Goal: Task Accomplishment & Management: Manage account settings

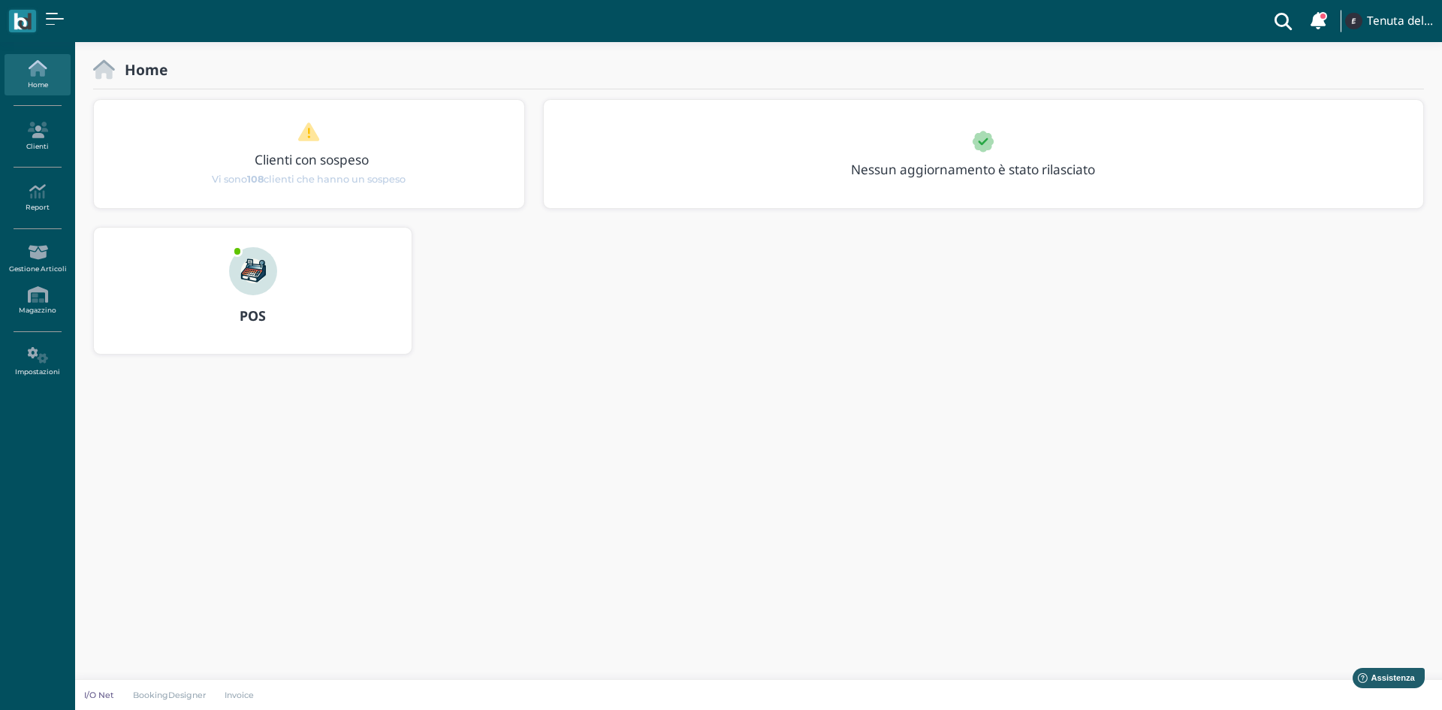
click at [252, 311] on b "POS" at bounding box center [253, 315] width 26 height 18
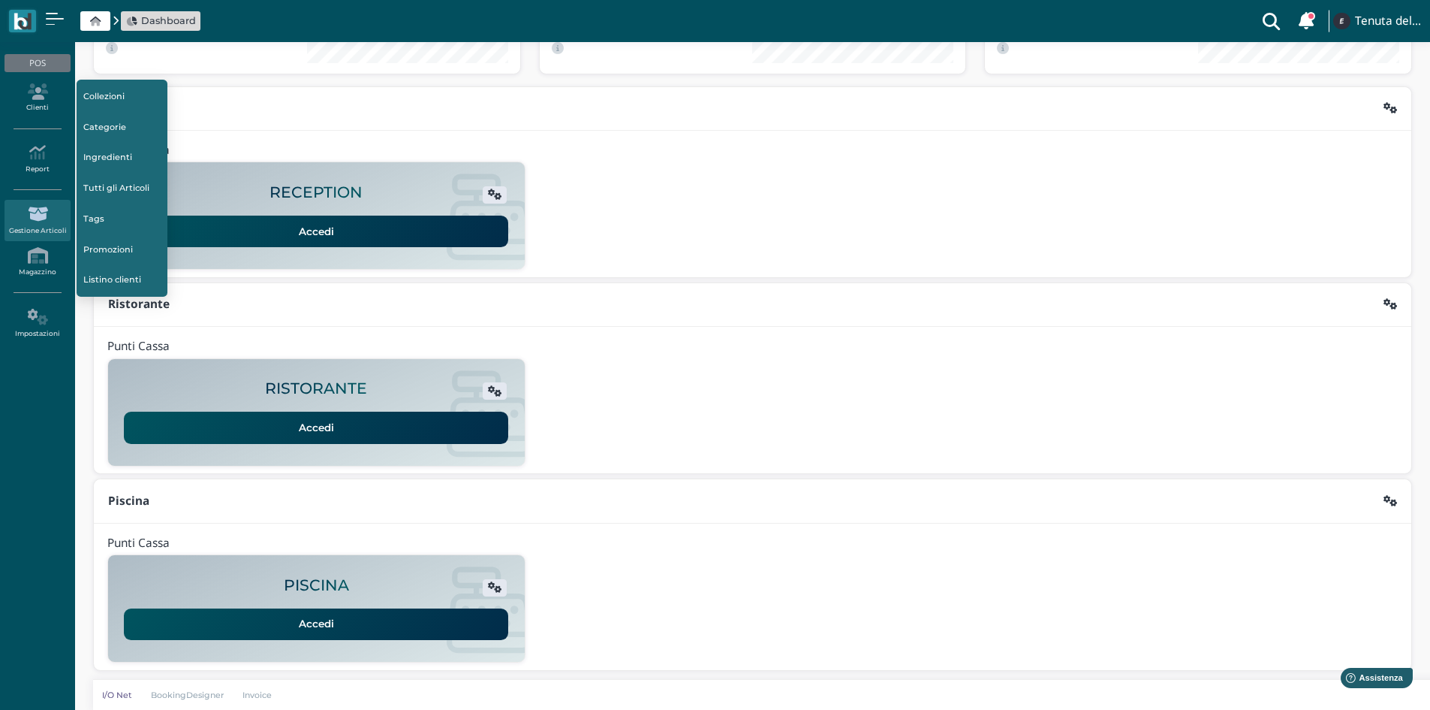
scroll to position [122, 0]
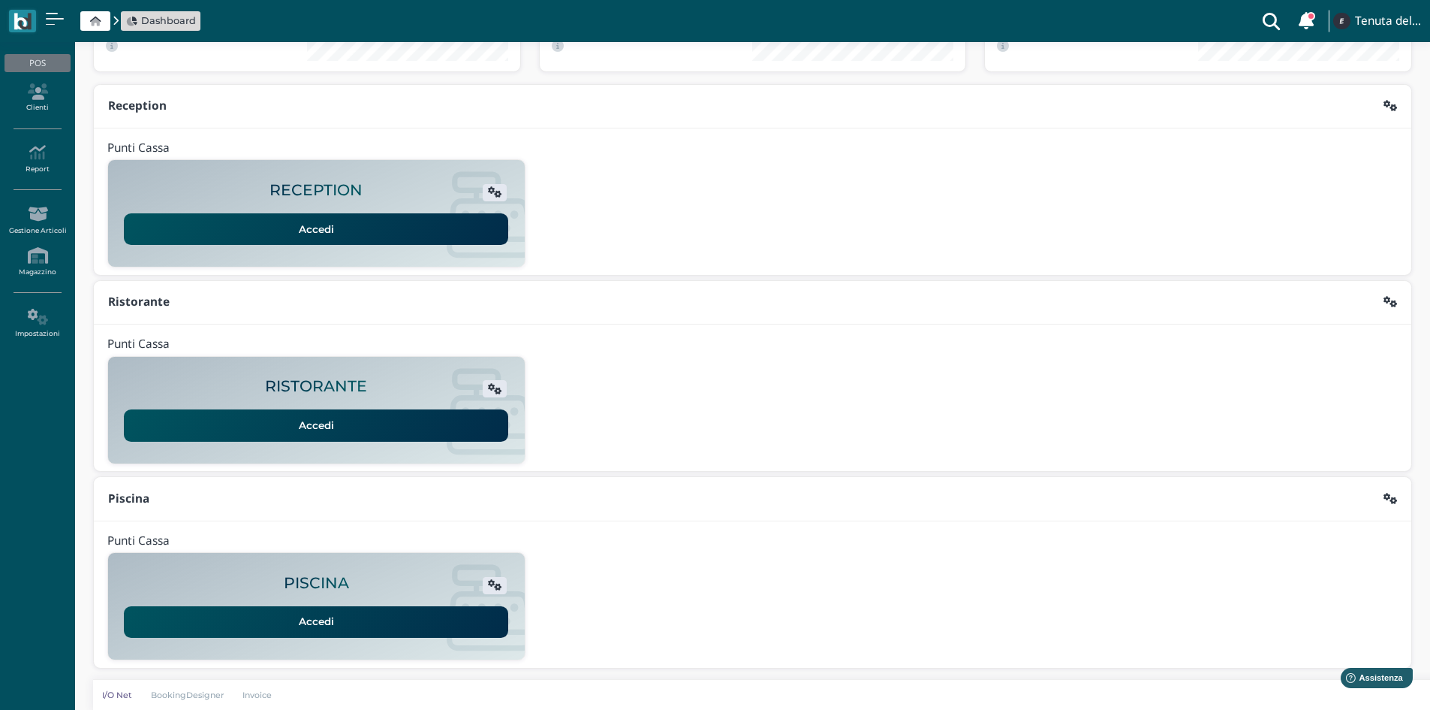
click at [352, 618] on link "Accedi" at bounding box center [316, 622] width 384 height 32
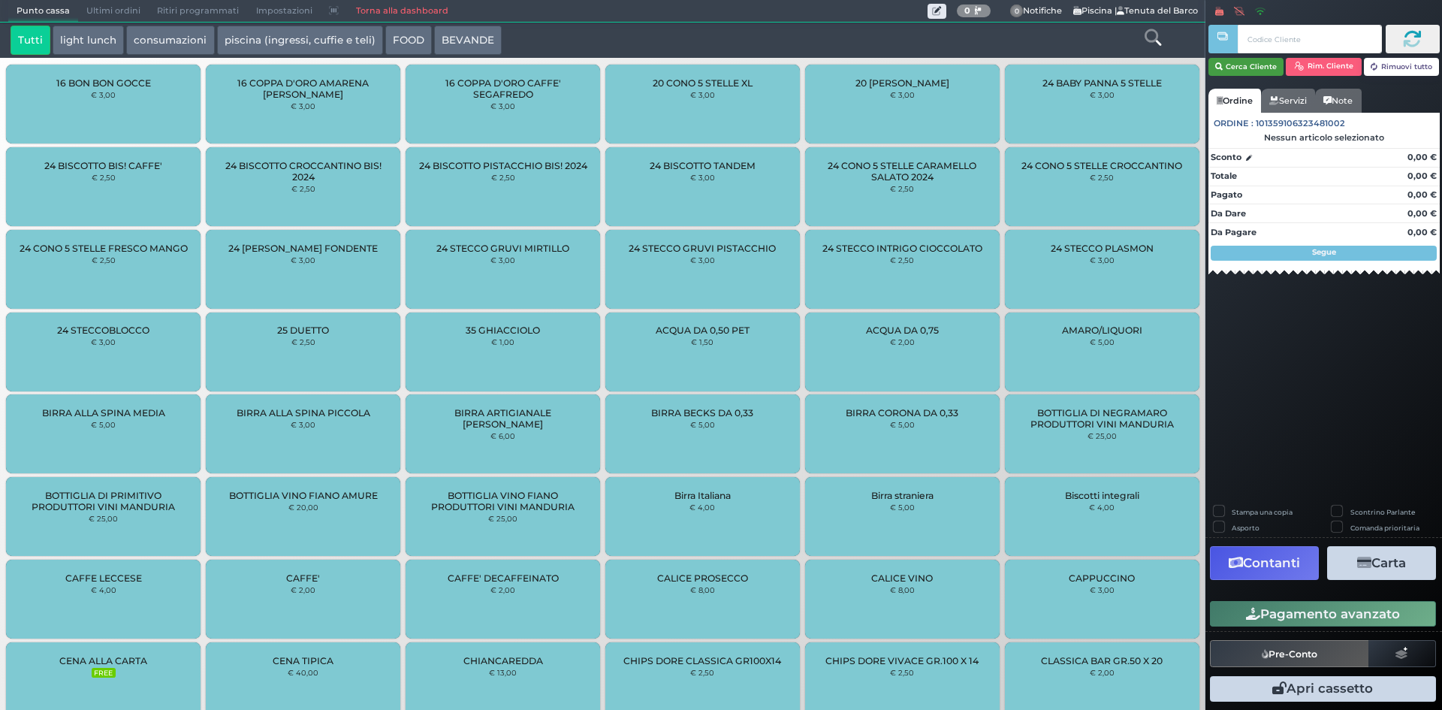
click at [1249, 59] on button "Cerca Cliente" at bounding box center [1246, 67] width 76 height 18
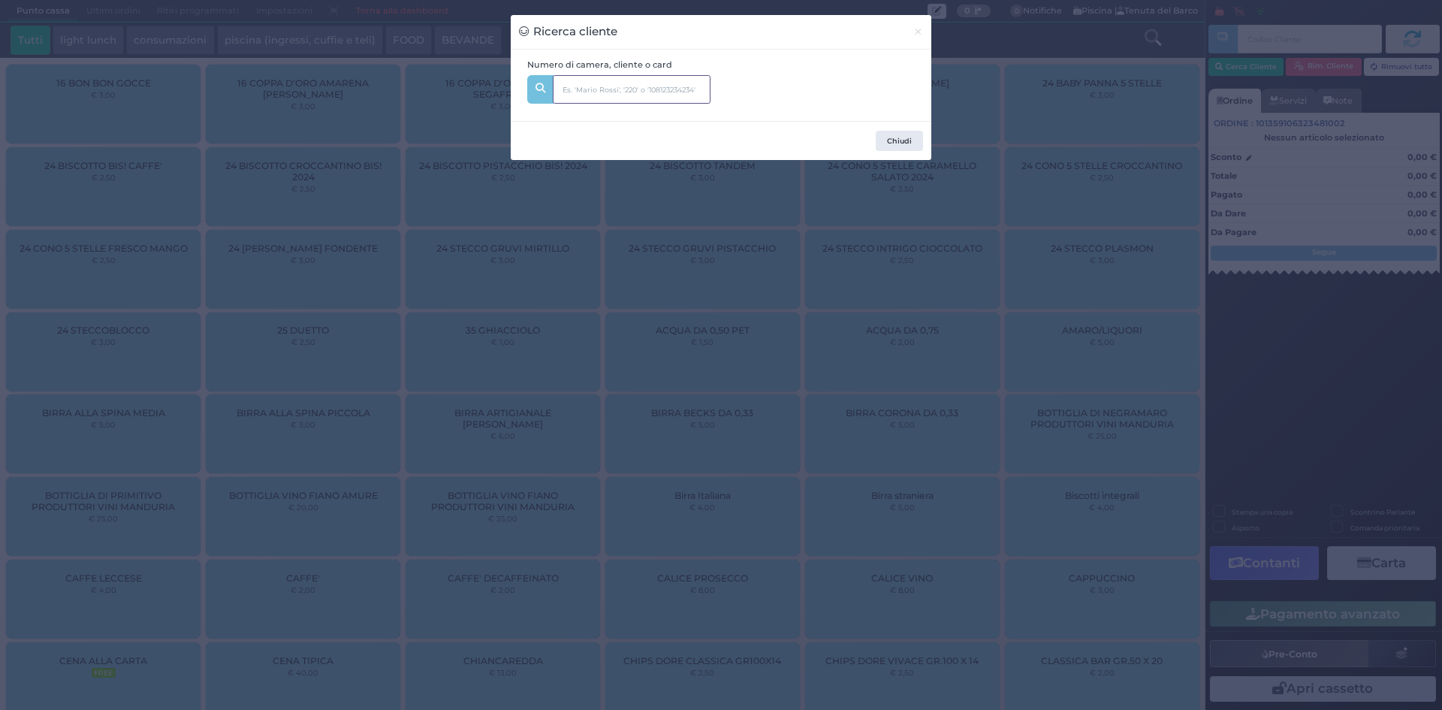
click at [604, 95] on input "text" at bounding box center [632, 89] width 158 height 29
type input "noemi al"
click at [610, 134] on span "noemi al bano Dal:" at bounding box center [663, 130] width 220 height 30
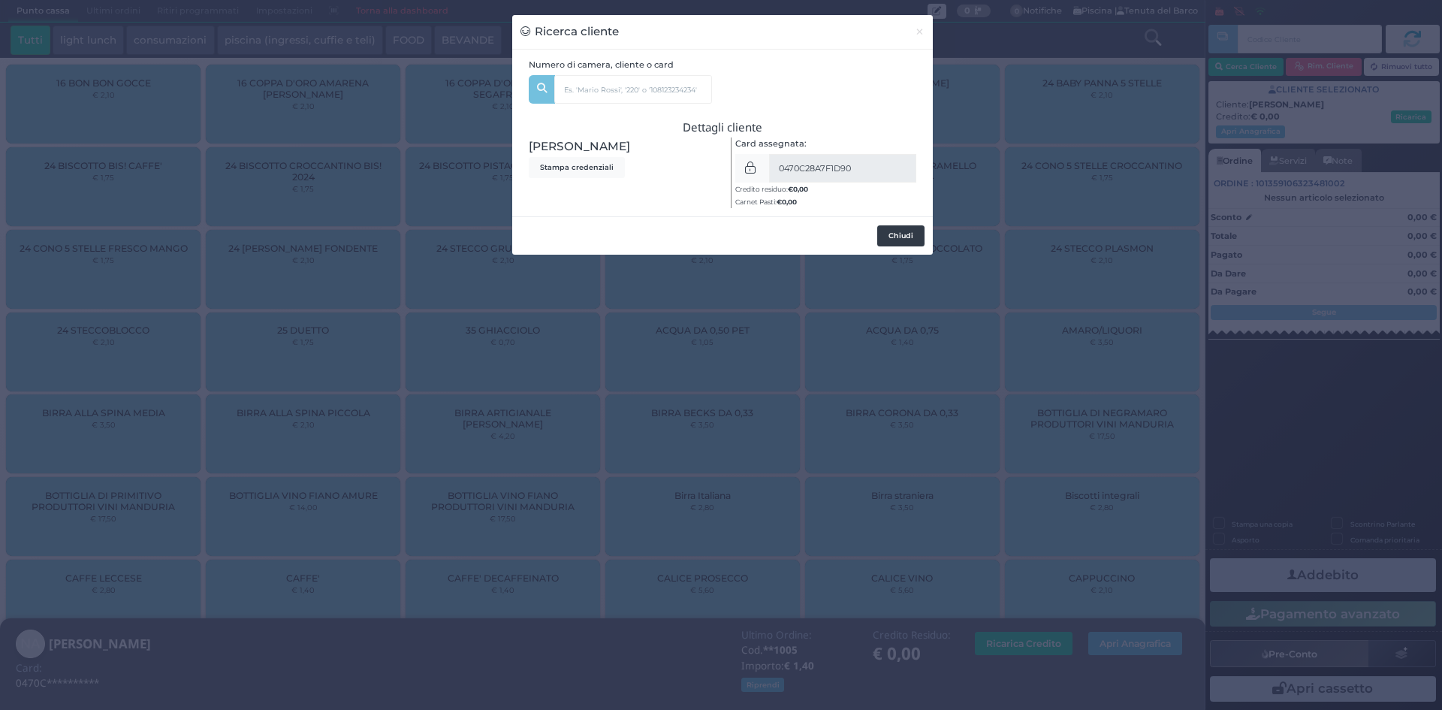
click at [897, 242] on button "Chiudi" at bounding box center [900, 235] width 47 height 21
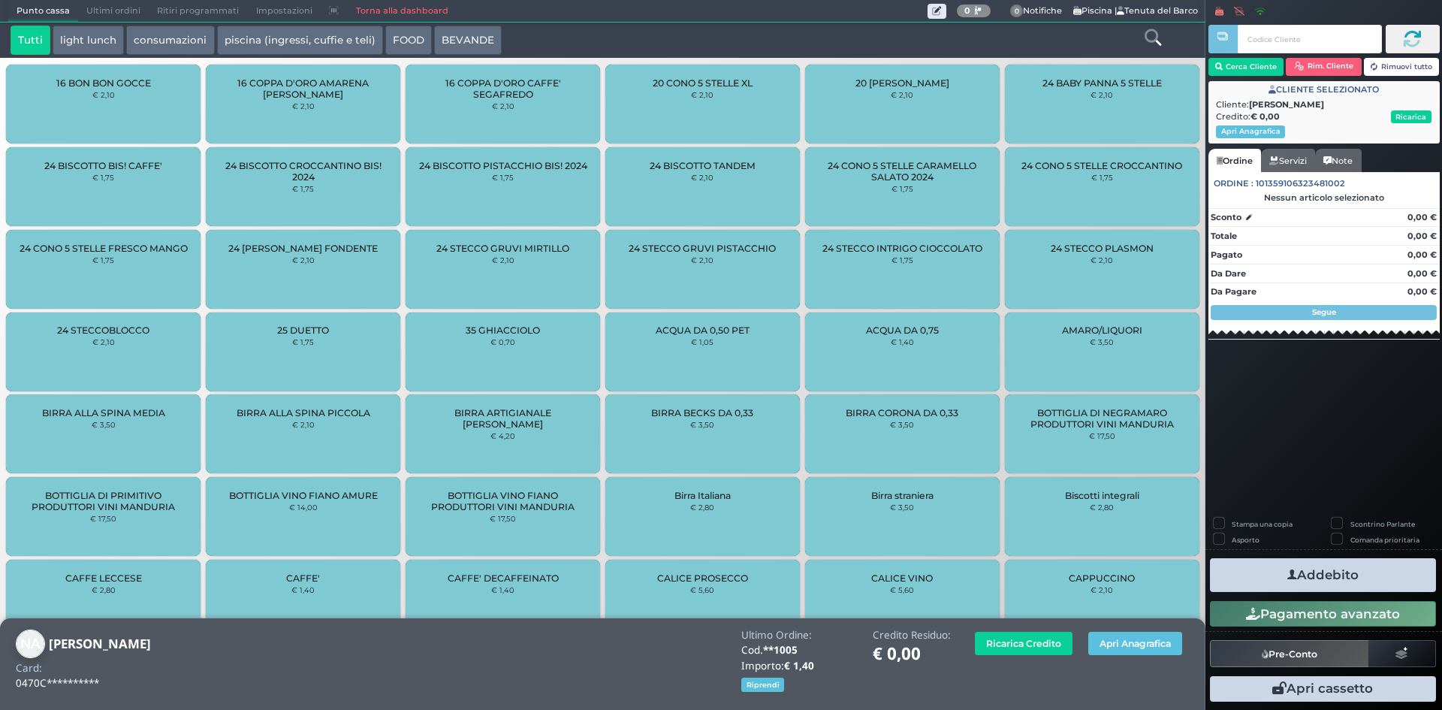
click at [193, 41] on button "consumazioni" at bounding box center [170, 41] width 88 height 30
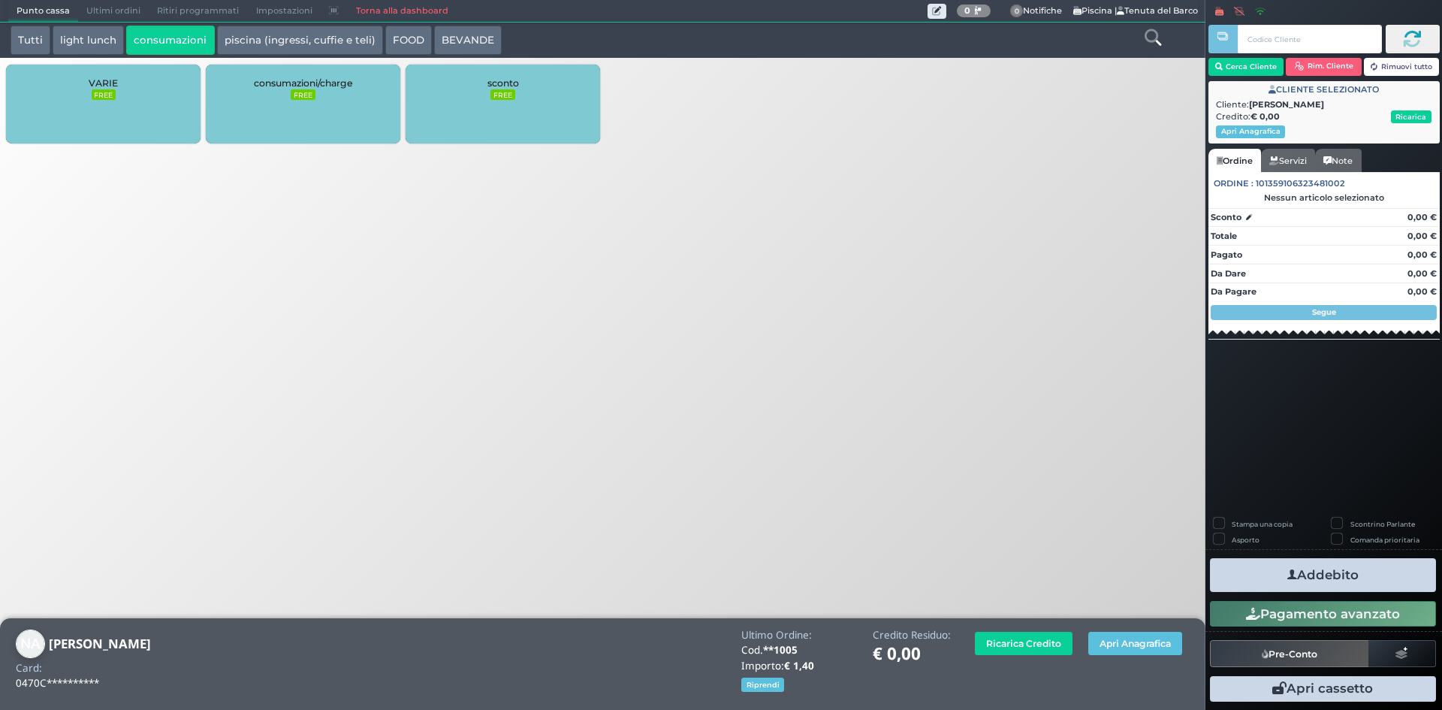
click at [257, 29] on button "piscina (ingressi, cuffie e teli)" at bounding box center [300, 41] width 166 height 30
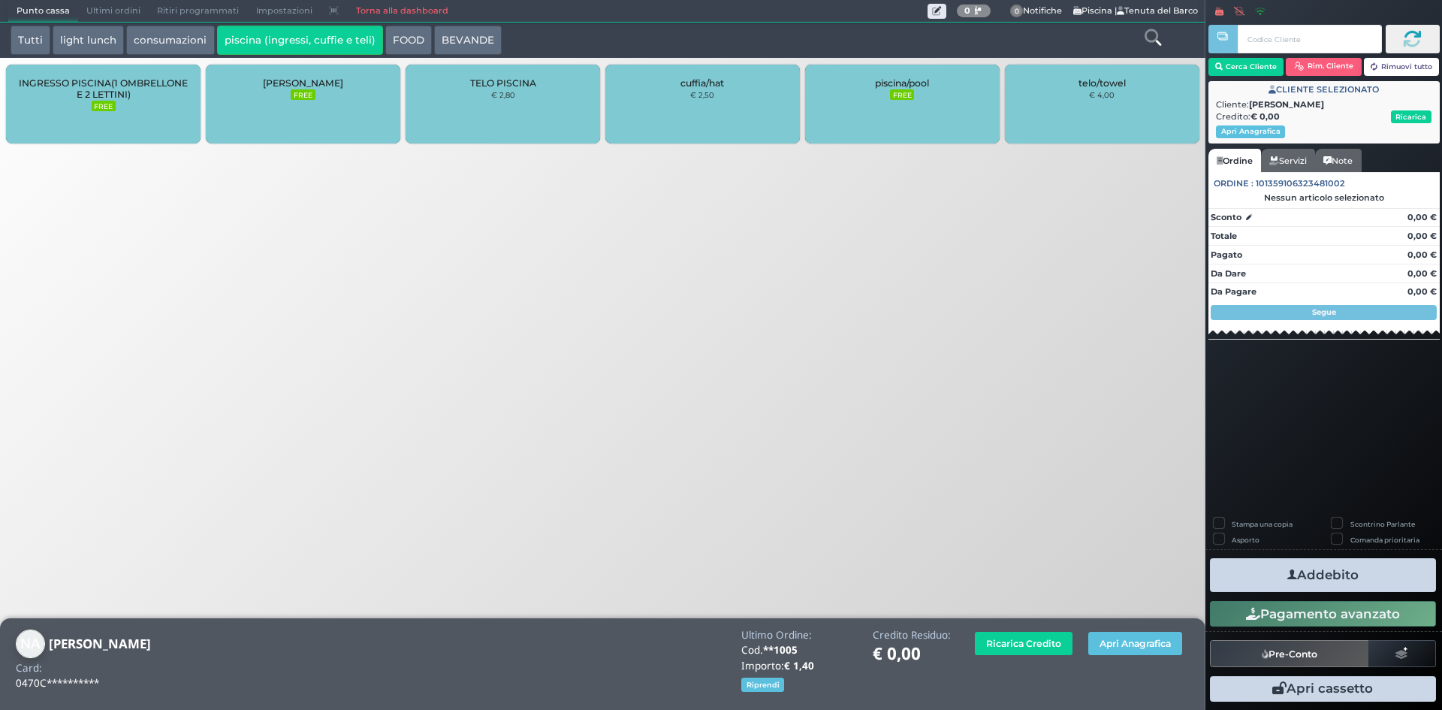
click at [397, 43] on button "FOOD" at bounding box center [408, 41] width 47 height 30
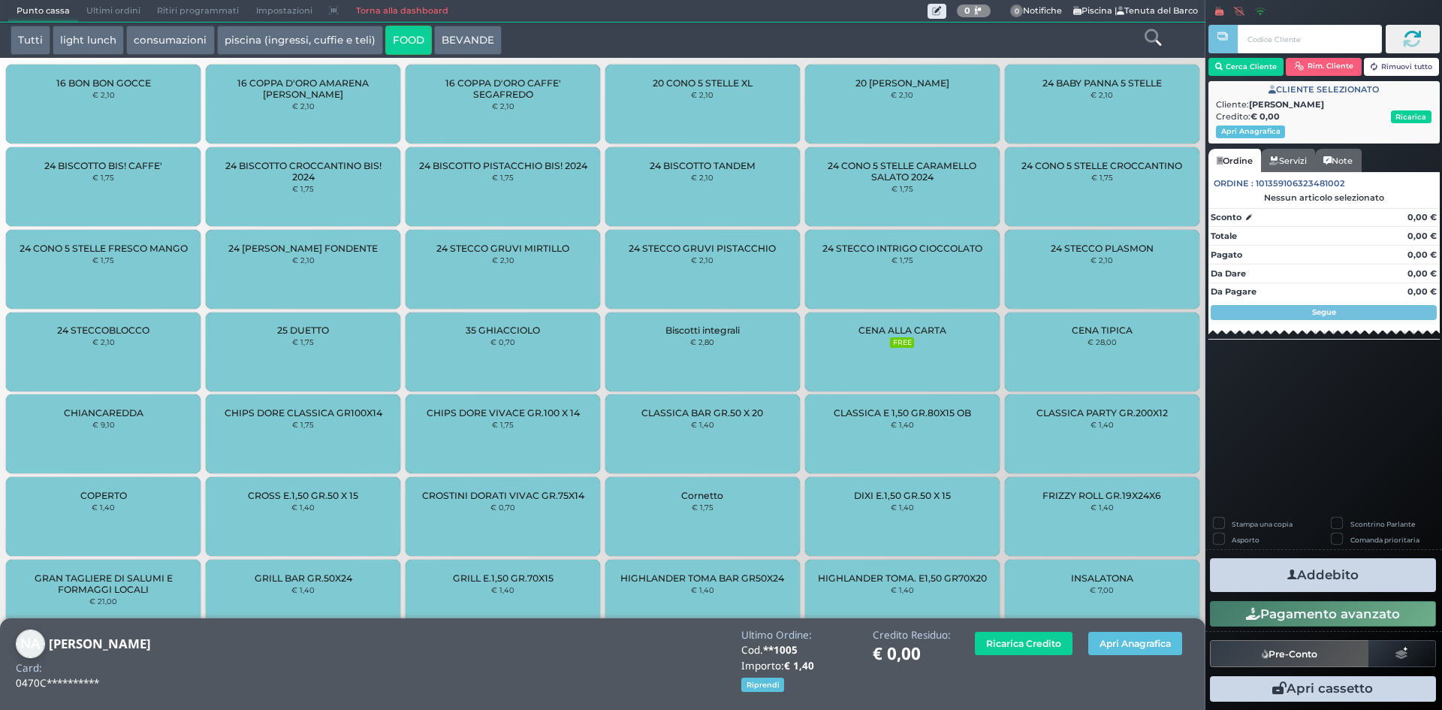
click at [1141, 37] on div at bounding box center [1152, 41] width 100 height 30
click at [1155, 36] on icon at bounding box center [1152, 37] width 17 height 17
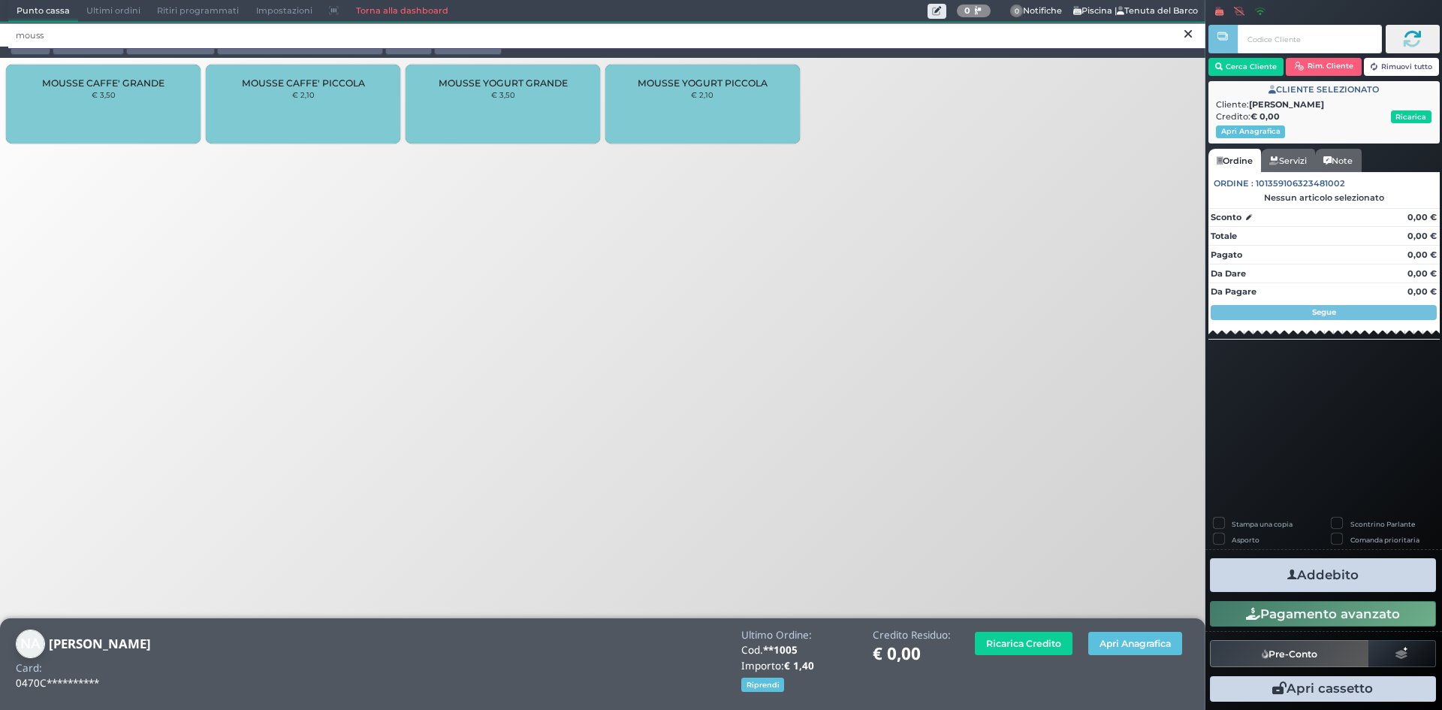
type input "mouss"
click at [349, 94] on div "MOUSSE CAFFE' PICCOLA € 2,10" at bounding box center [303, 104] width 194 height 79
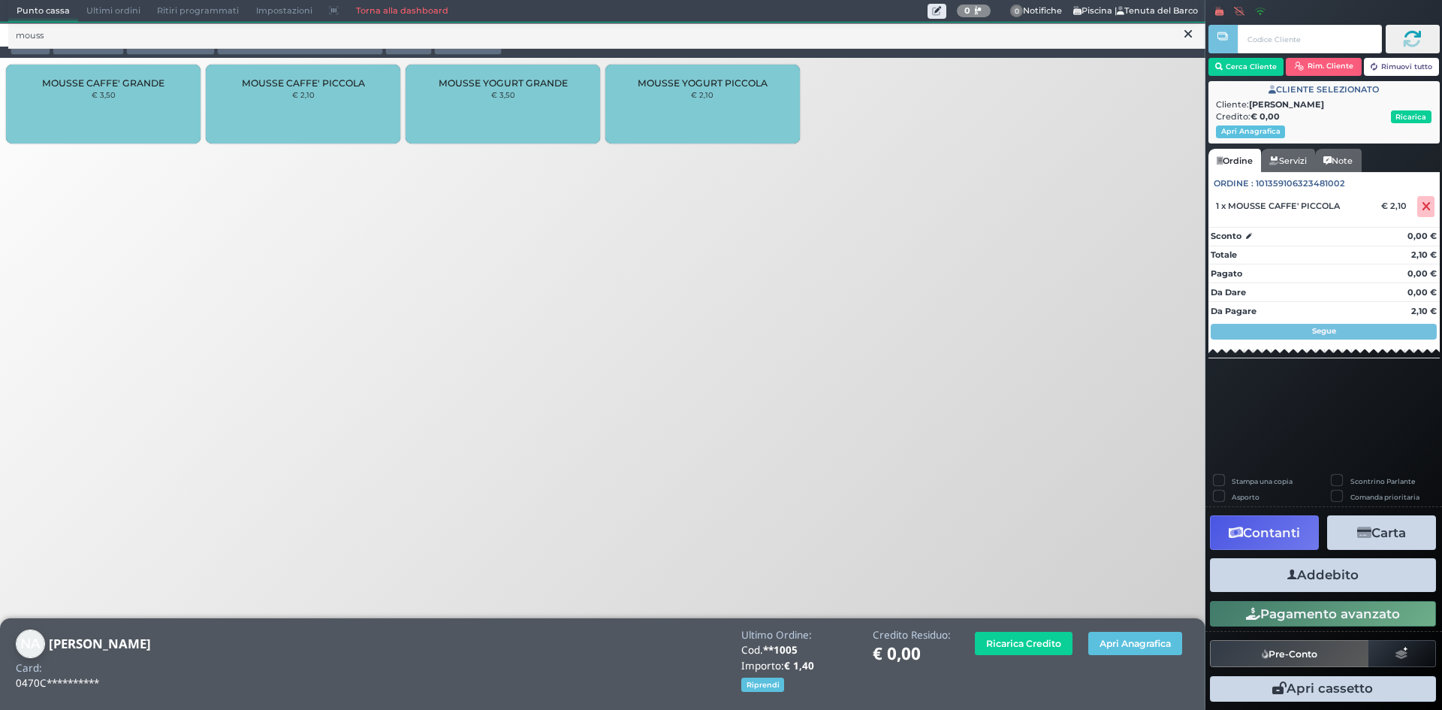
click at [1353, 579] on button "Addebito" at bounding box center [1323, 575] width 226 height 34
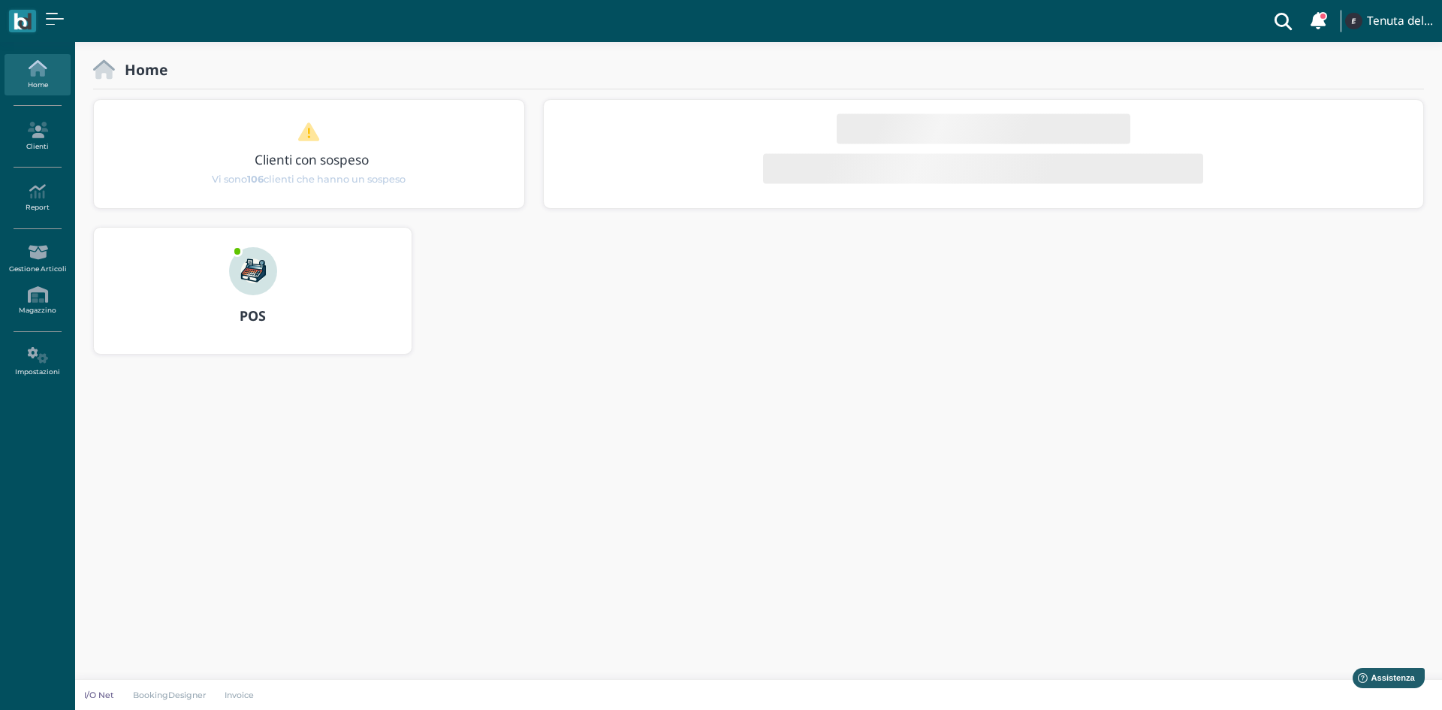
click at [253, 264] on img at bounding box center [253, 271] width 48 height 48
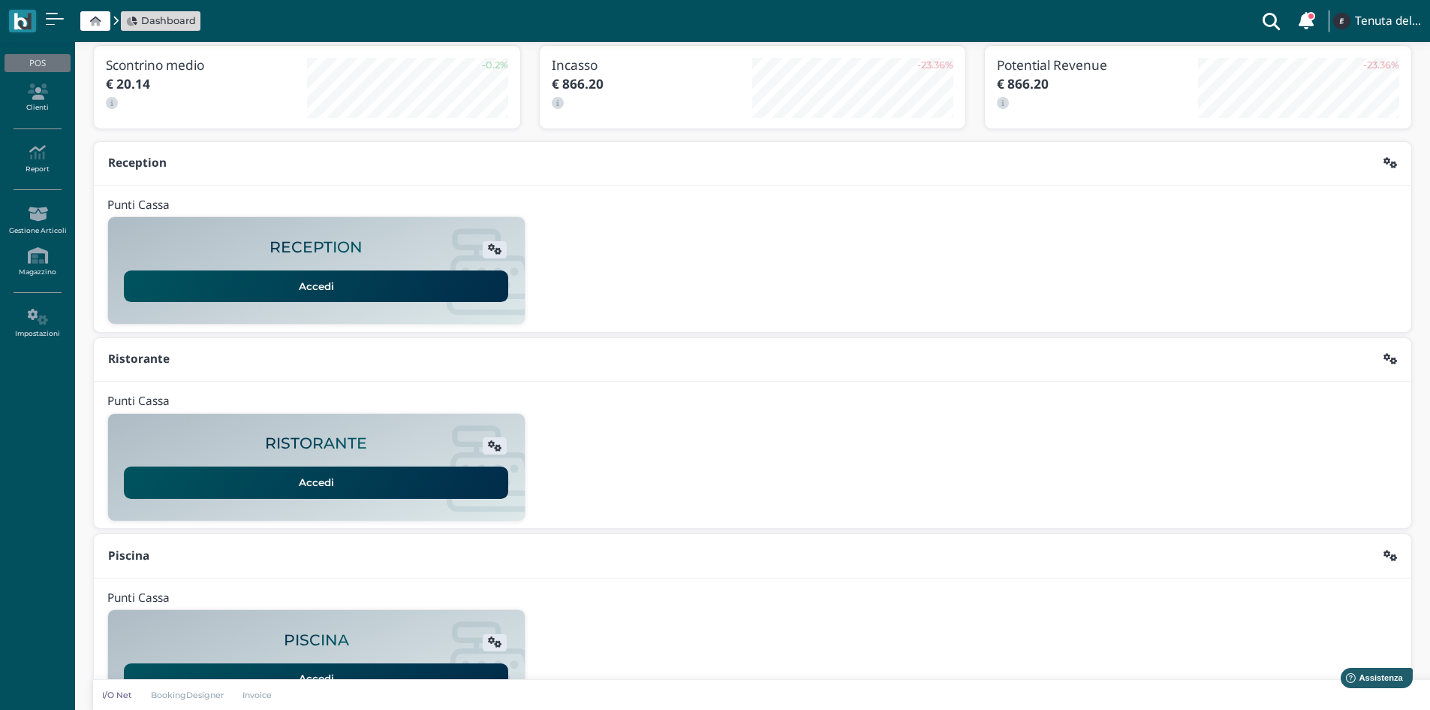
scroll to position [122, 0]
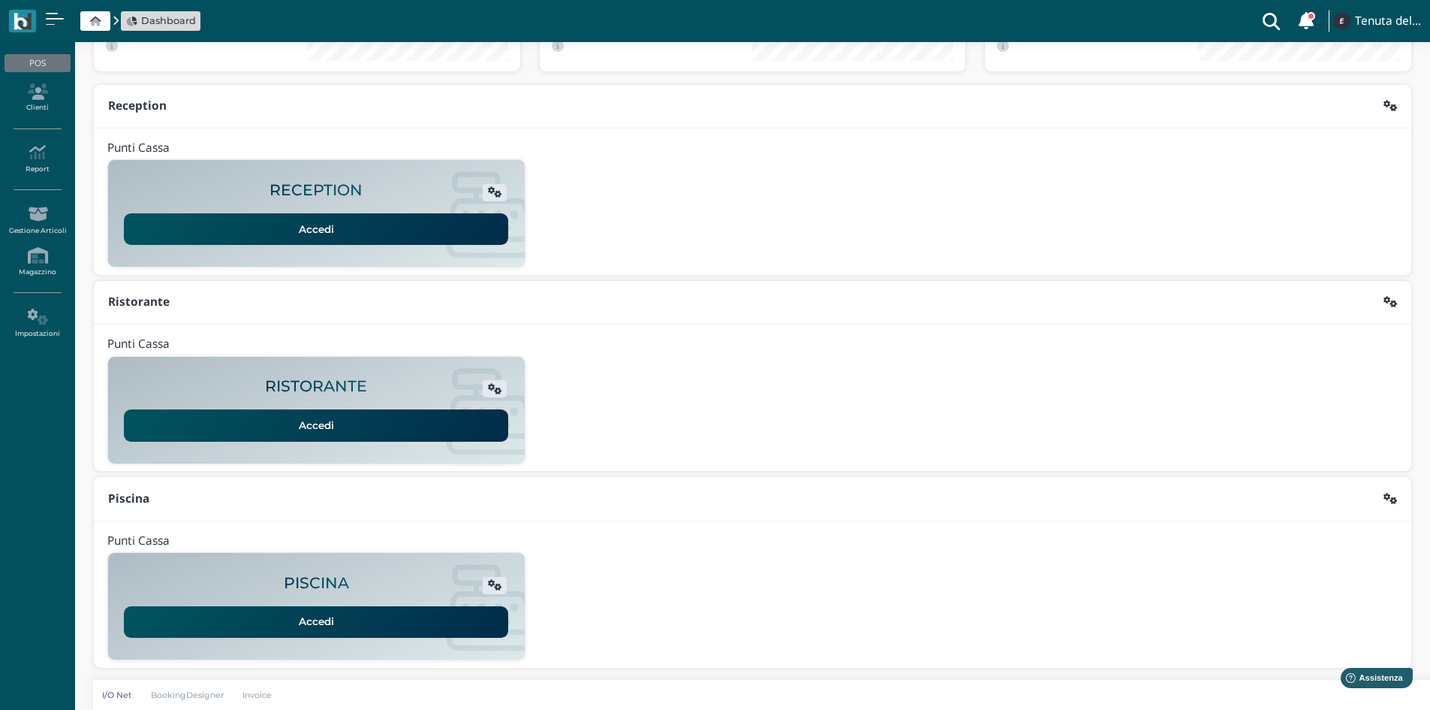
click at [348, 619] on link "Accedi" at bounding box center [316, 622] width 384 height 32
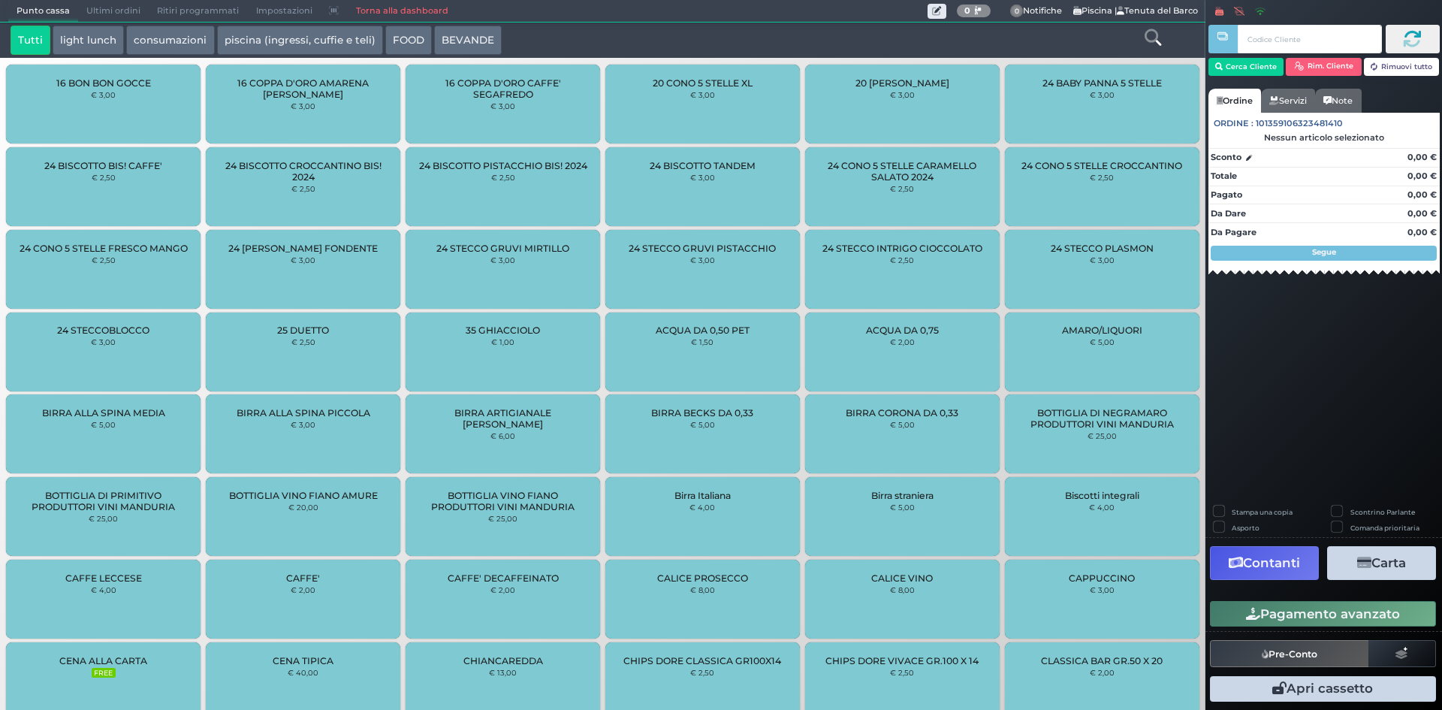
drag, startPoint x: 1261, startPoint y: 39, endPoint x: 1251, endPoint y: 44, distance: 11.4
click at [1257, 42] on input "text" at bounding box center [1308, 39] width 143 height 29
type input "iurlan"
click at [1236, 72] on button "Cerca Cliente" at bounding box center [1246, 67] width 76 height 18
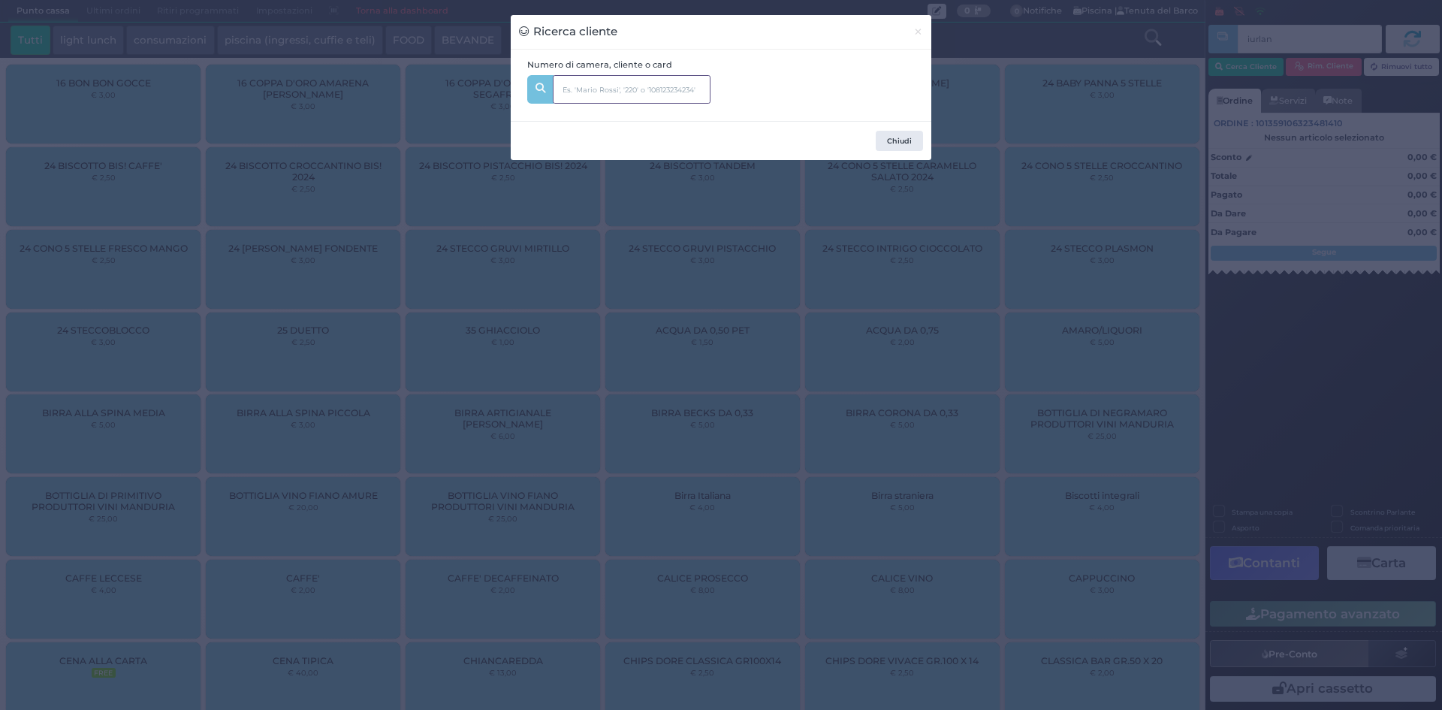
click at [698, 90] on input "text" at bounding box center [632, 89] width 158 height 29
type input "iurlan"
click at [634, 131] on span "iurlan o Dal:" at bounding box center [663, 130] width 220 height 30
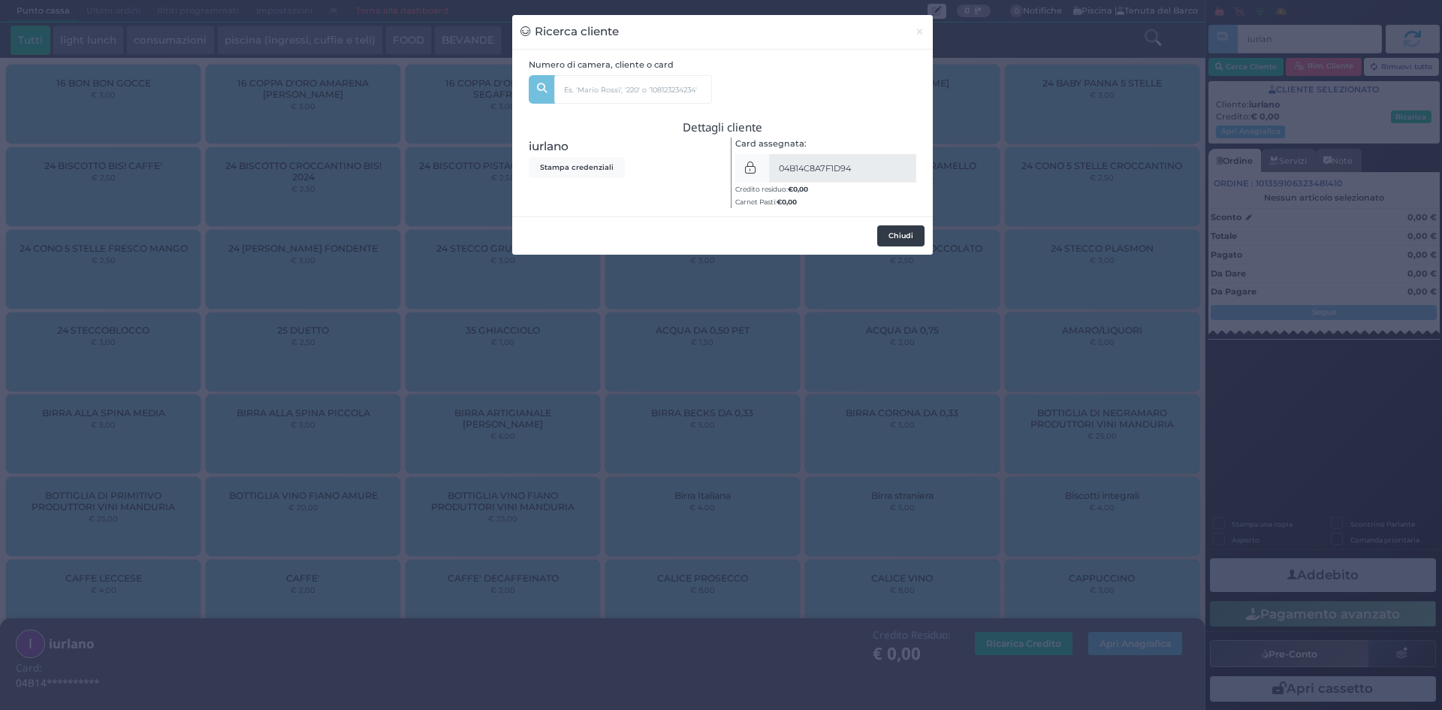
click at [906, 207] on div "Card assegnata: 04B14C8A7F1D94 SALVA Credito residuo: € 0,00 Carnet Pasti: € 0,…" at bounding box center [826, 172] width 197 height 71
click at [899, 235] on button "Chiudi" at bounding box center [900, 235] width 47 height 21
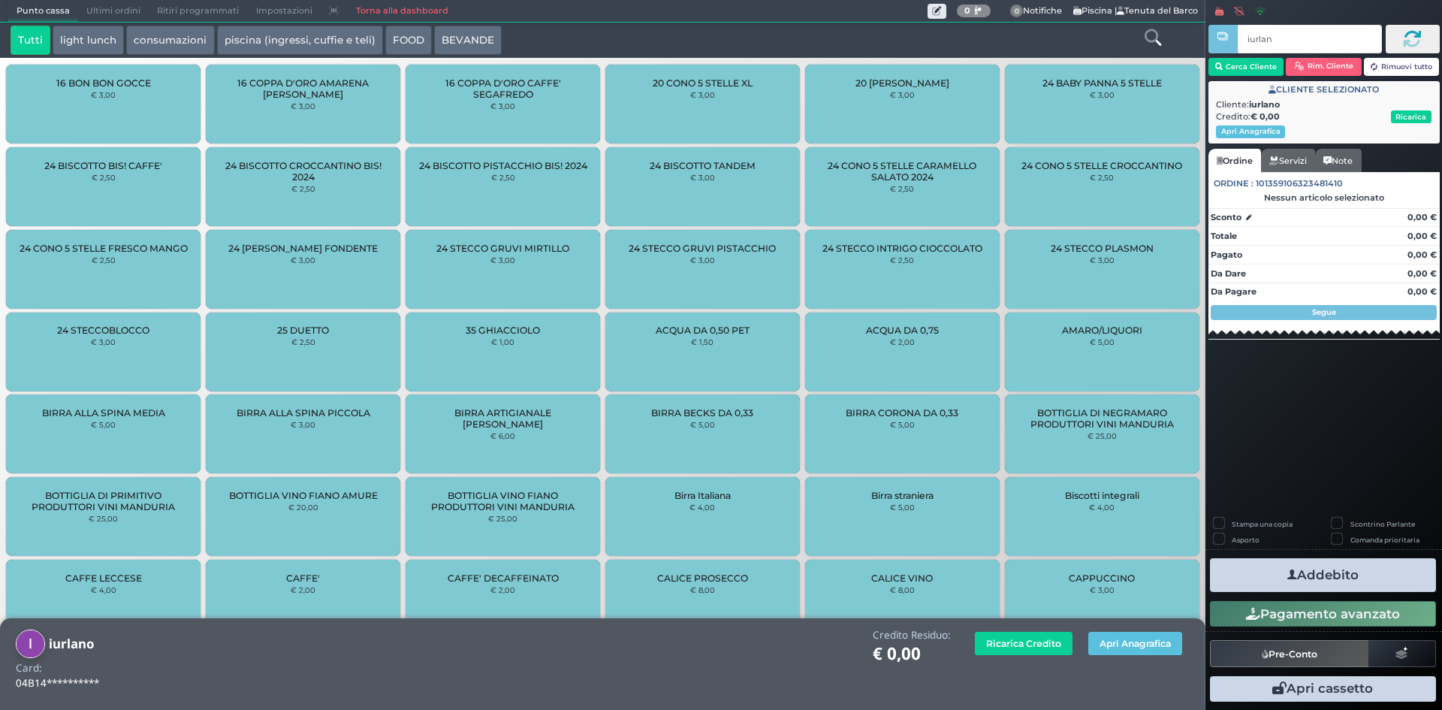
click at [275, 39] on button "piscina (ingressi, cuffie e teli)" at bounding box center [300, 41] width 166 height 30
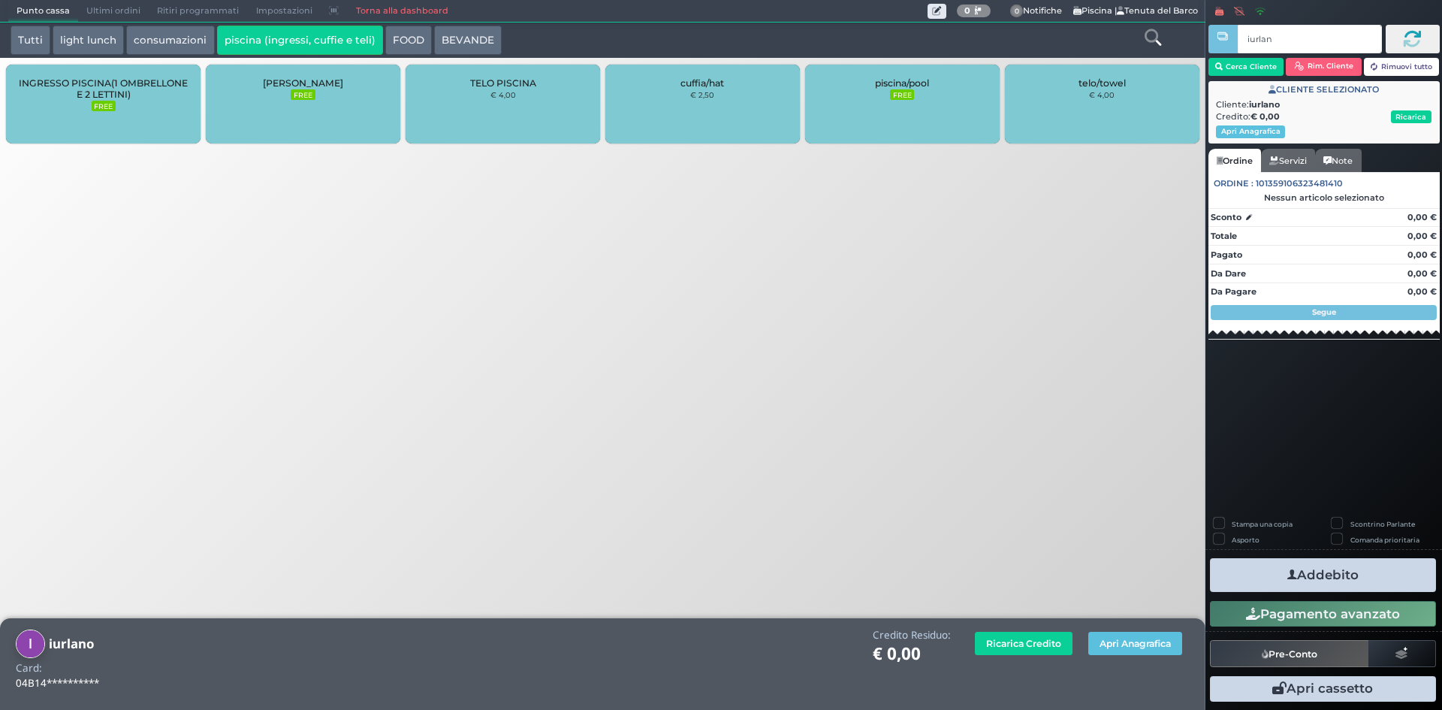
click at [736, 104] on div "cuffia/hat € 2,50" at bounding box center [702, 104] width 194 height 79
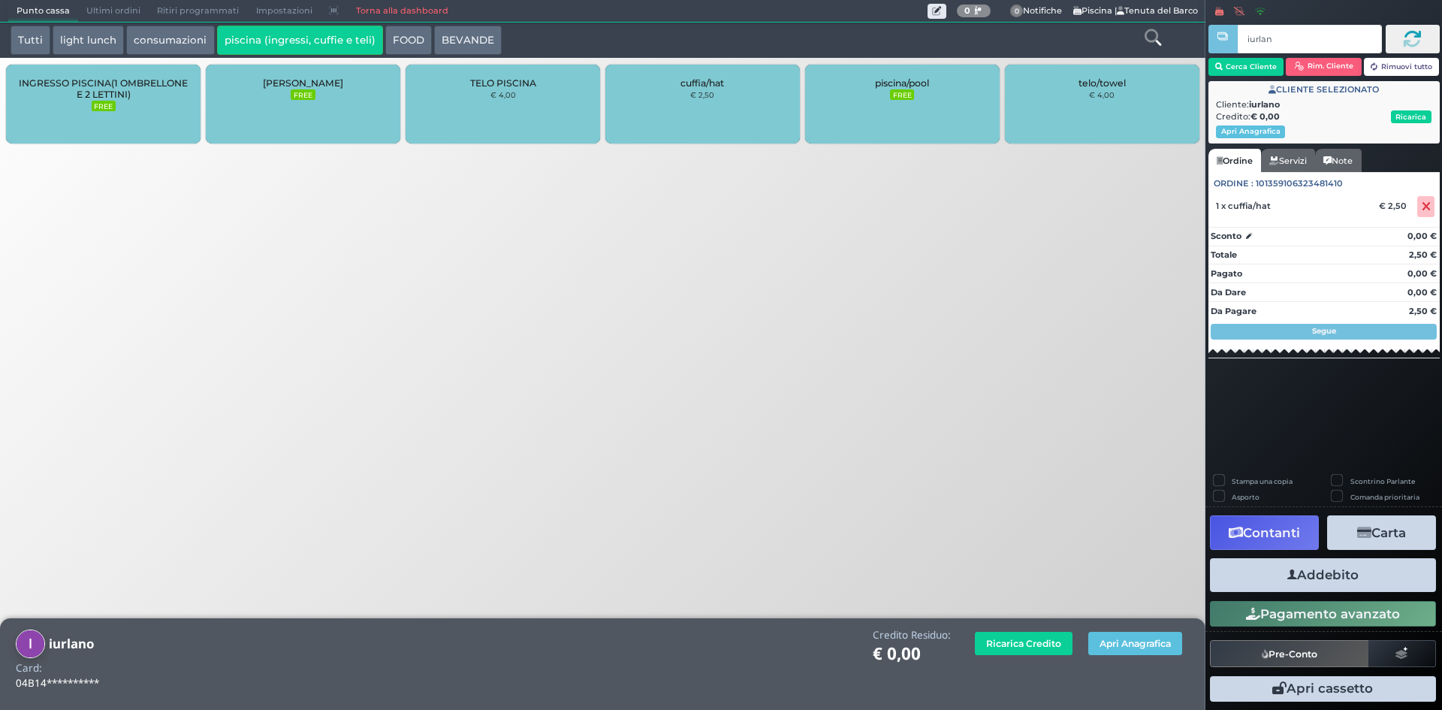
click at [1337, 578] on button "Addebito" at bounding box center [1323, 575] width 226 height 34
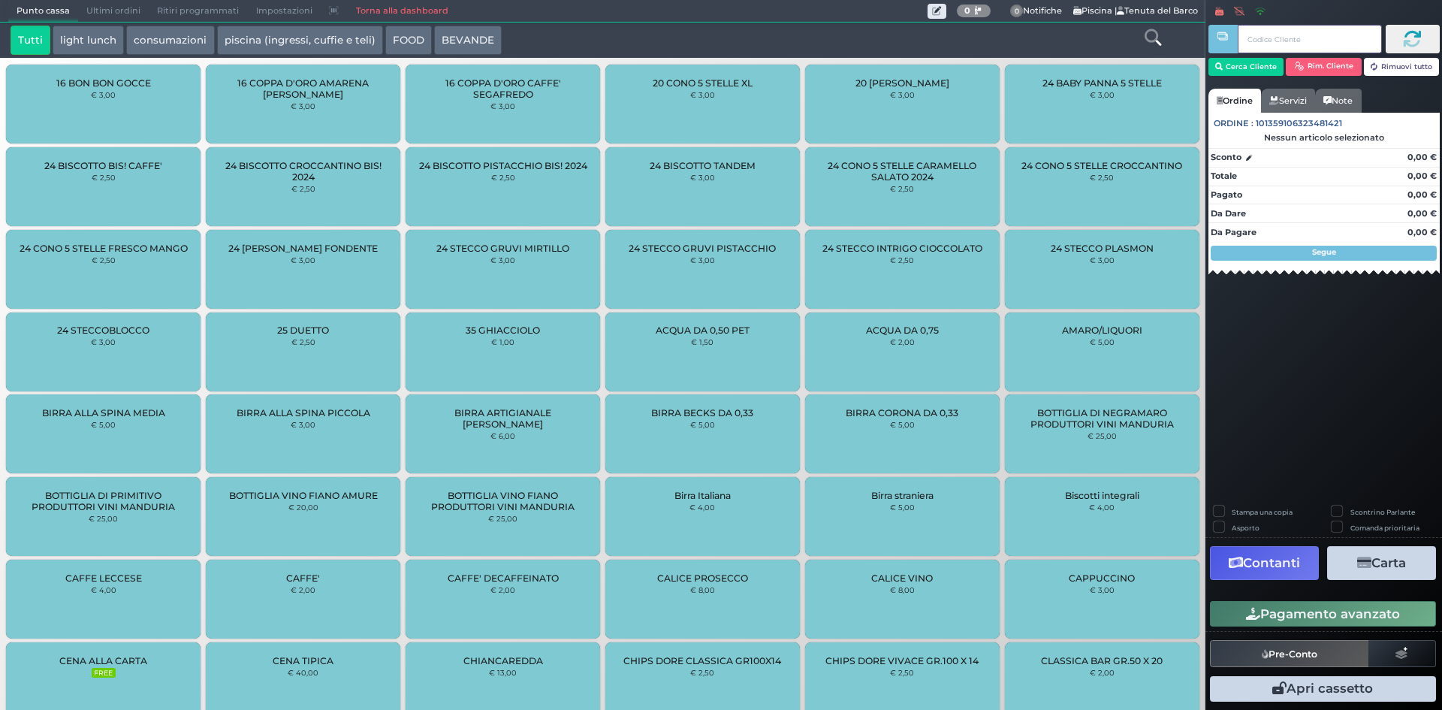
click at [1252, 39] on input "text" at bounding box center [1308, 39] width 143 height 29
type input "iurla"
click at [1266, 68] on button "Cerca Cliente" at bounding box center [1246, 67] width 76 height 18
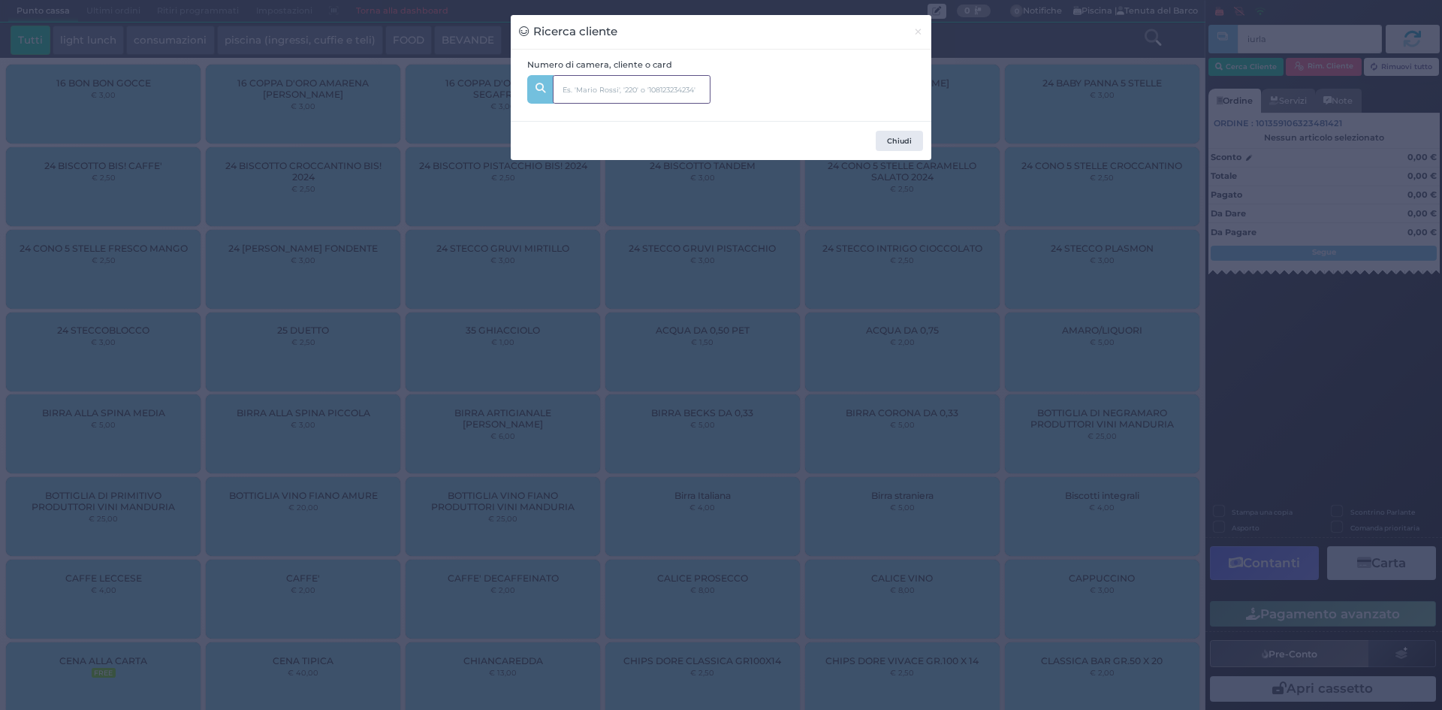
click at [638, 94] on input "text" at bounding box center [632, 89] width 158 height 29
type input "iurlan"
click at [626, 140] on span "iurlan o Dal:" at bounding box center [663, 130] width 220 height 30
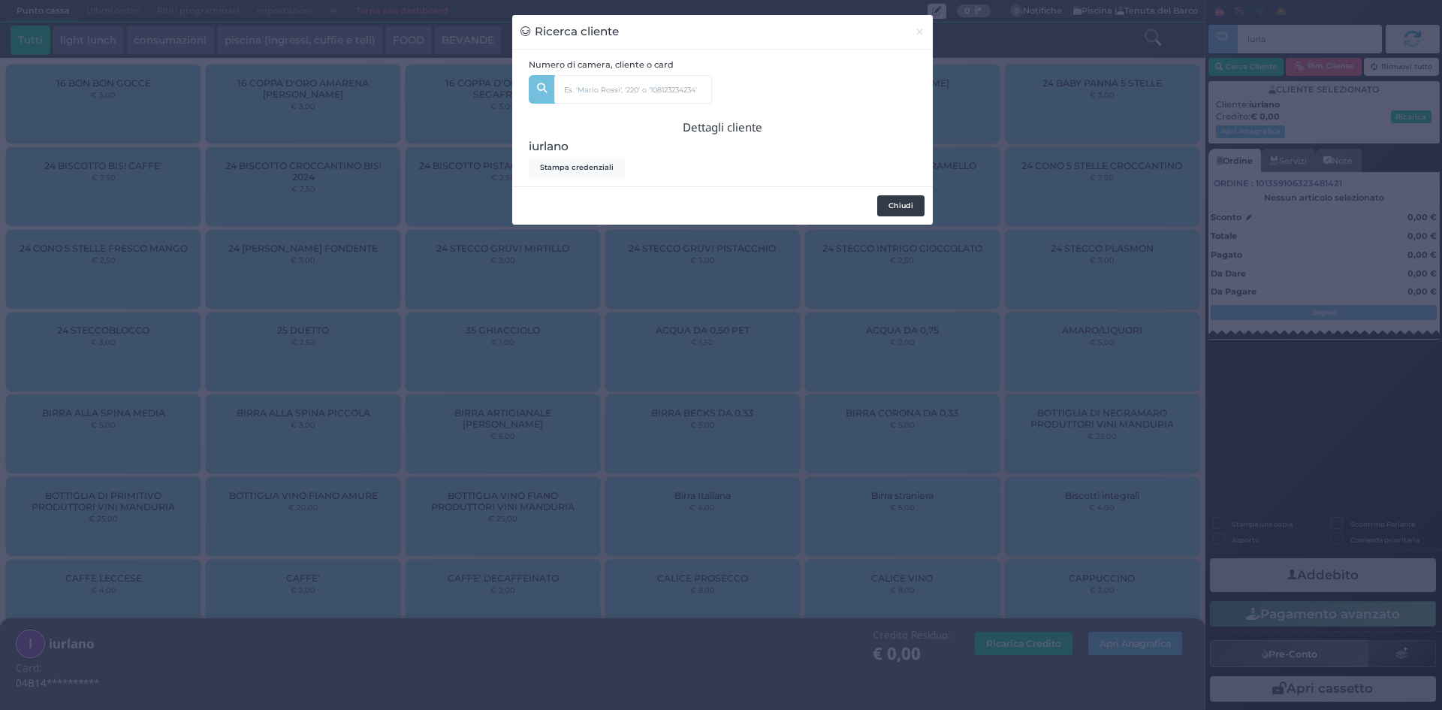
click at [899, 209] on button "Chiudi" at bounding box center [900, 205] width 47 height 21
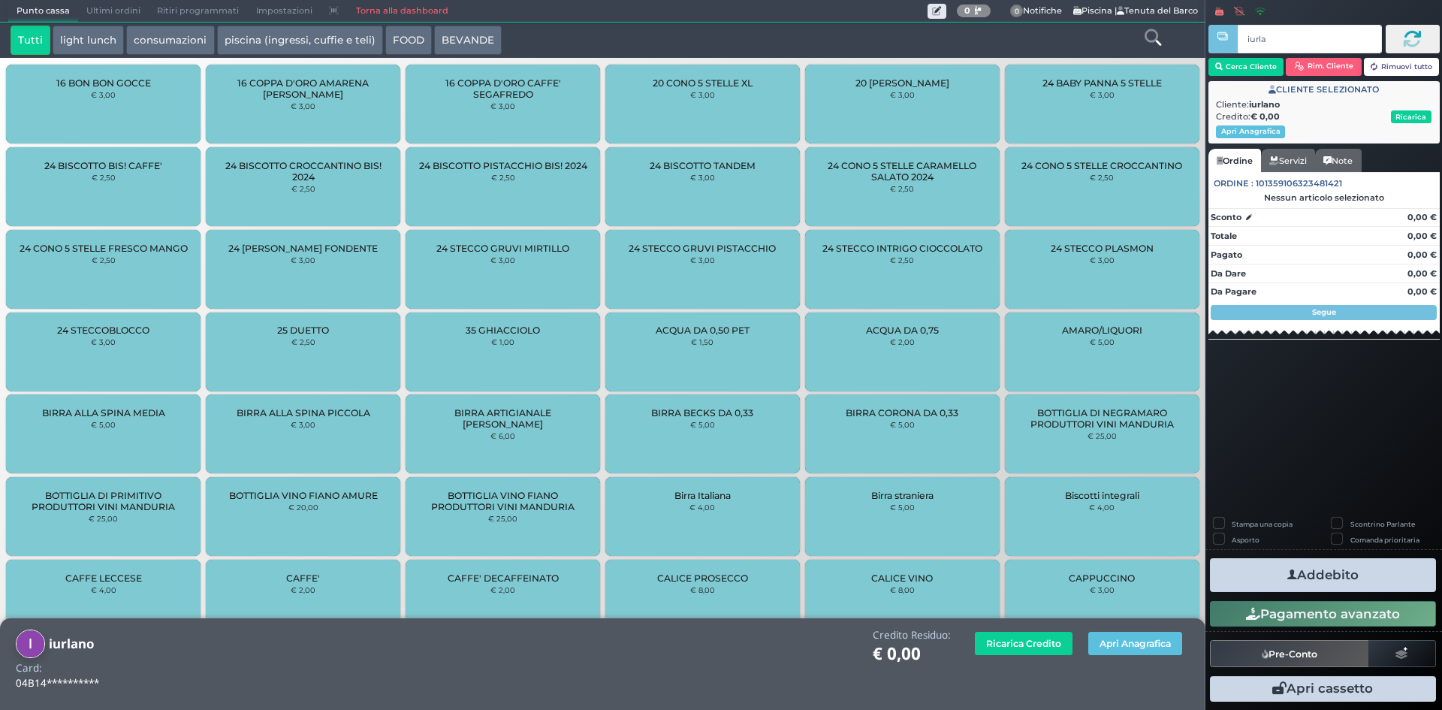
click at [315, 79] on span "16 COPPA D'ORO AMARENA [PERSON_NAME]" at bounding box center [302, 88] width 169 height 23
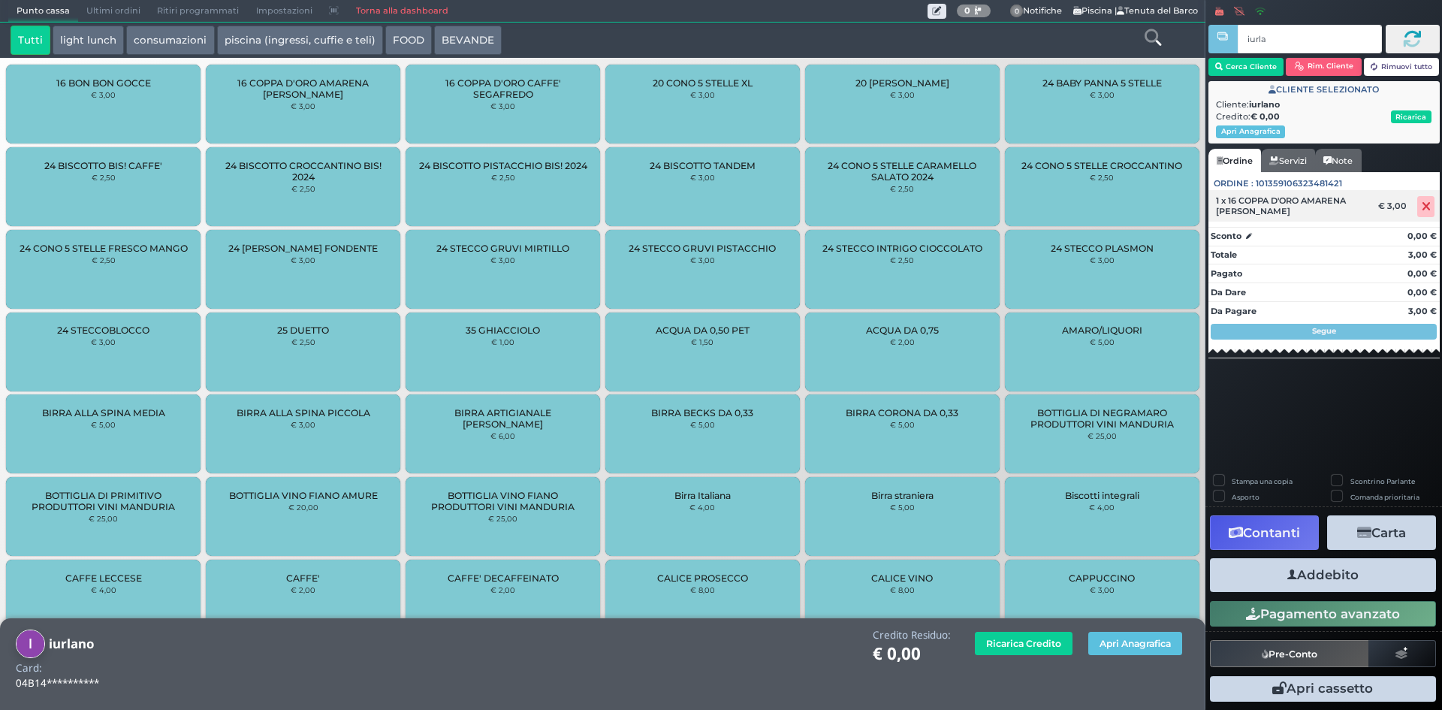
click at [1429, 206] on icon at bounding box center [1425, 206] width 9 height 1
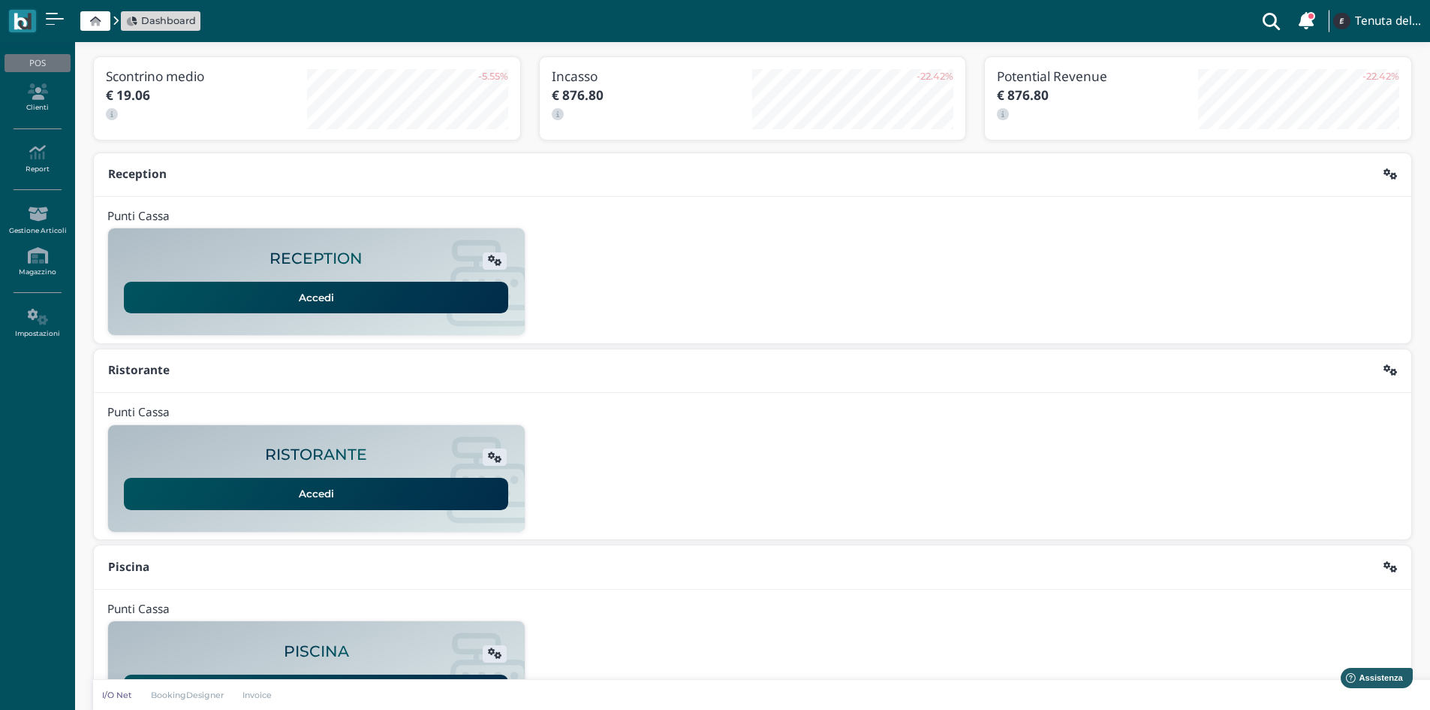
scroll to position [122, 0]
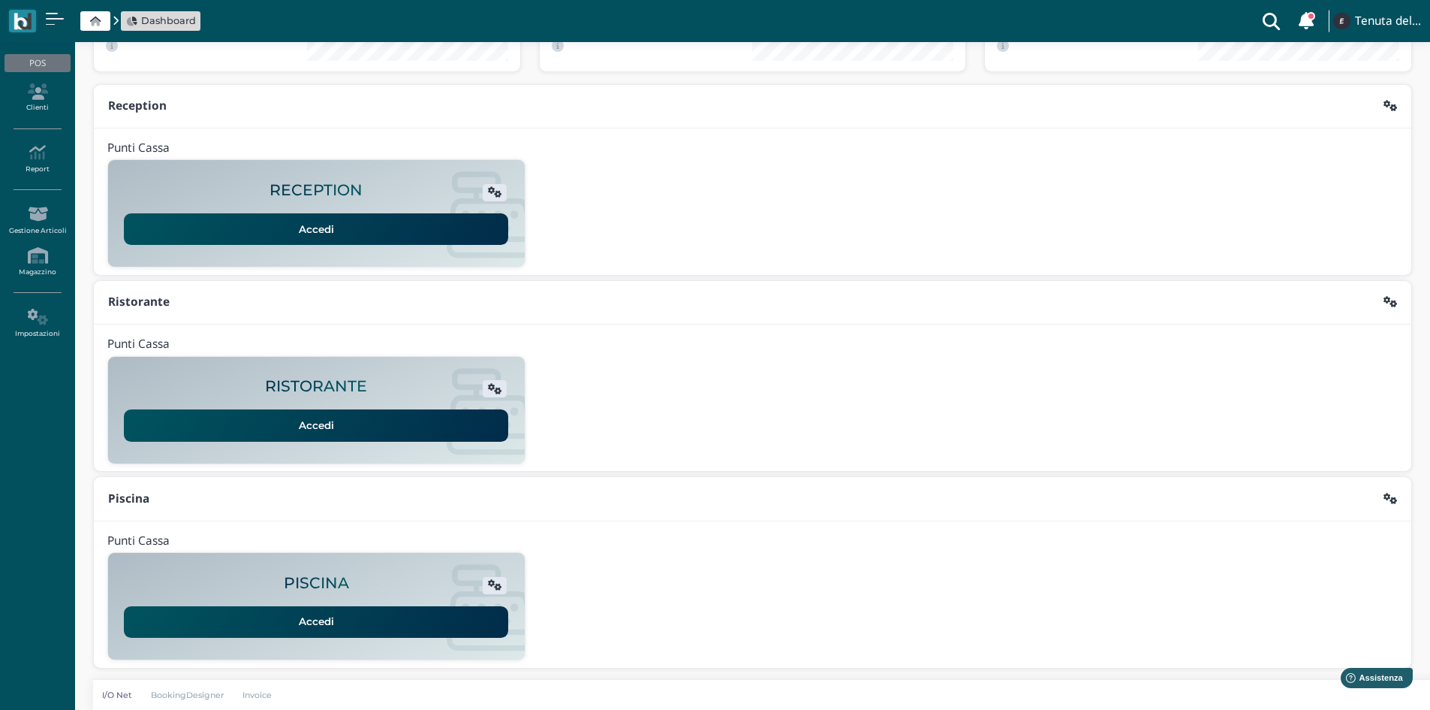
click at [322, 623] on link "Accedi" at bounding box center [316, 622] width 384 height 32
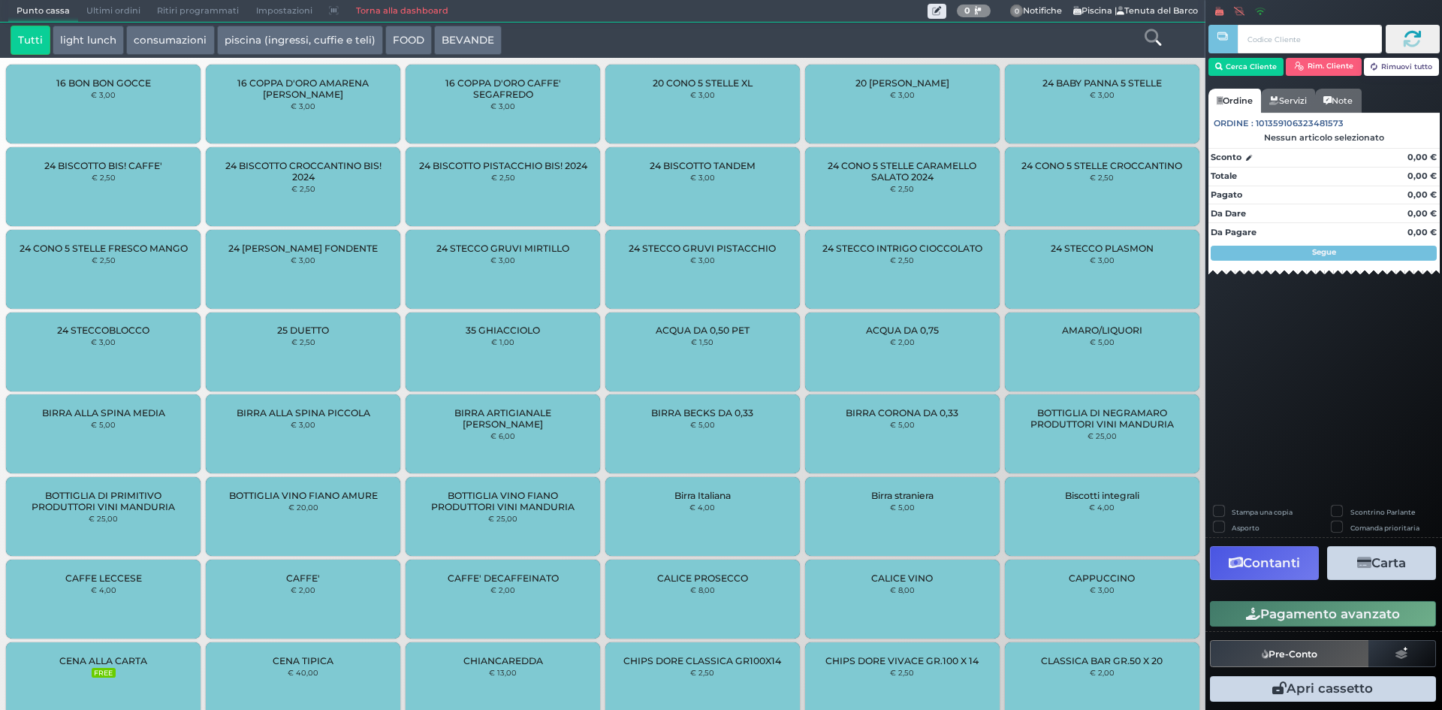
click at [423, 11] on link "Torna alla dashboard" at bounding box center [401, 11] width 109 height 21
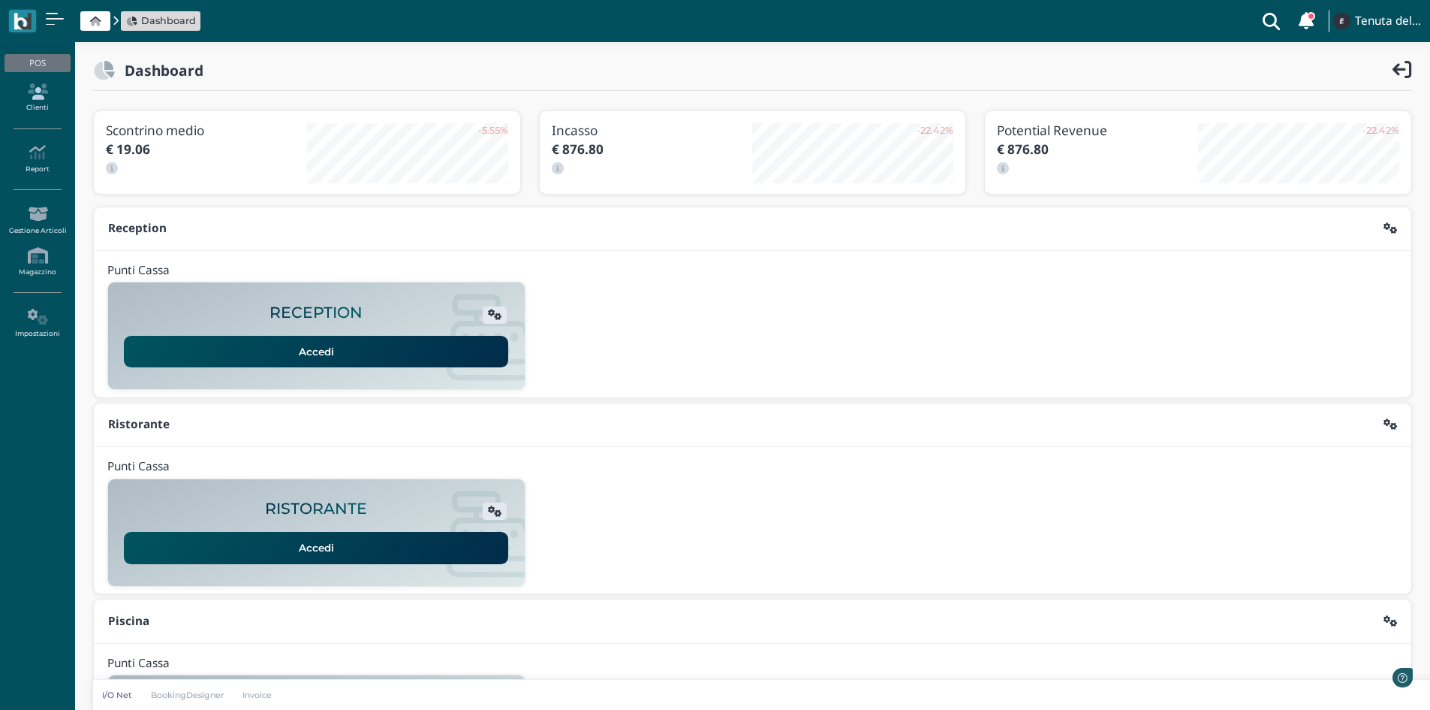
click at [39, 101] on link "Clienti" at bounding box center [37, 97] width 65 height 41
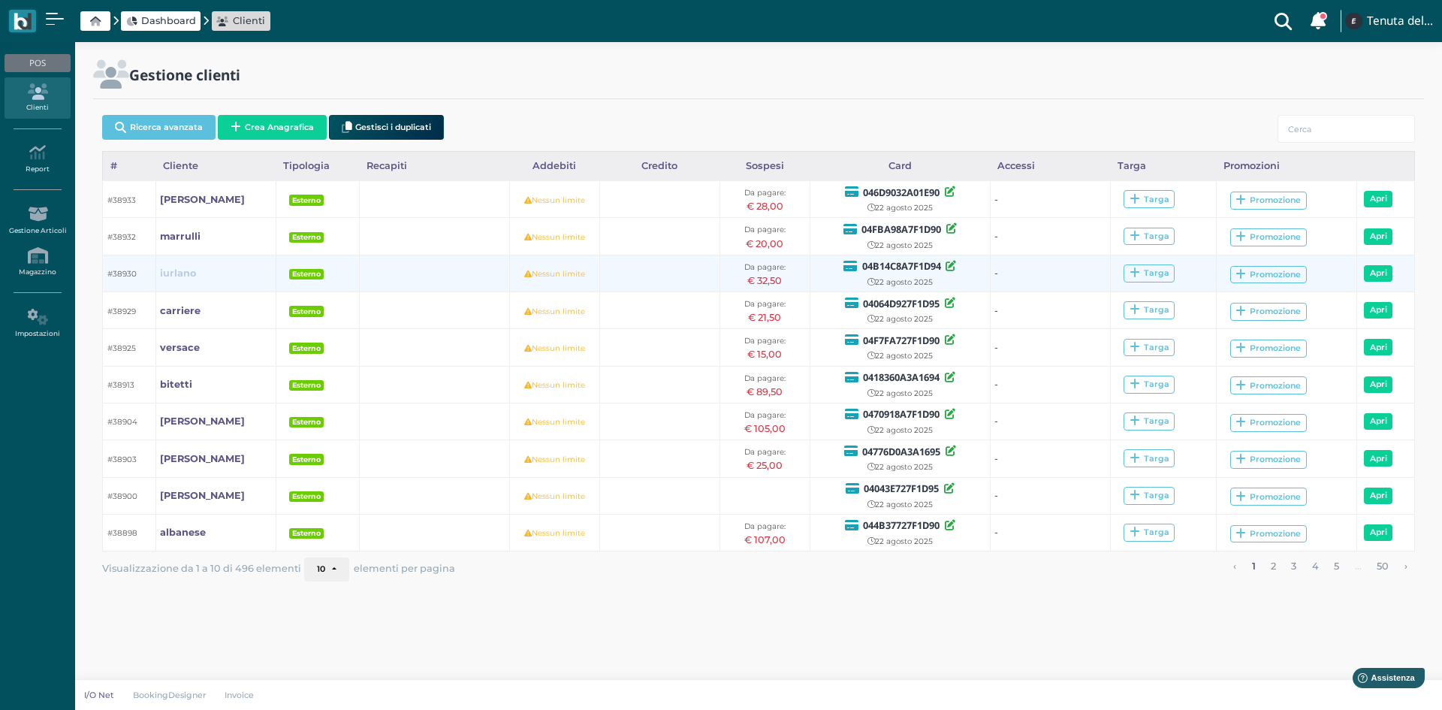
click at [180, 270] on b "iurlano" at bounding box center [178, 272] width 36 height 11
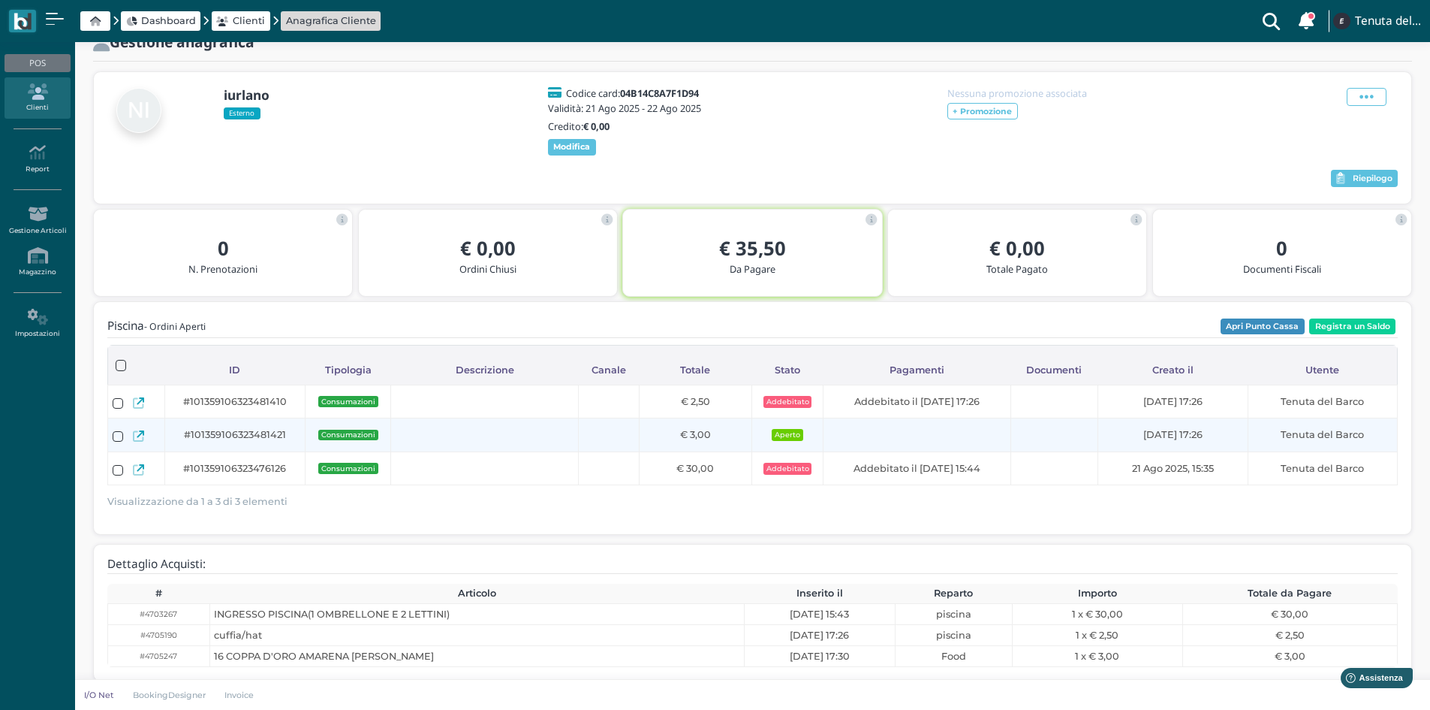
scroll to position [74, 0]
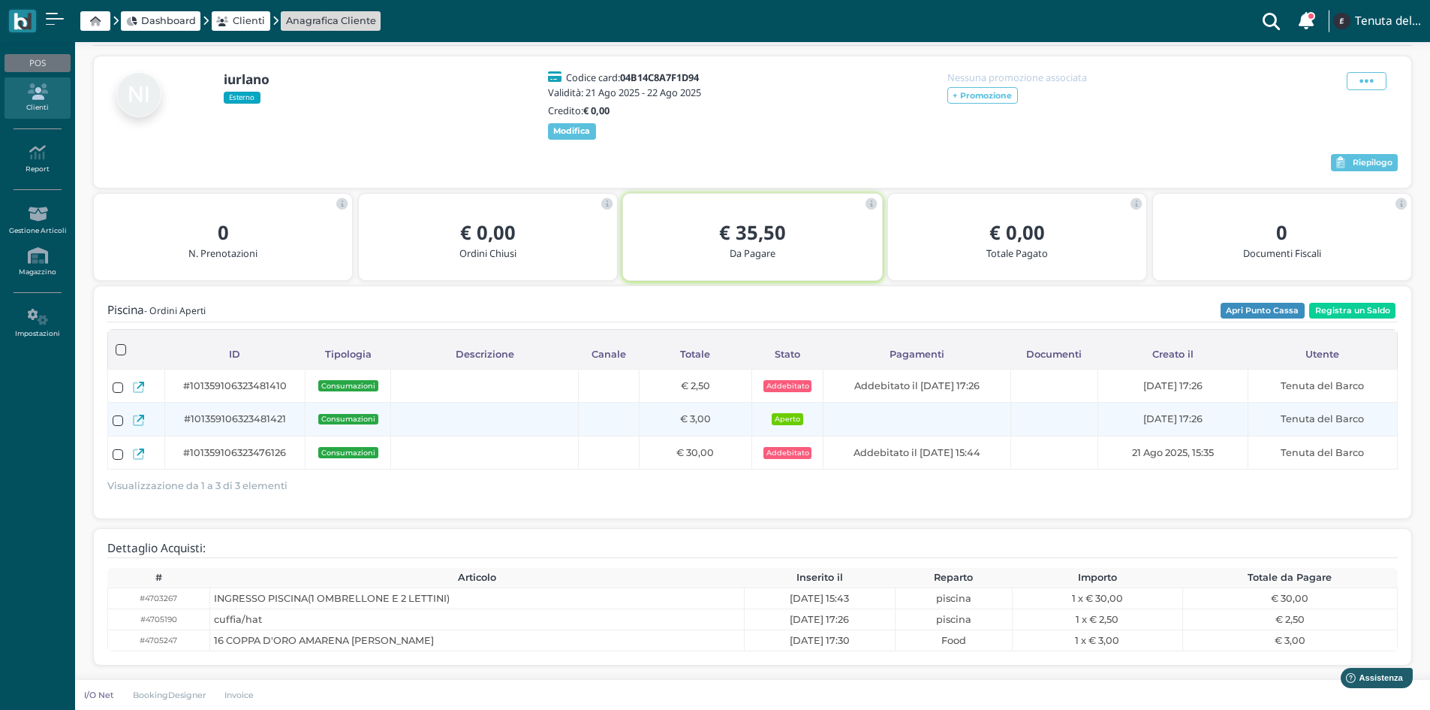
click at [143, 420] on icon at bounding box center [138, 419] width 11 height 11
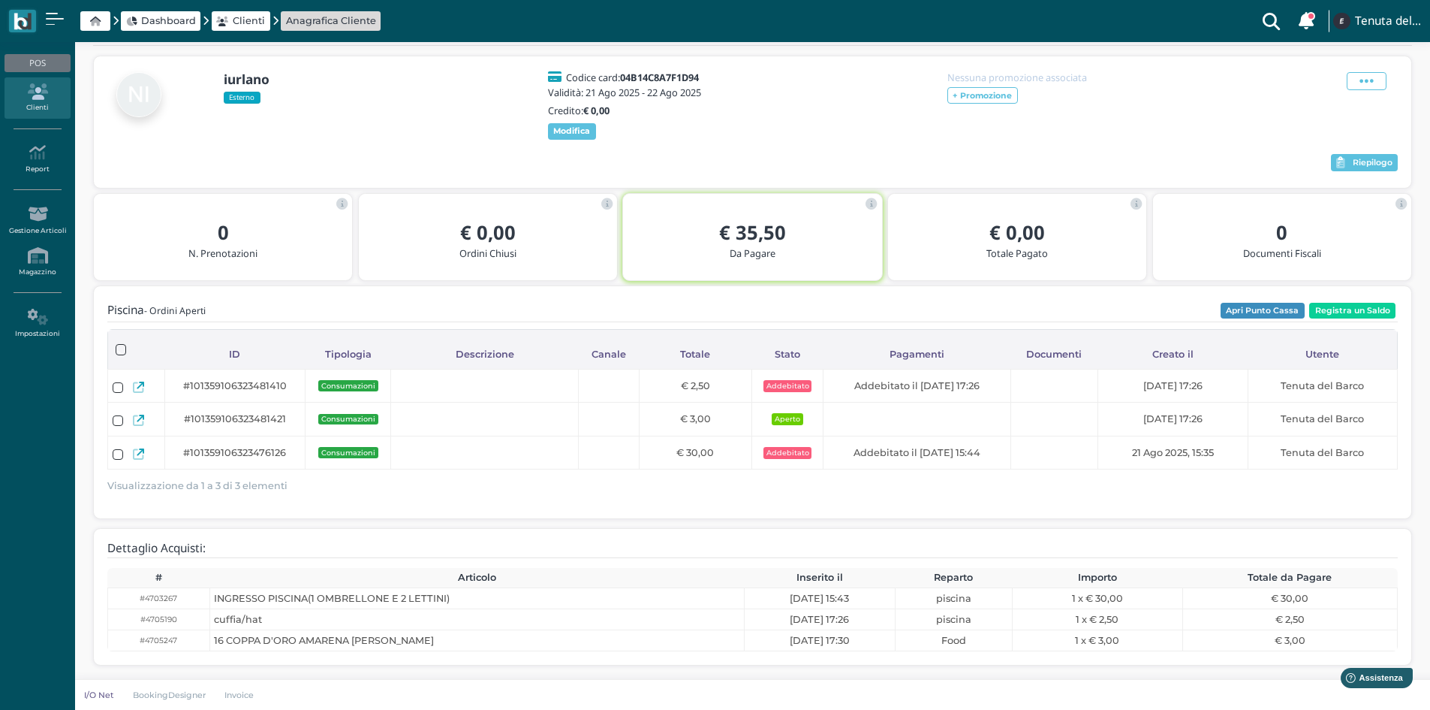
click at [239, 21] on span "Clienti" at bounding box center [249, 21] width 32 height 14
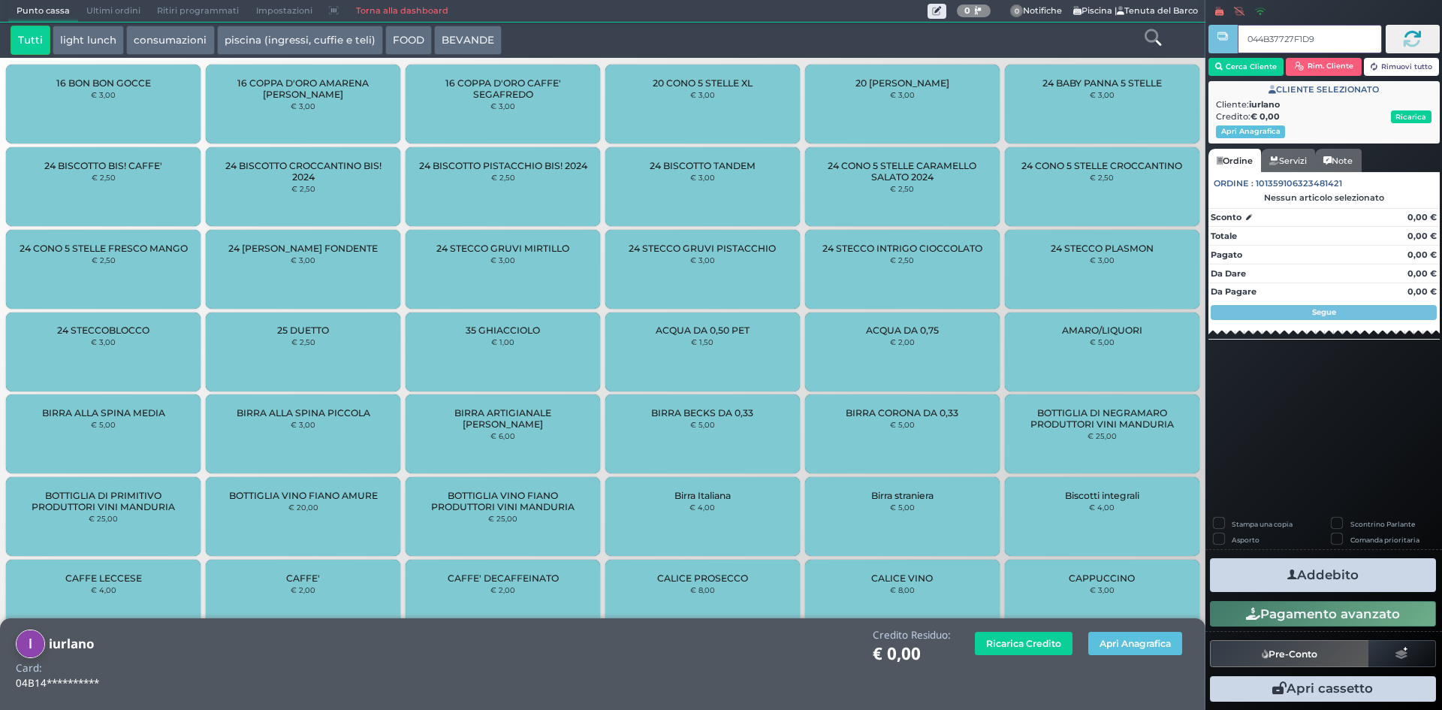
type input "044B37727F1D90"
click at [1118, 646] on button "Apri Anagrafica" at bounding box center [1135, 642] width 94 height 23
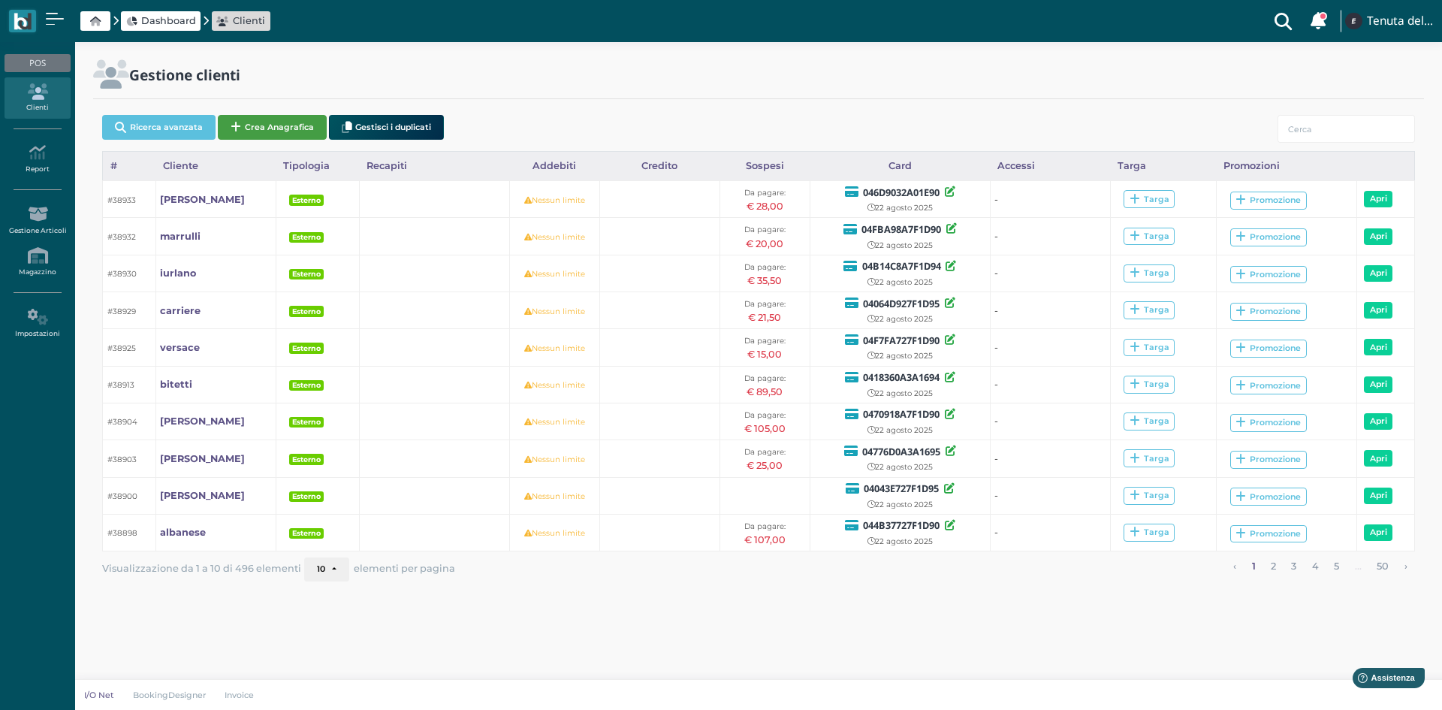
click at [258, 131] on button "Crea Anagrafica" at bounding box center [272, 127] width 109 height 25
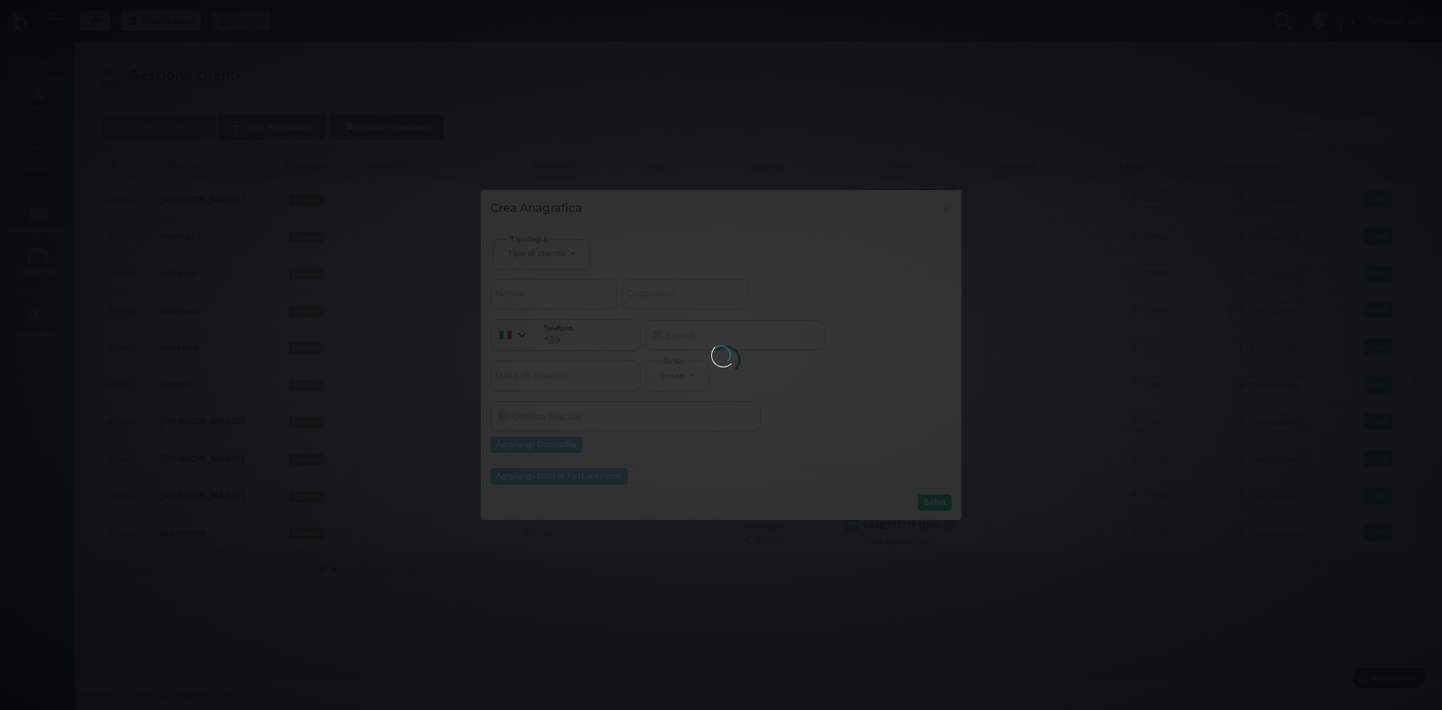
select select
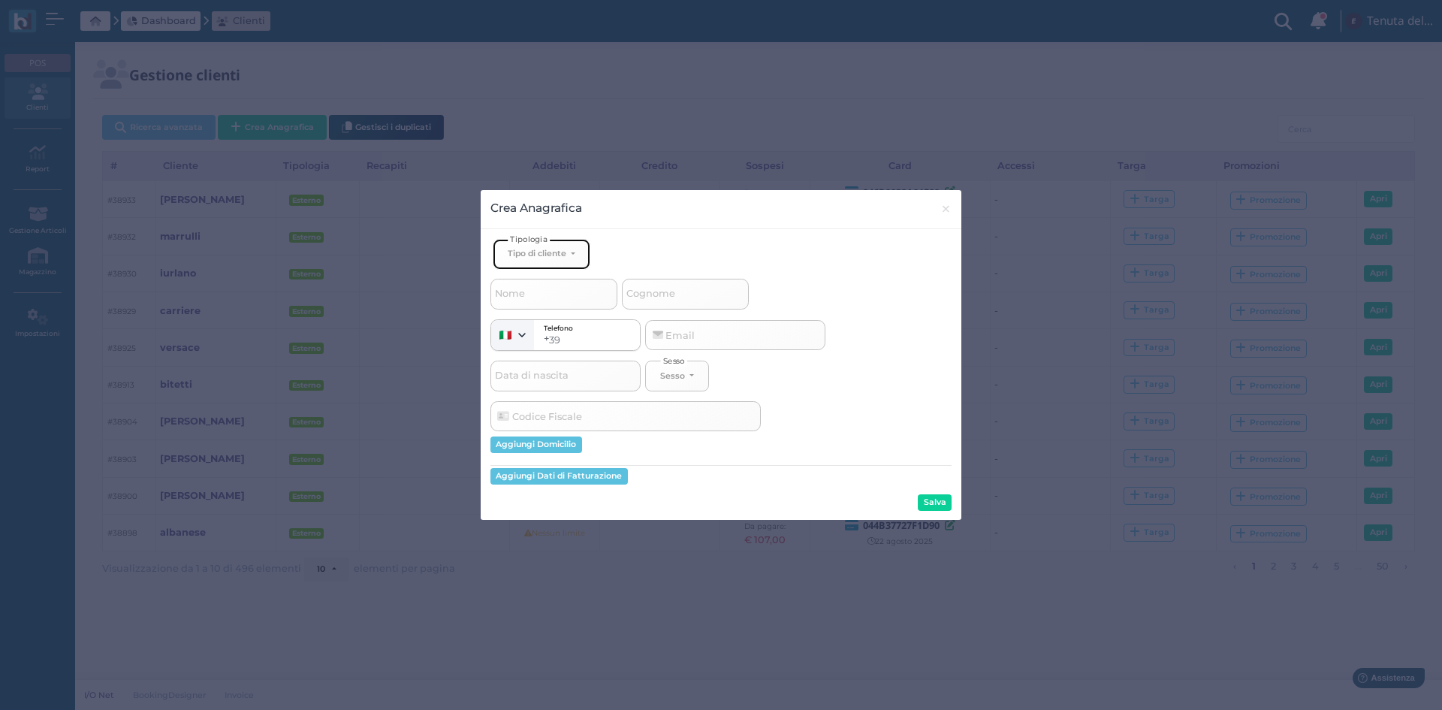
click at [560, 270] on div "Ospite Esterno Hotel Dipendente Standard Dipendente Junior Proprietario Tipo di…" at bounding box center [720, 375] width 461 height 272
click at [559, 258] on div "Tipo di cliente" at bounding box center [537, 253] width 59 height 11
click at [568, 306] on link "Esterno" at bounding box center [566, 303] width 146 height 17
select select "[object Object]"
select select
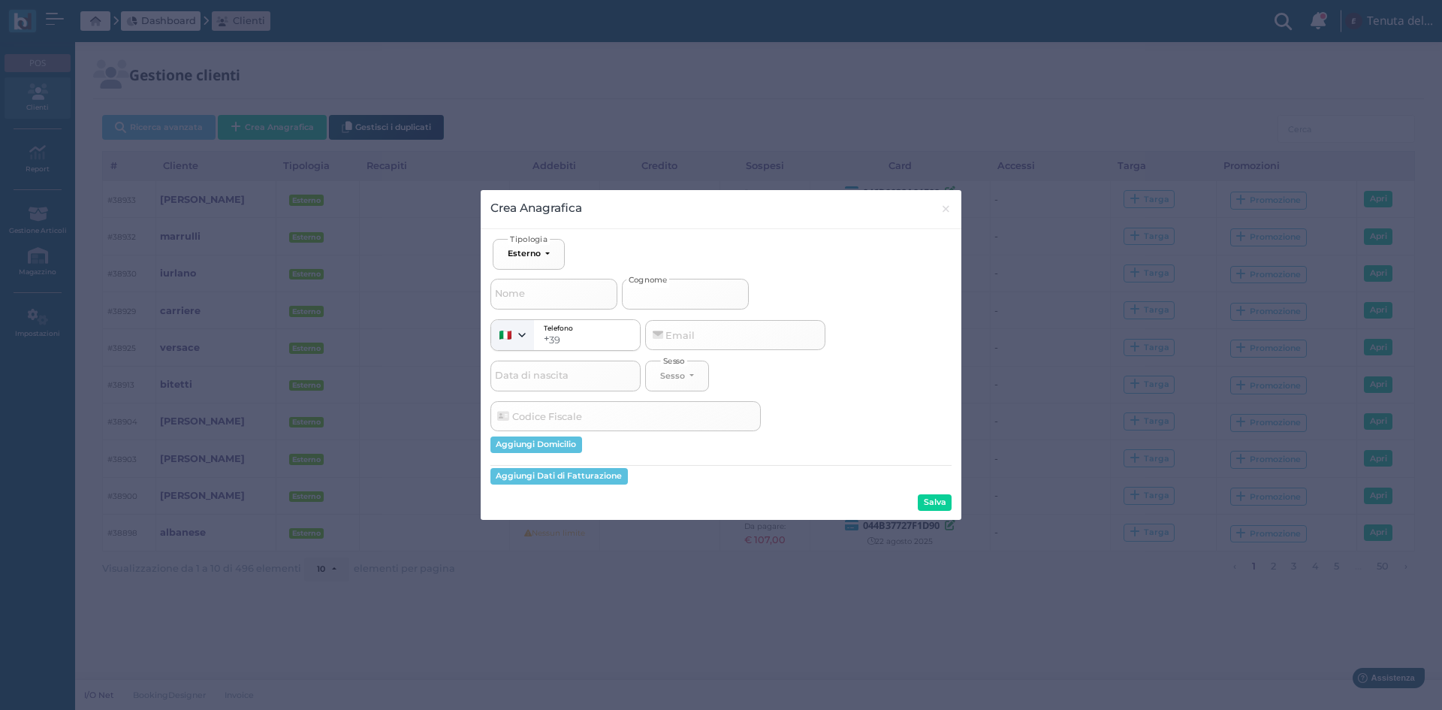
click at [713, 288] on input "Cognome" at bounding box center [685, 294] width 127 height 30
type input "c"
select select
type input "ca"
select select
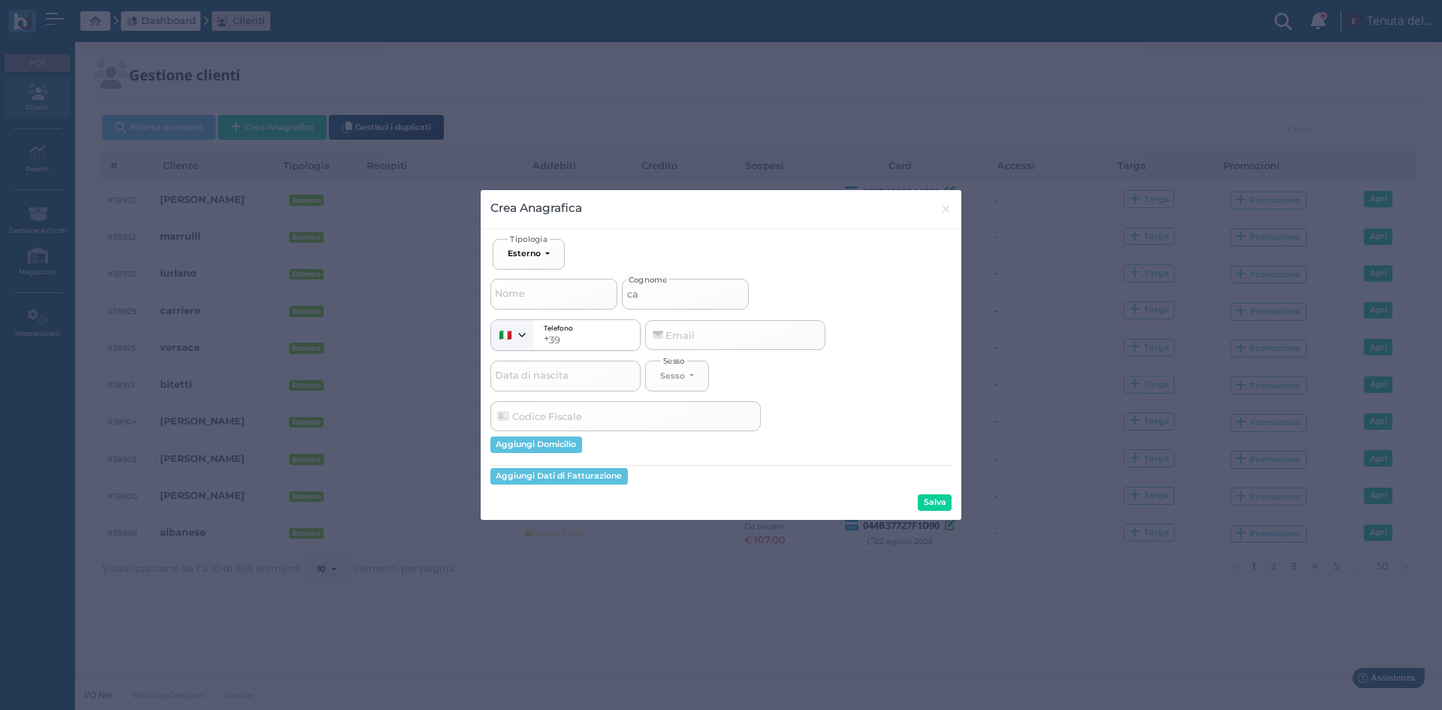
type input "cav"
select select
type input "cava"
select select
type input "caval"
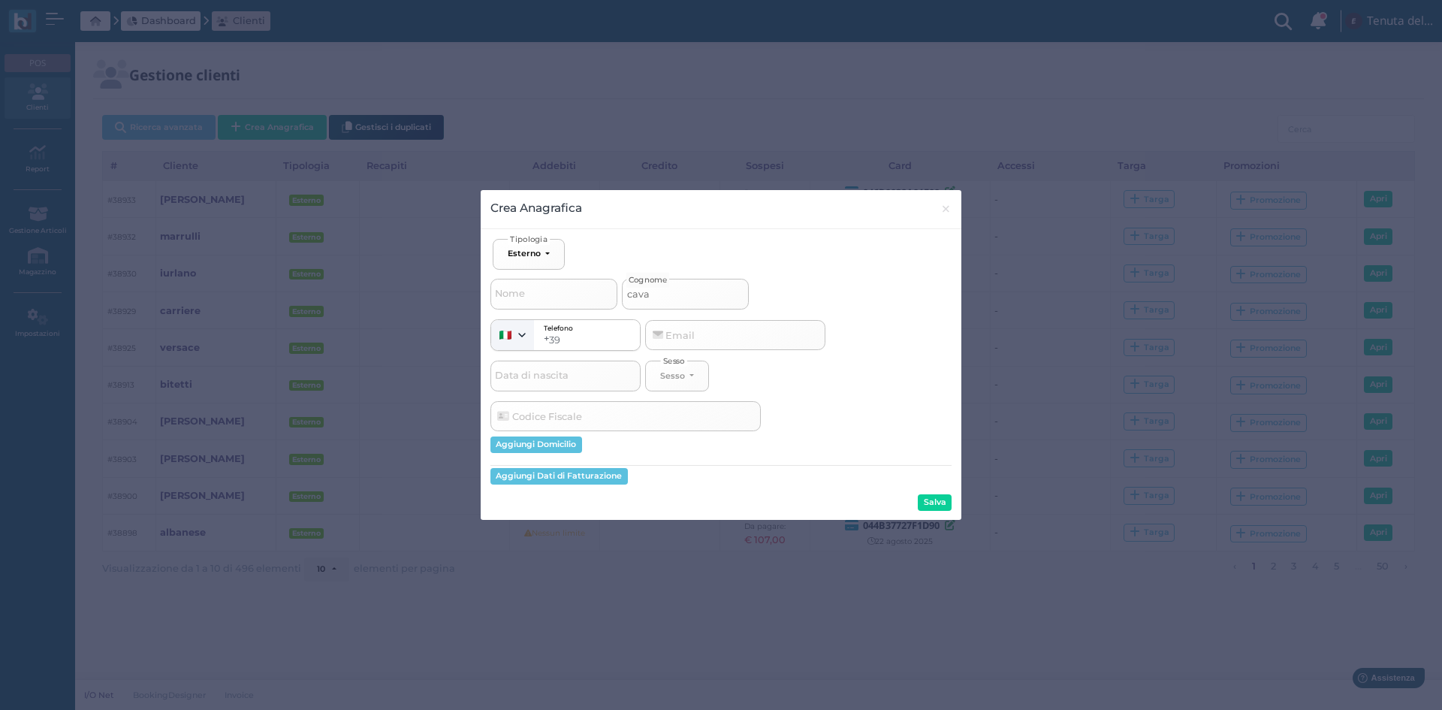
select select
type input "cavall"
select select
type input "cavallo"
select select
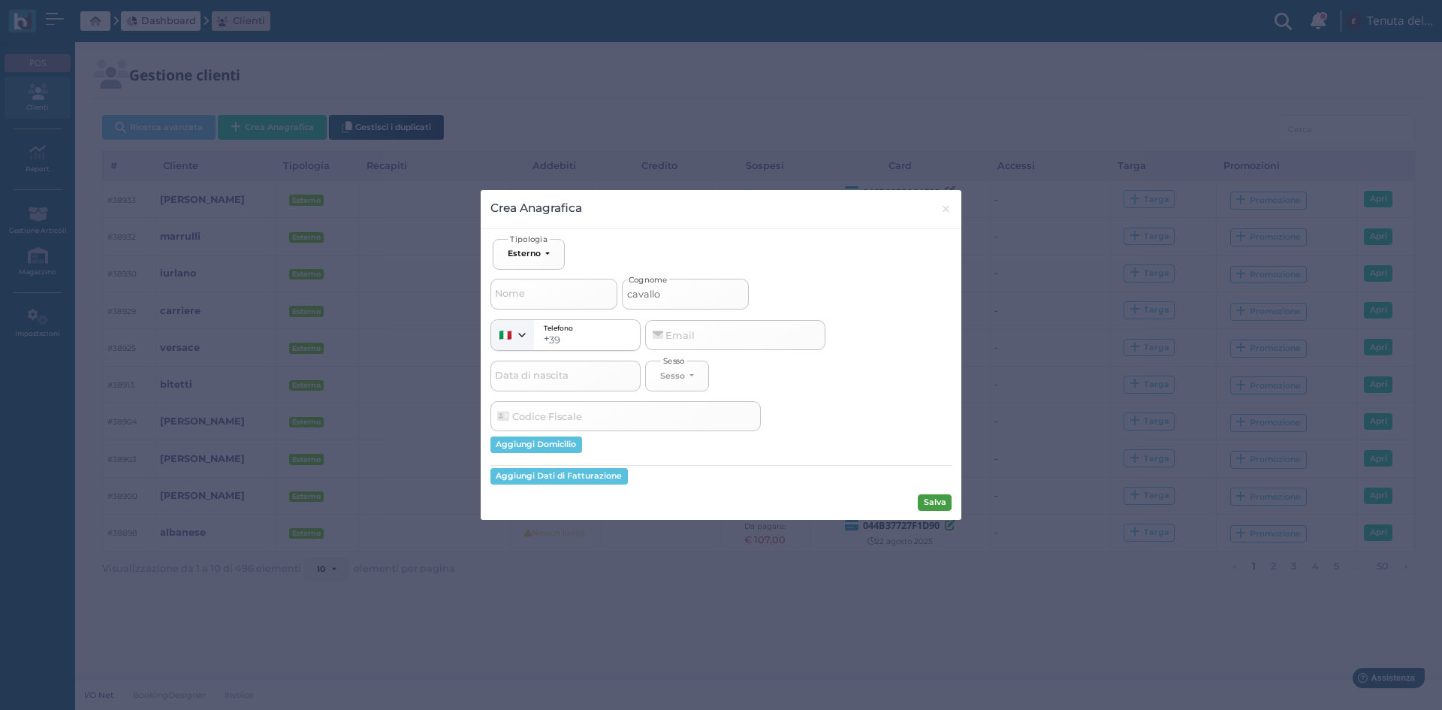
type input "cavallo"
click at [928, 502] on button "Salva" at bounding box center [935, 502] width 34 height 17
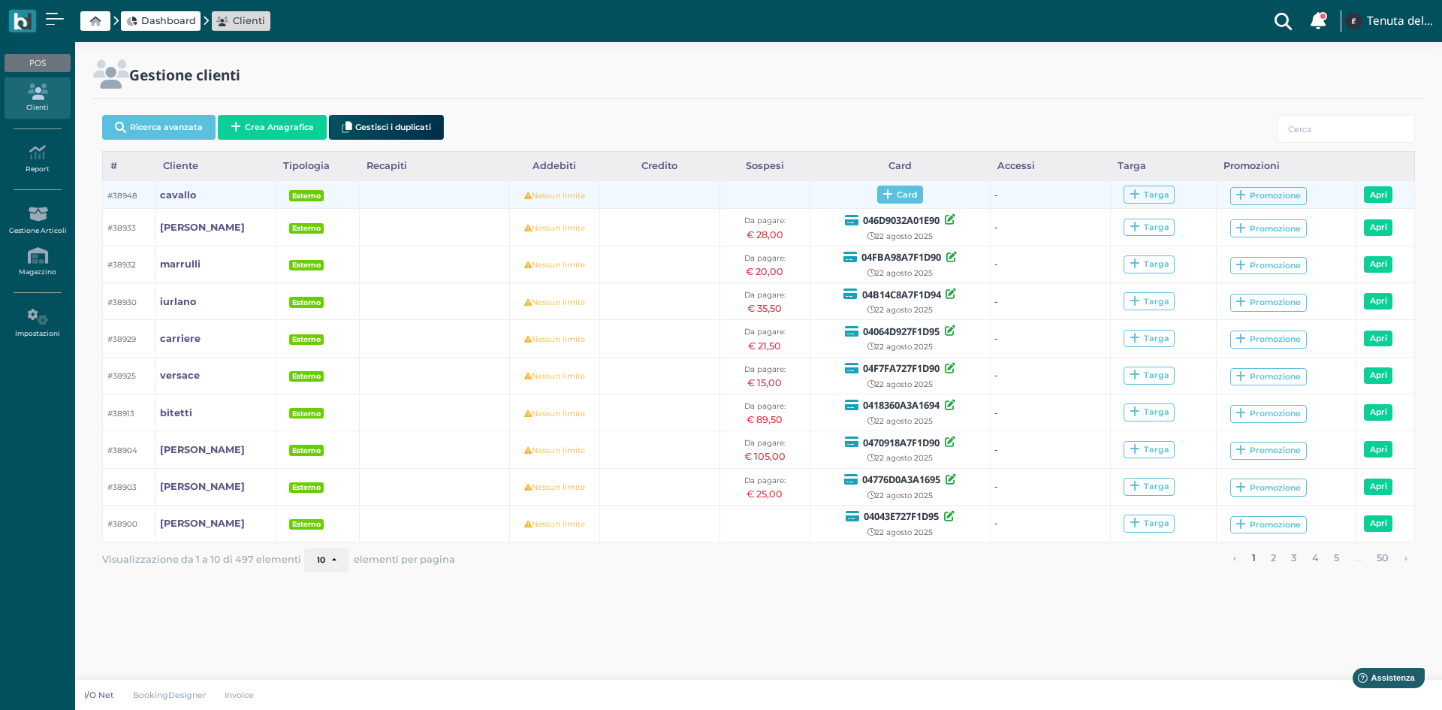
click at [903, 201] on span "Card" at bounding box center [900, 194] width 46 height 18
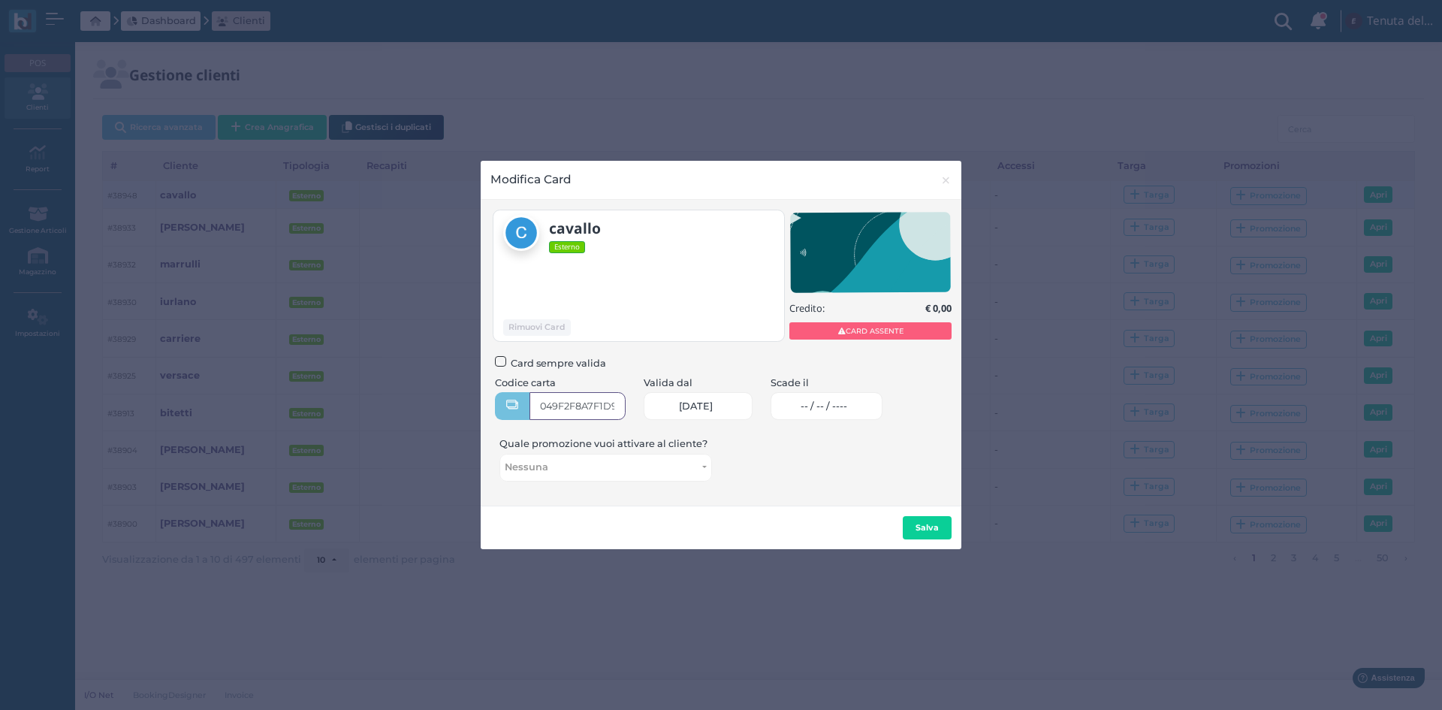
type input "049F2F8A7F1D94"
click at [813, 404] on link "-- / -- / ----" at bounding box center [826, 406] width 112 height 28
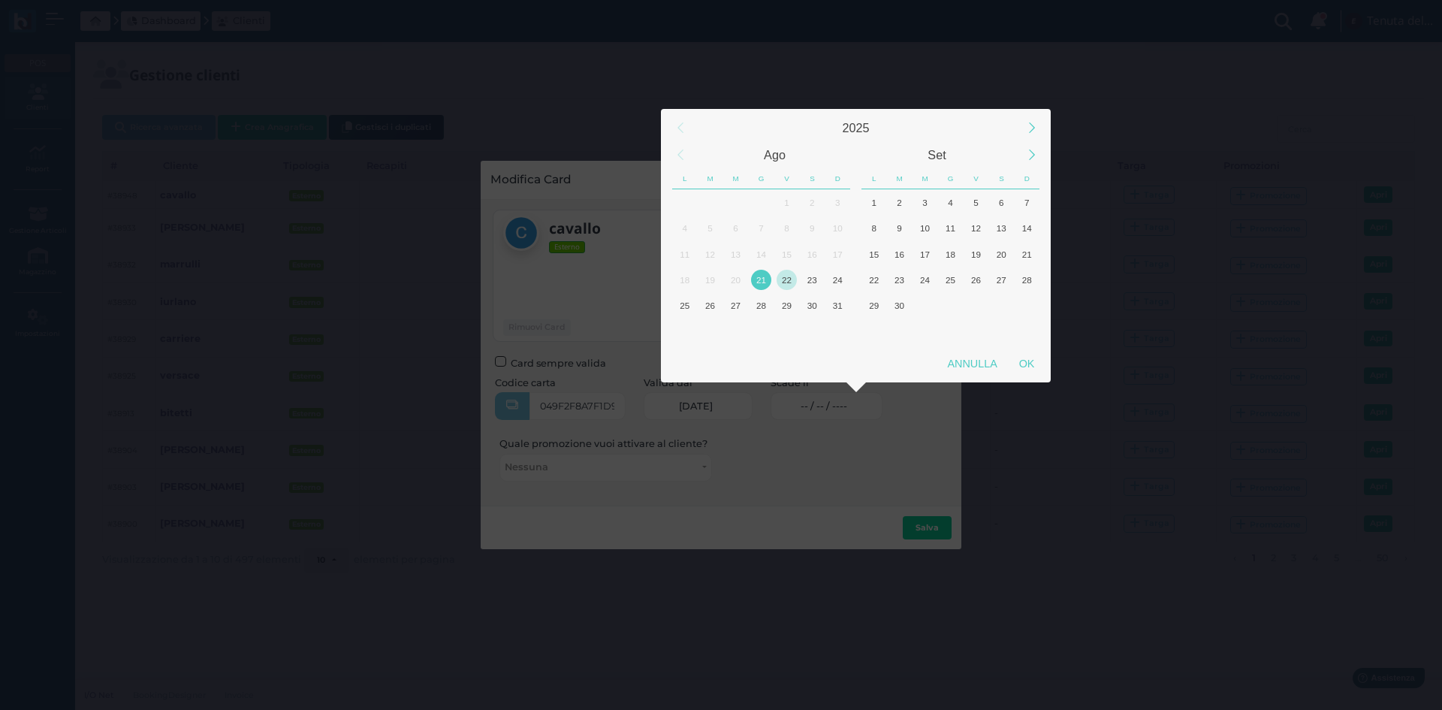
click at [792, 282] on div "22" at bounding box center [786, 280] width 20 height 20
click at [799, 279] on div "23" at bounding box center [812, 280] width 26 height 26
click at [1023, 361] on div "OK" at bounding box center [1027, 363] width 38 height 27
type input "23/08/2025"
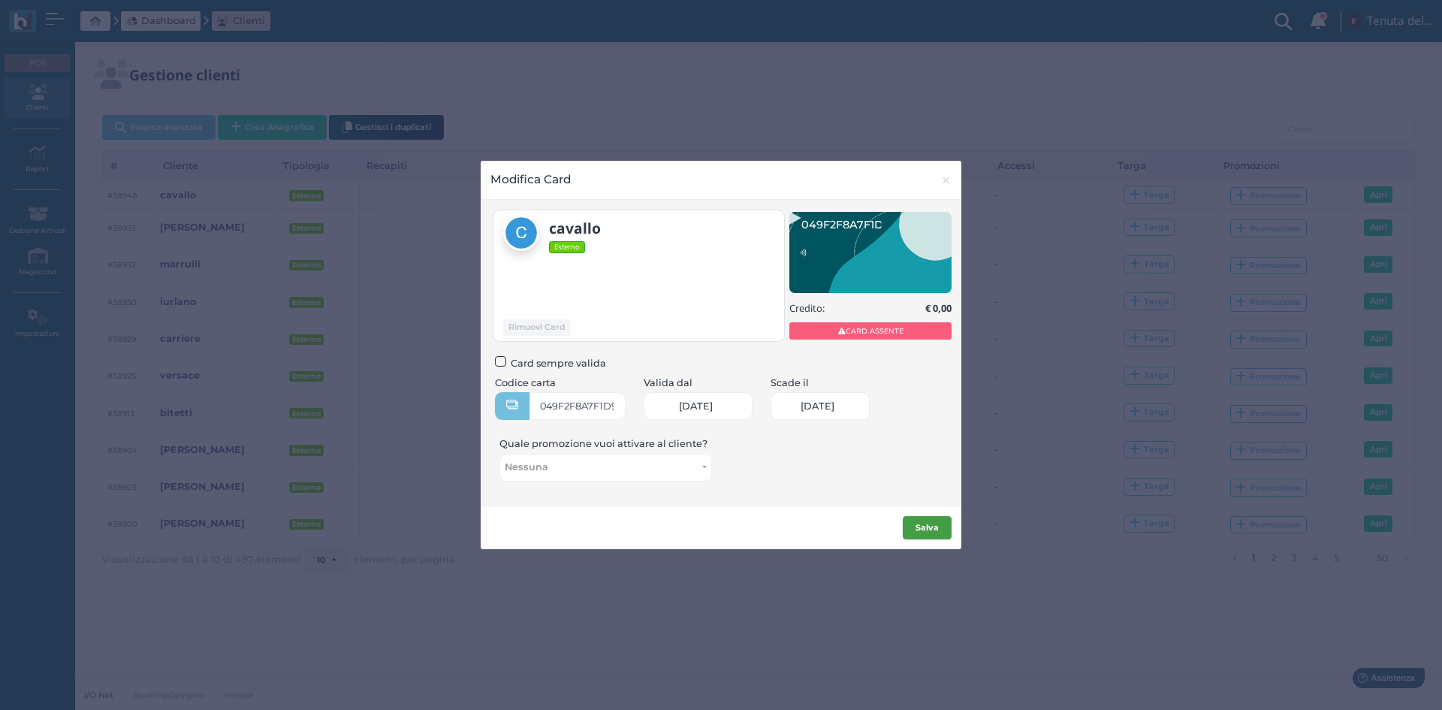
click at [929, 532] on b "Salva" at bounding box center [926, 527] width 23 height 11
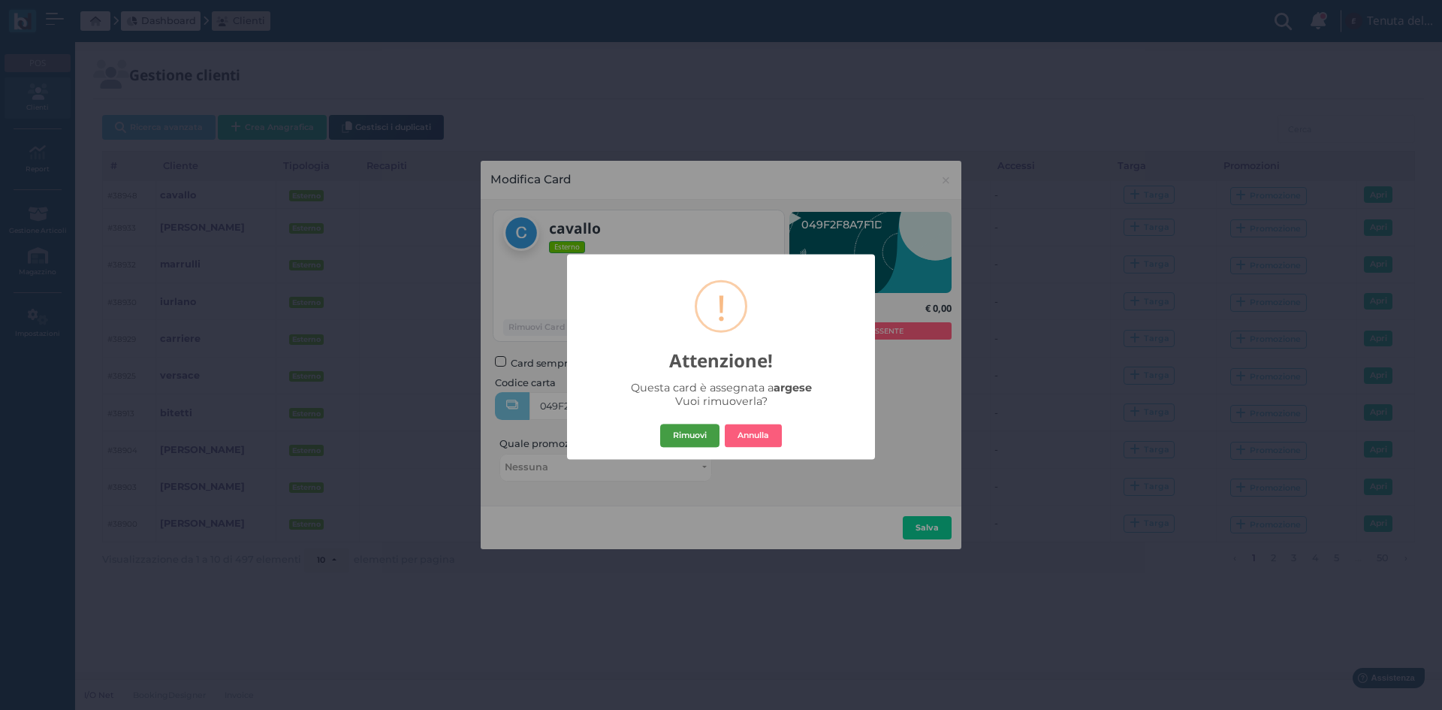
click at [704, 432] on button "Rimuovi" at bounding box center [689, 435] width 59 height 24
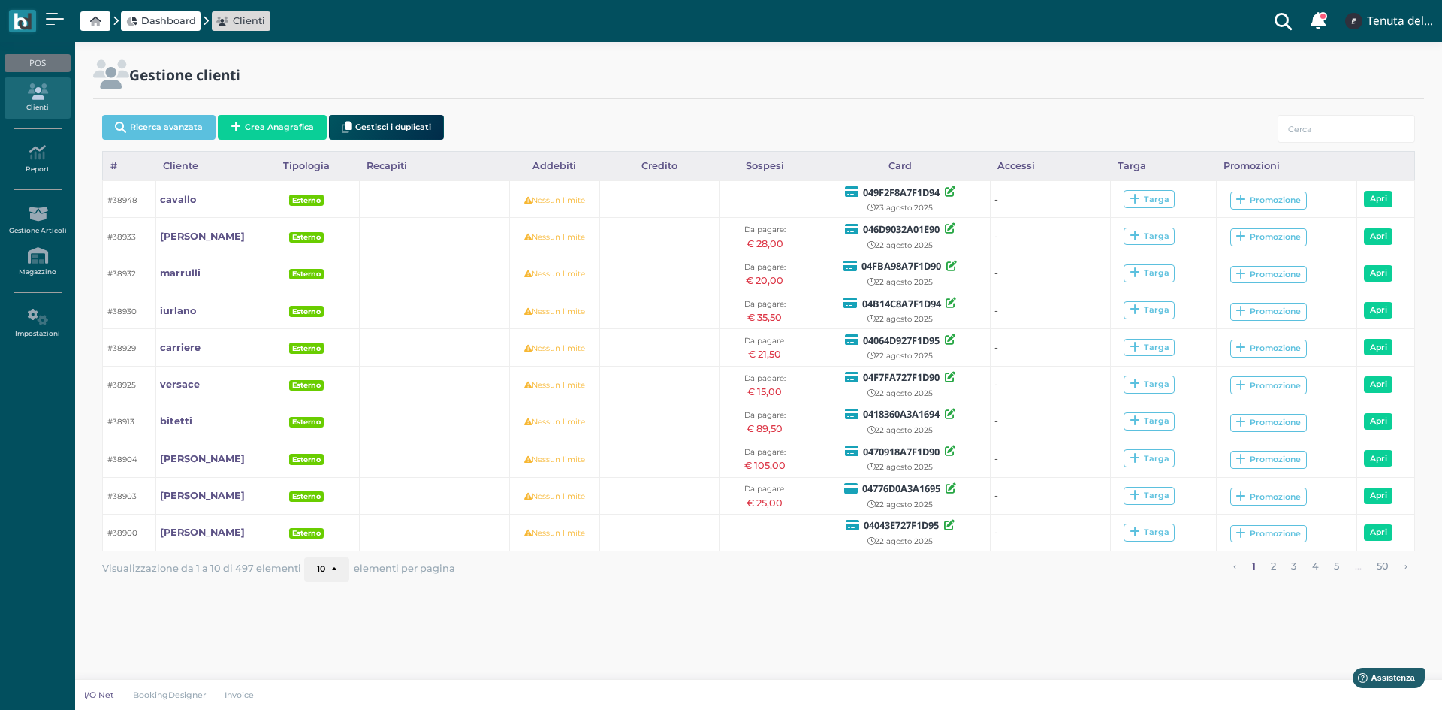
click at [276, 126] on button "Crea Anagrafica" at bounding box center [272, 127] width 109 height 25
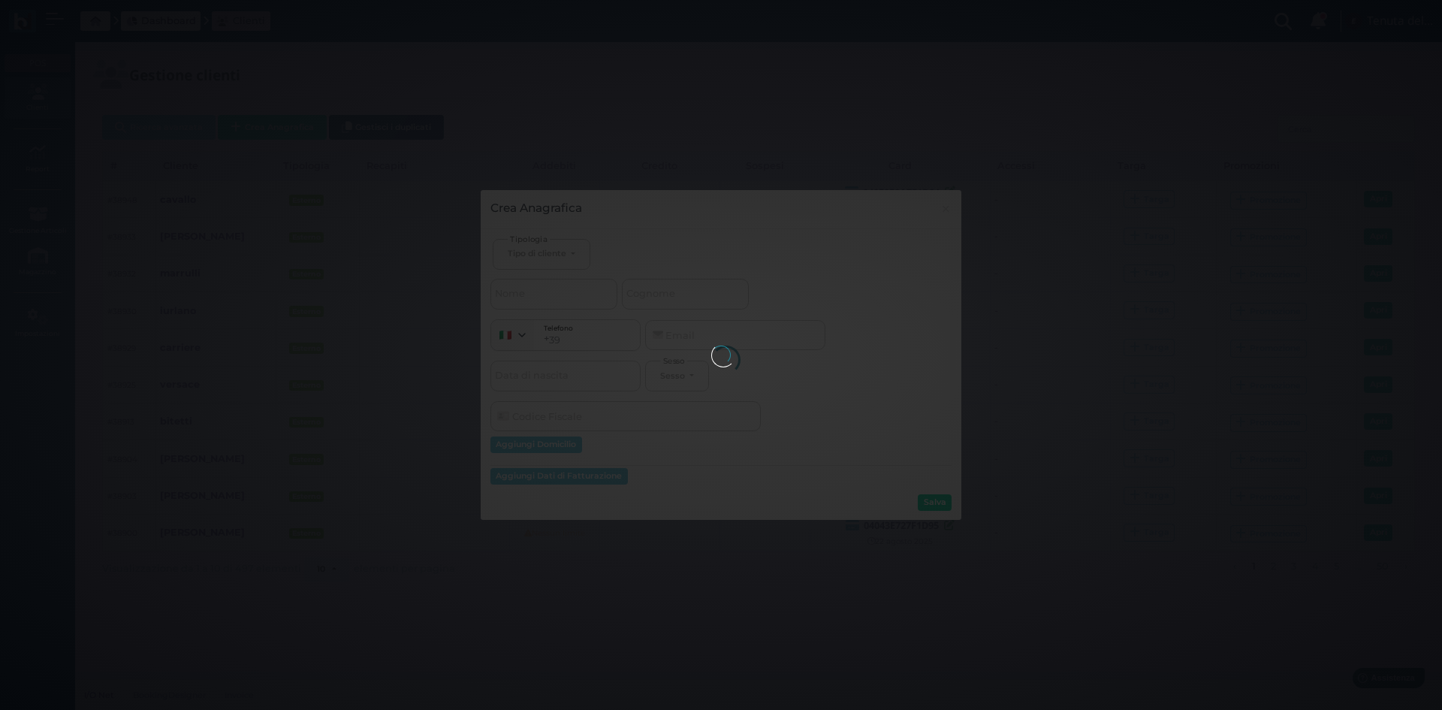
select select
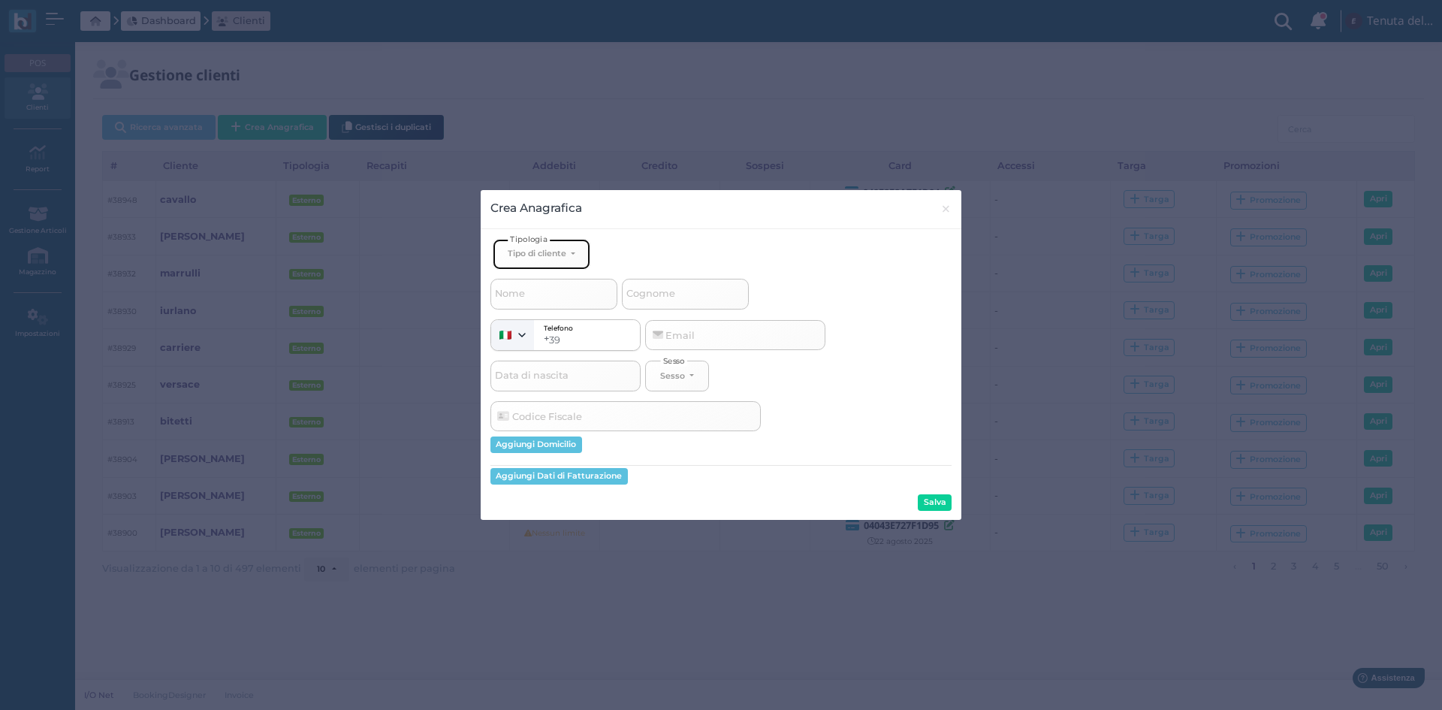
click at [532, 258] on div "Tipo di cliente" at bounding box center [537, 253] width 59 height 11
click at [558, 310] on link "Esterno" at bounding box center [566, 303] width 146 height 17
select select "[object Object]"
select select
click at [709, 301] on input "Cognome" at bounding box center [685, 294] width 127 height 30
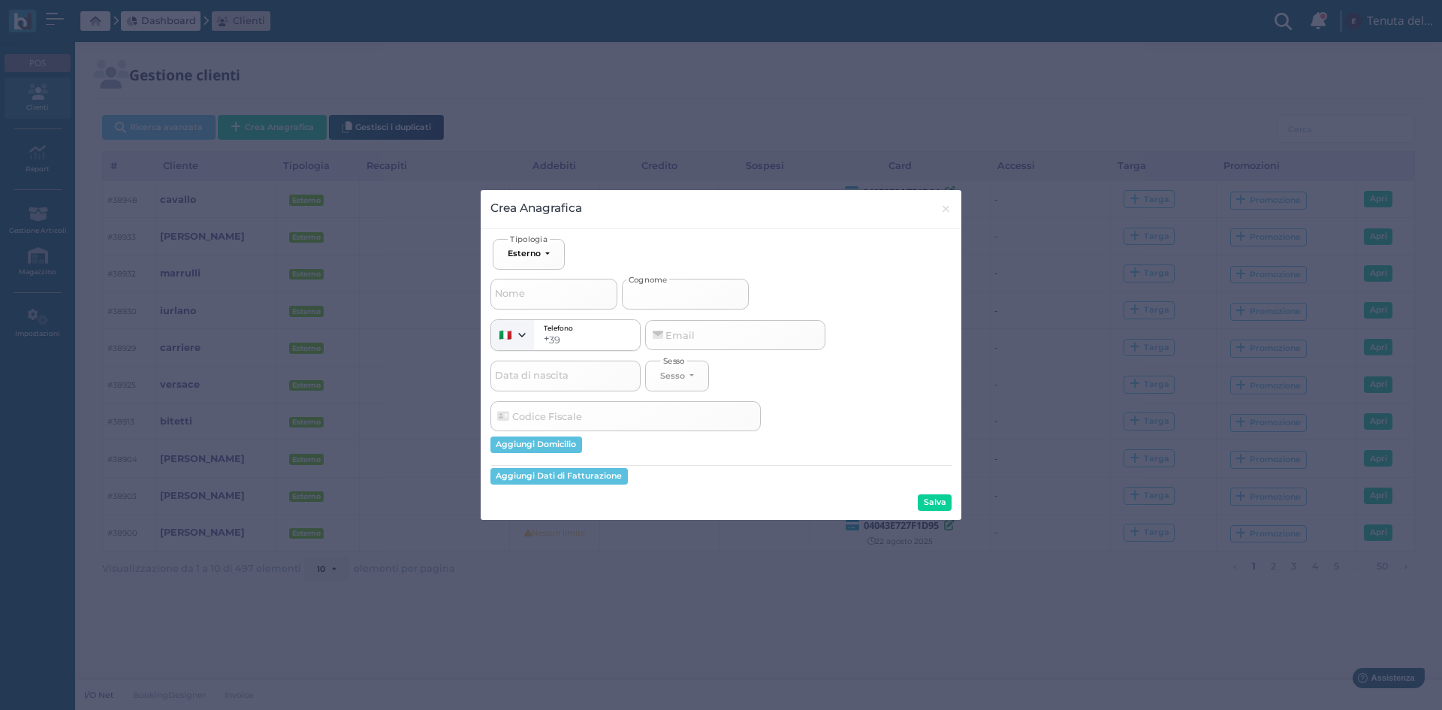
type input "c"
select select
type input "ci"
select select
type input "cic"
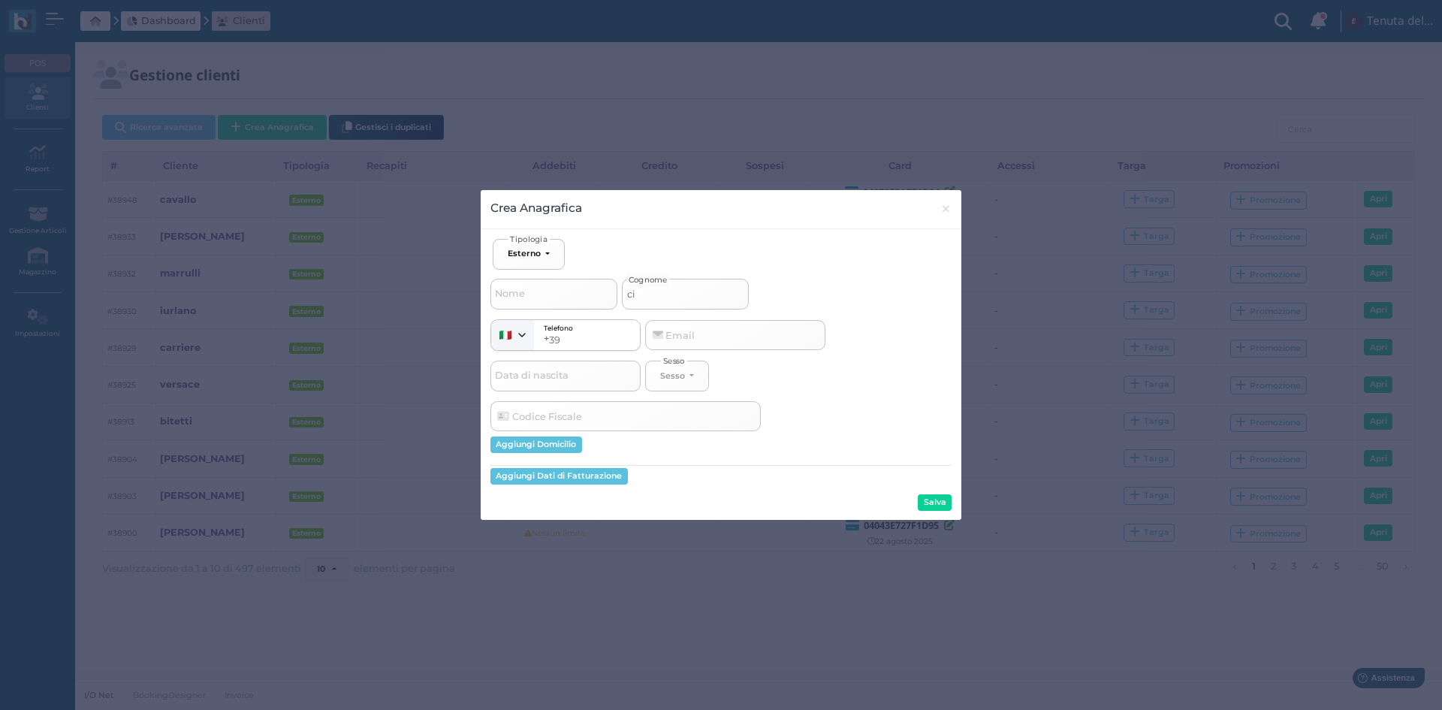
select select
type input "cica"
select select
type input "cical"
select select
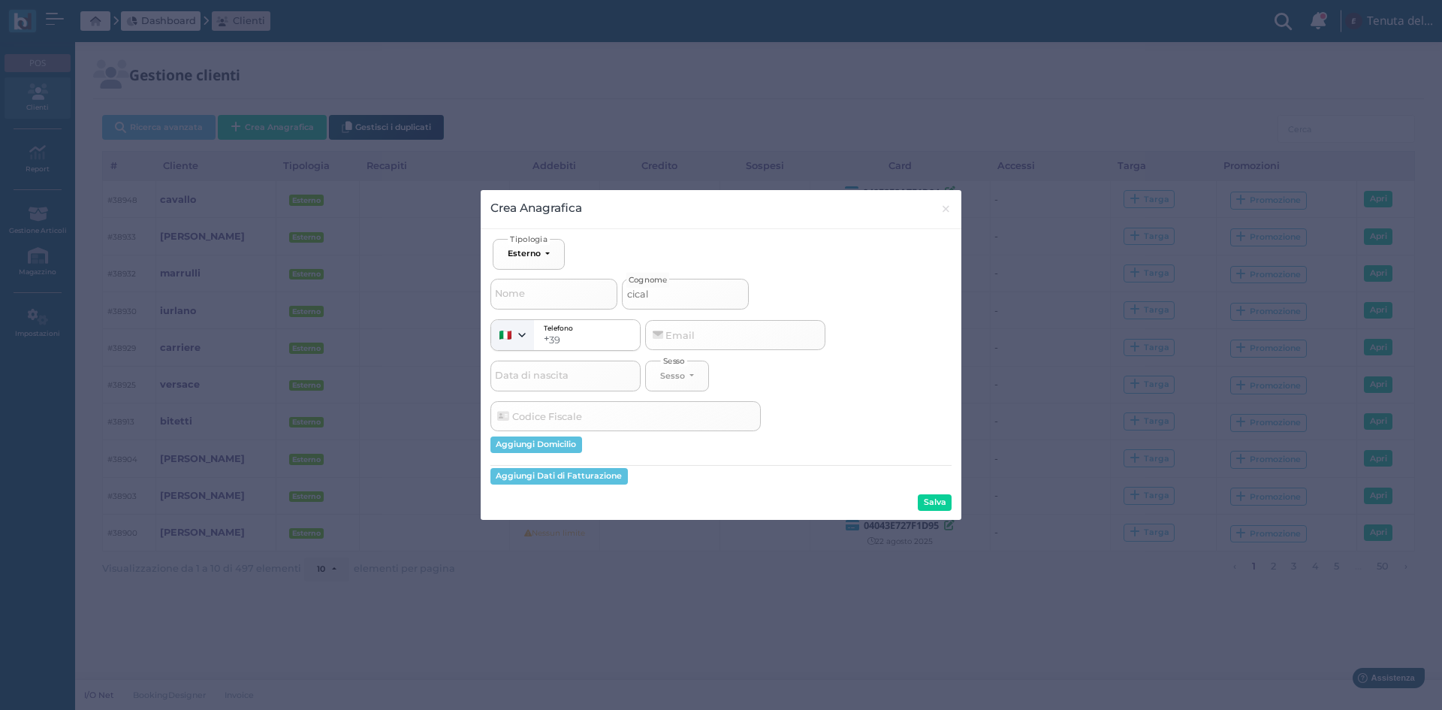
type input "cicala"
select select
type input "cicala"
click at [934, 497] on button "Salva" at bounding box center [935, 502] width 34 height 17
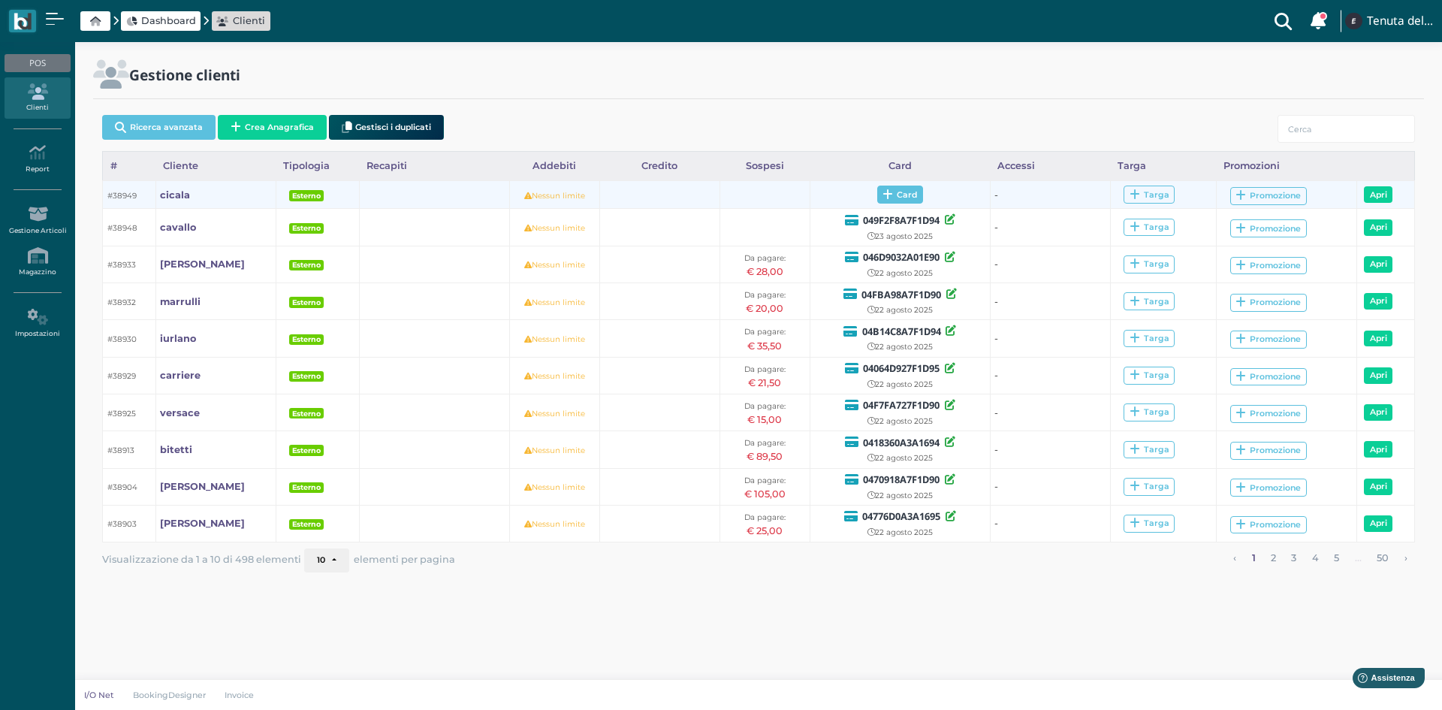
click at [879, 202] on span "Card" at bounding box center [900, 194] width 46 height 18
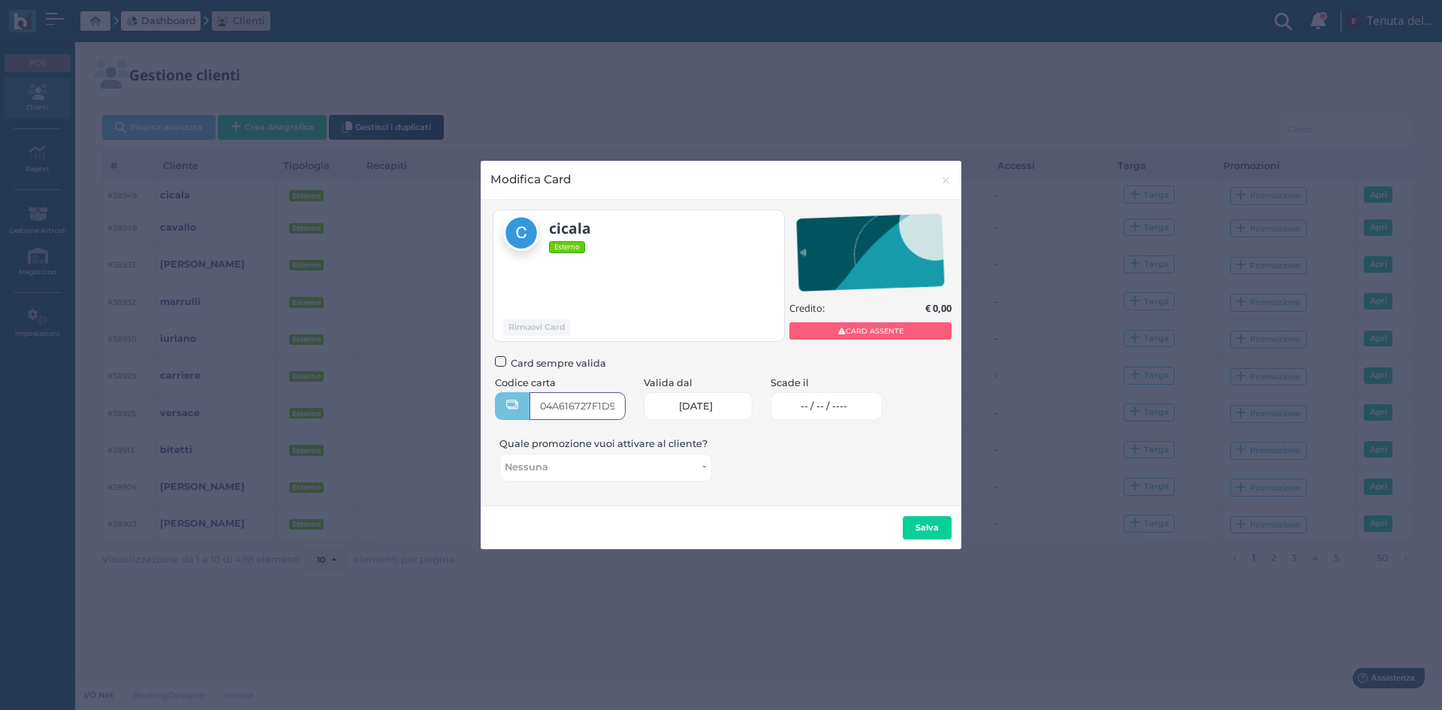
type input "04A616727F1D90"
click at [823, 404] on span "-- / -- / ----" at bounding box center [823, 406] width 47 height 12
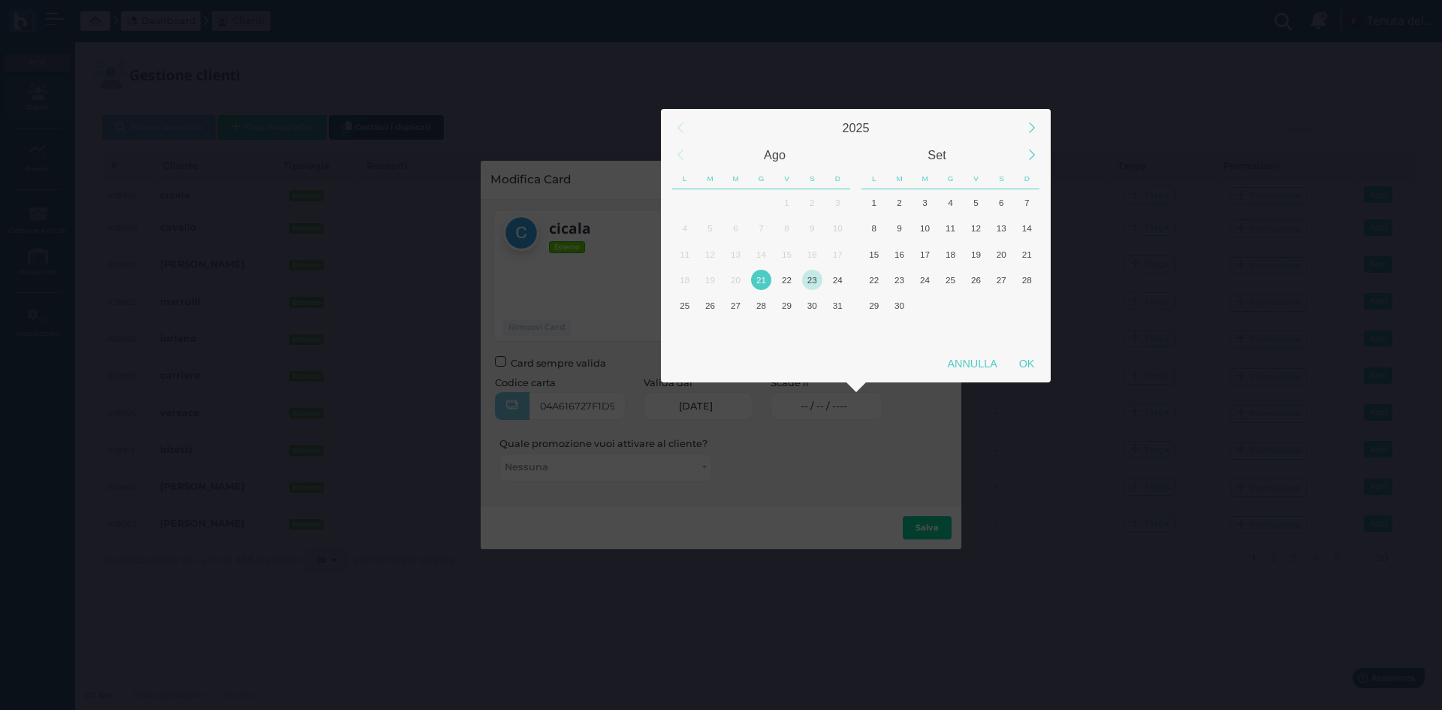
click at [812, 279] on div "23" at bounding box center [812, 280] width 20 height 20
drag, startPoint x: 1022, startPoint y: 363, endPoint x: 1014, endPoint y: 370, distance: 10.6
click at [1023, 363] on div "OK" at bounding box center [1027, 363] width 38 height 27
type input "23/08/2025"
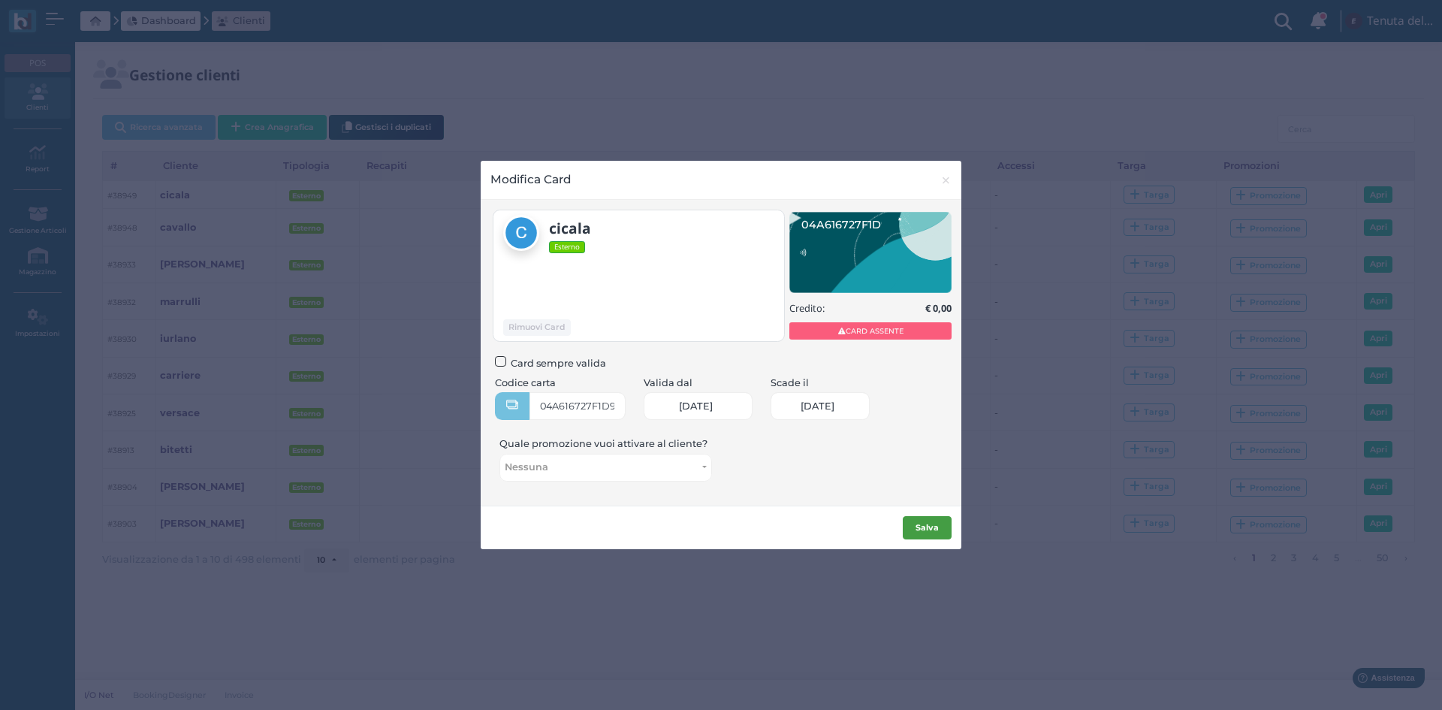
click at [937, 530] on b "Salva" at bounding box center [926, 527] width 23 height 11
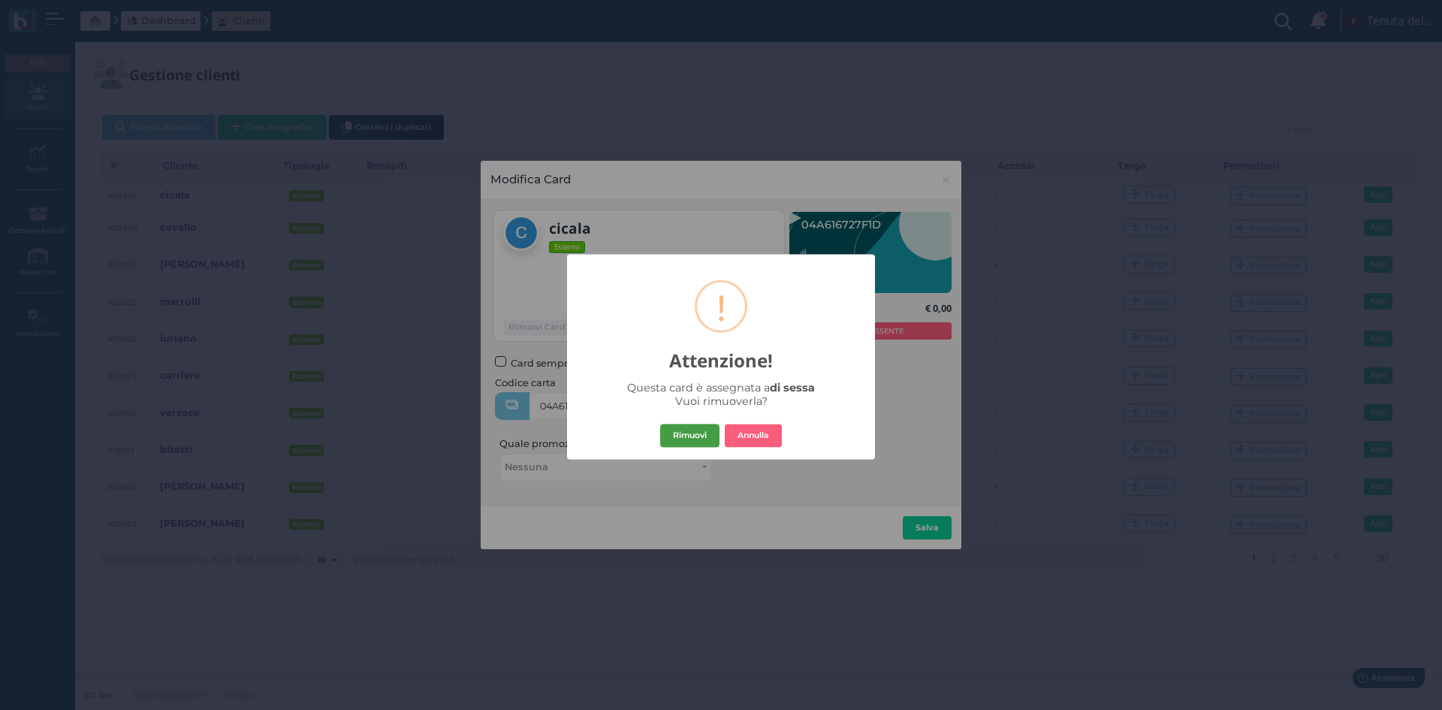
click at [696, 438] on button "Rimuovi" at bounding box center [689, 435] width 59 height 24
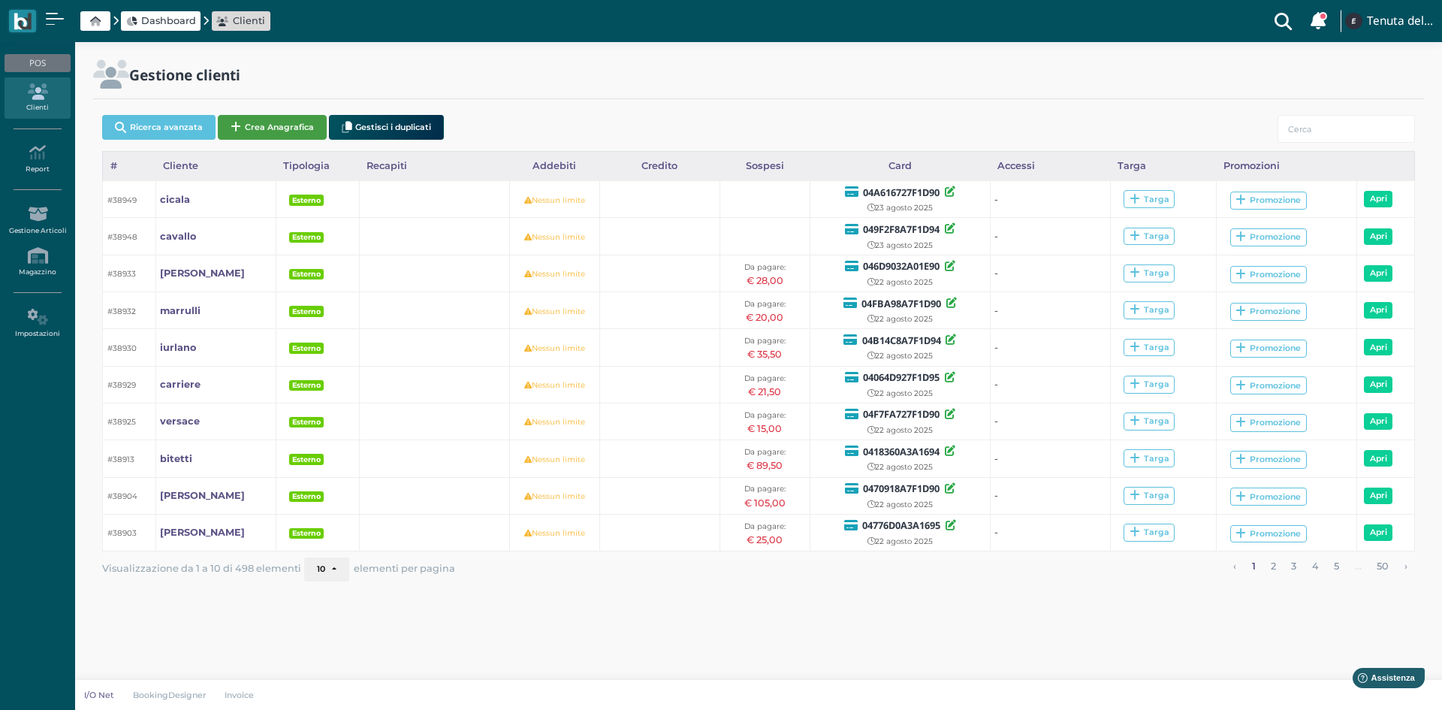
click at [291, 132] on button "Crea Anagrafica" at bounding box center [272, 127] width 109 height 25
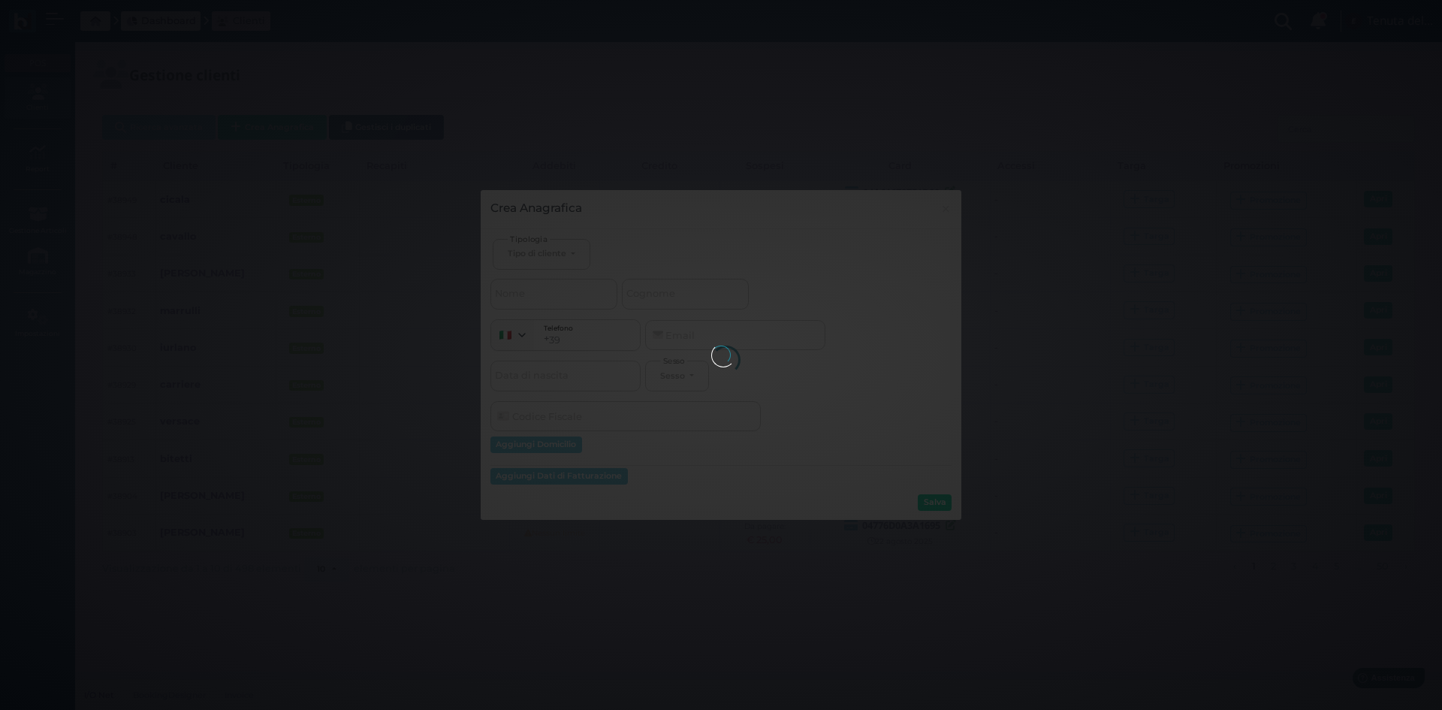
select select
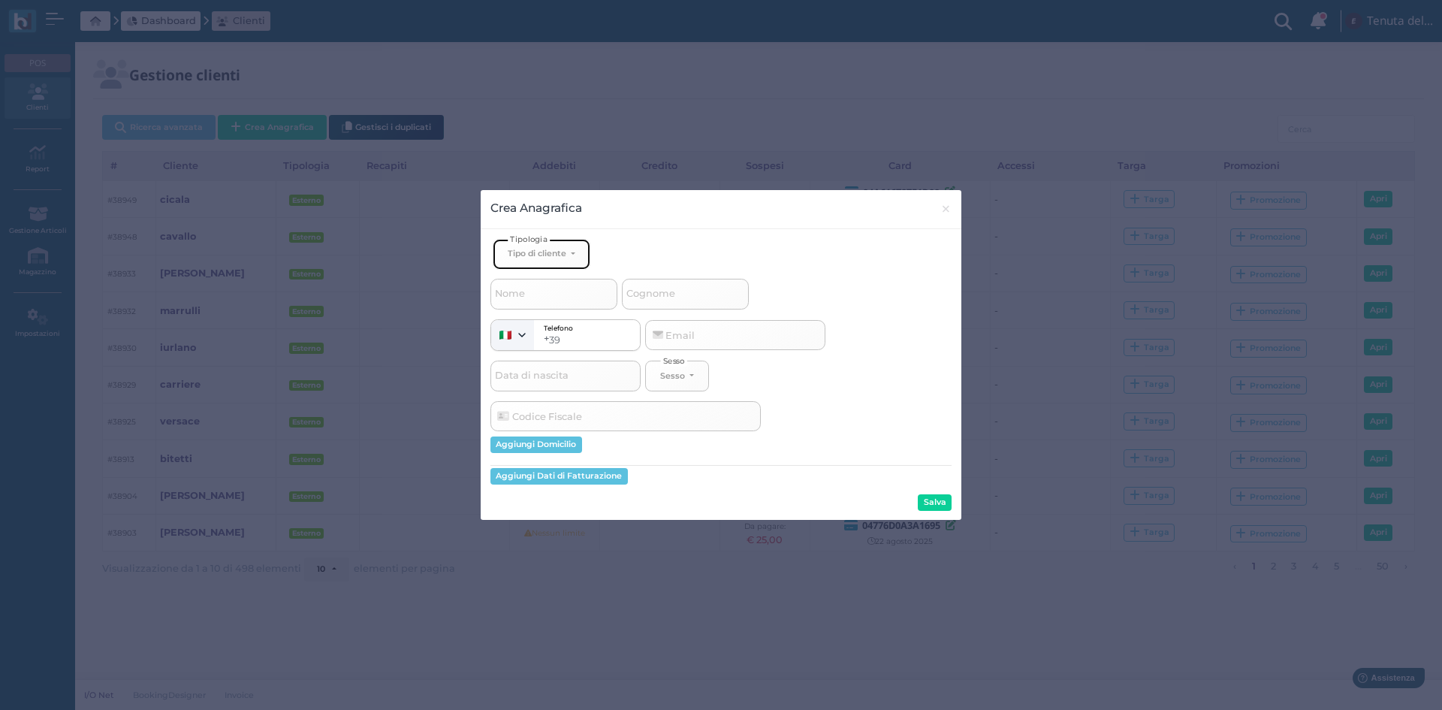
click at [556, 255] on div "Tipo di cliente" at bounding box center [537, 253] width 59 height 11
click at [536, 307] on span "Esterno" at bounding box center [527, 303] width 38 height 12
select select "[object Object]"
select select
click at [681, 295] on input "Cognome" at bounding box center [685, 294] width 127 height 30
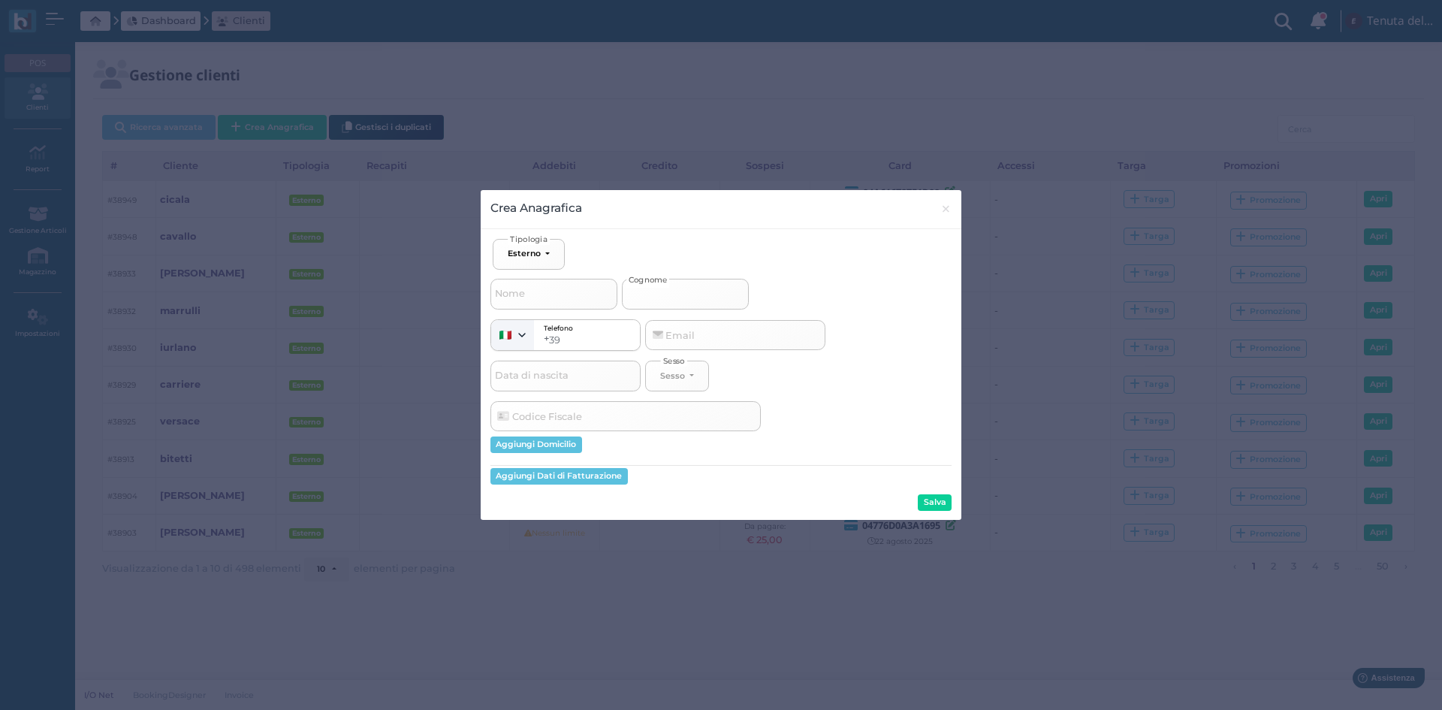
type input "f"
select select
type input "fo"
select select
type input "for"
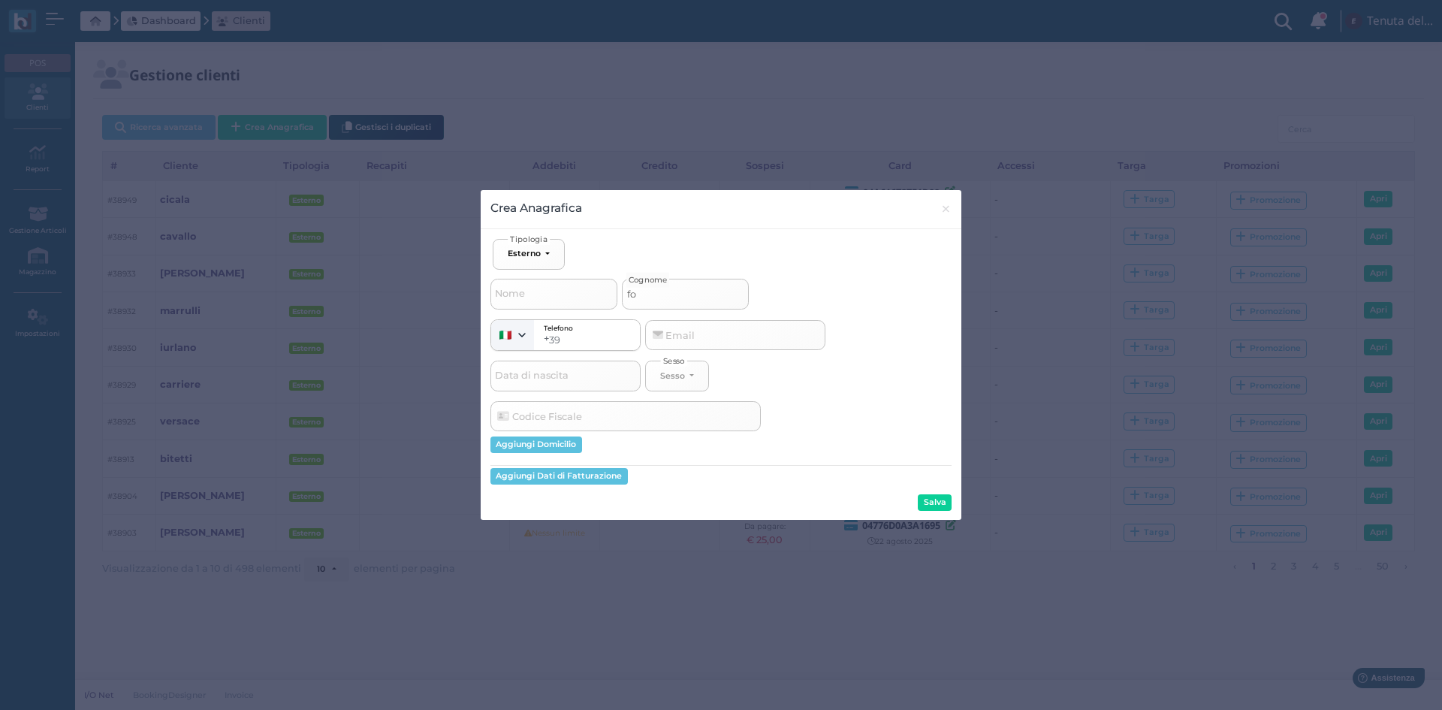
select select
type input "forn"
select select
type input "forna"
select select
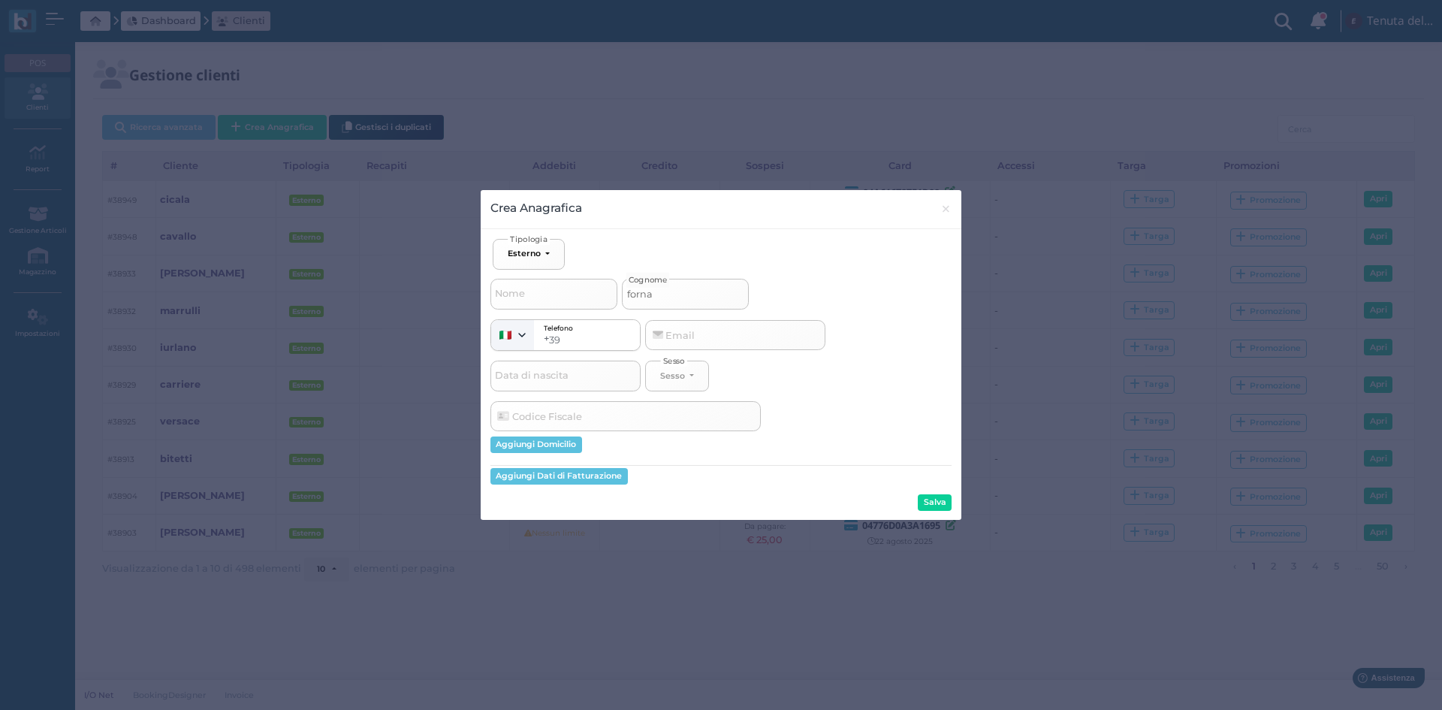
type input "fornar"
select select
type input "[PERSON_NAME]"
select select
type input "[PERSON_NAME]"
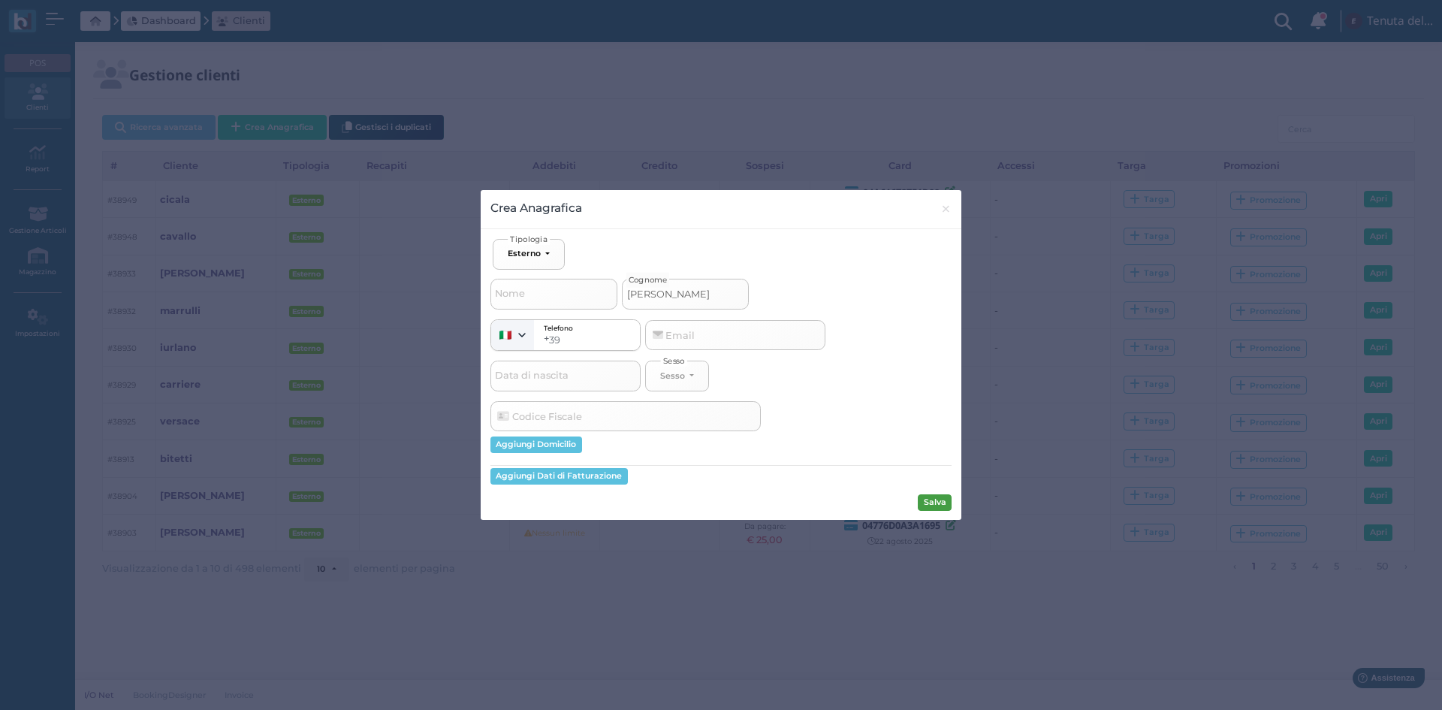
click at [936, 506] on button "Salva" at bounding box center [935, 502] width 34 height 17
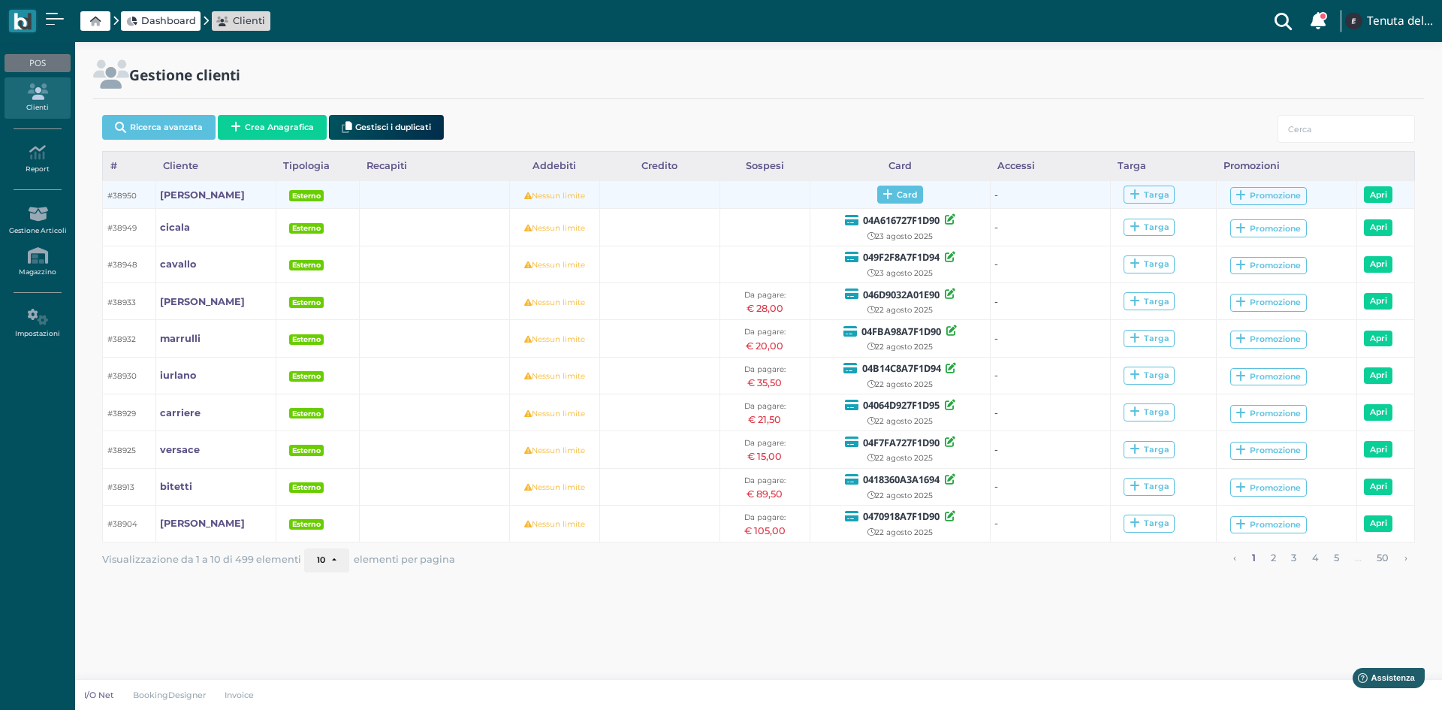
click at [894, 191] on span "Card" at bounding box center [900, 194] width 46 height 18
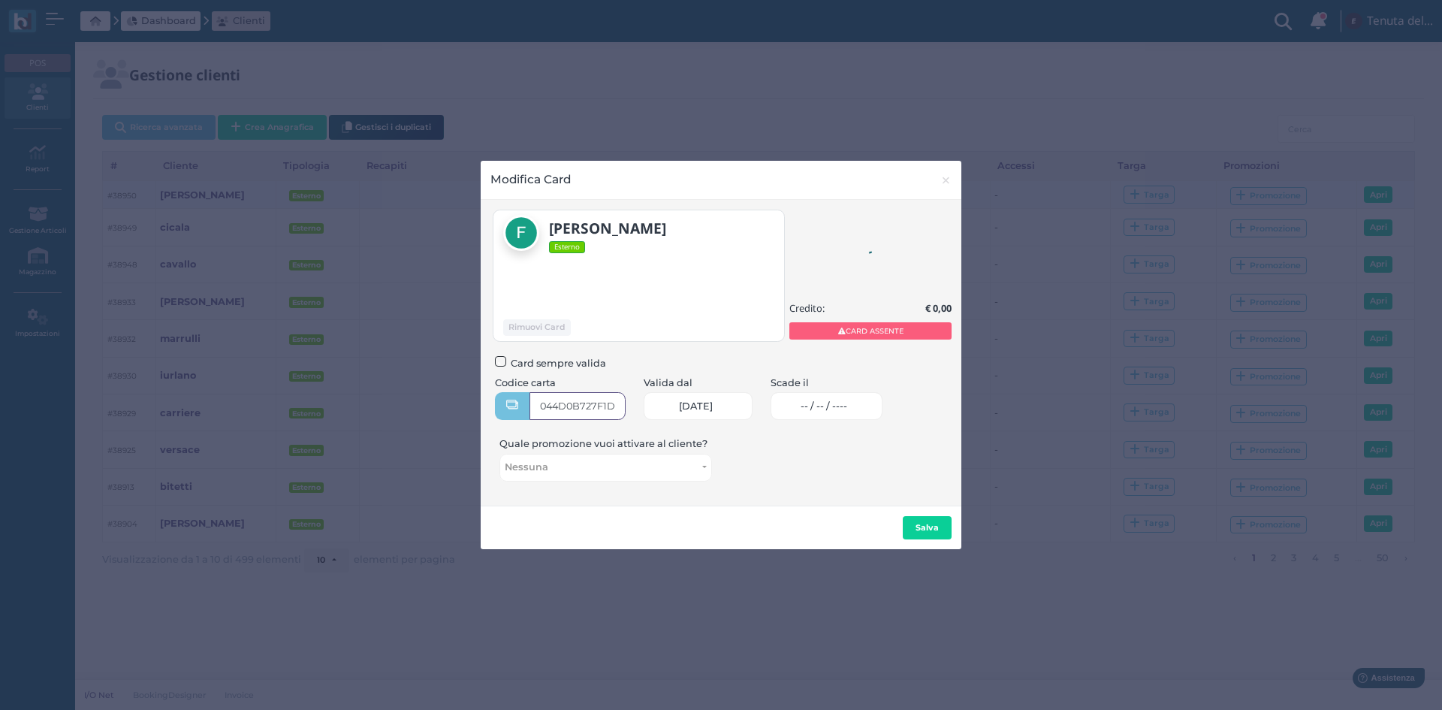
type input "044D0B727F1D94"
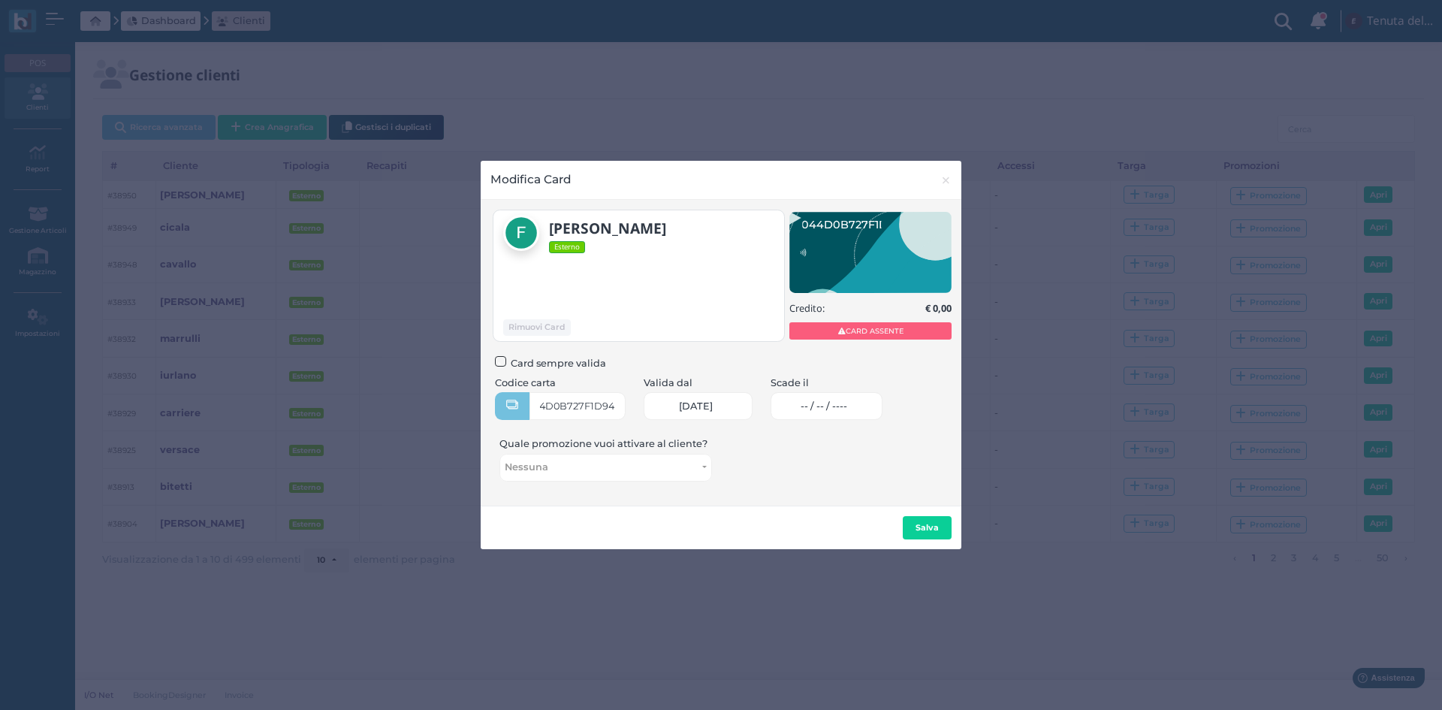
click at [821, 402] on span "-- / -- / ----" at bounding box center [823, 406] width 47 height 12
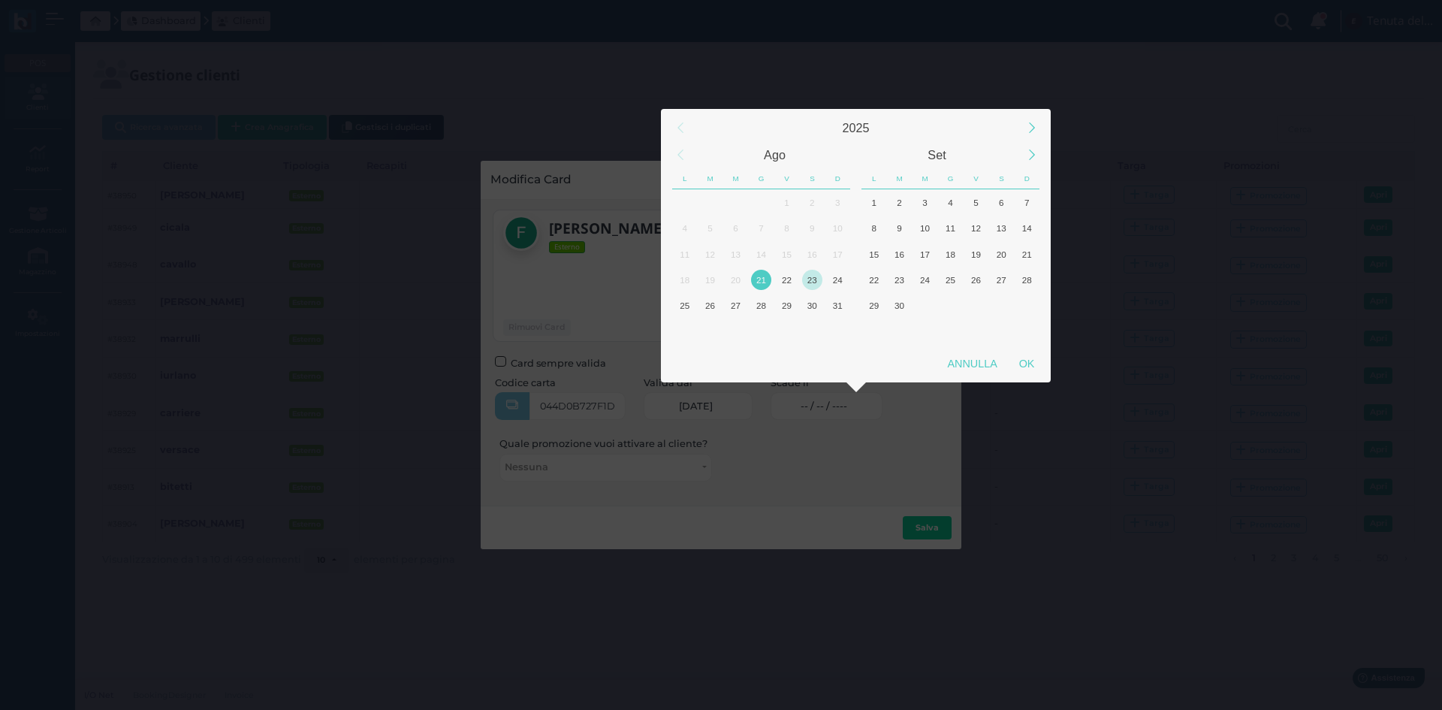
click at [815, 288] on div "23" at bounding box center [812, 280] width 20 height 20
click at [1015, 362] on div "OK" at bounding box center [1027, 363] width 38 height 27
type input "23/08/2025"
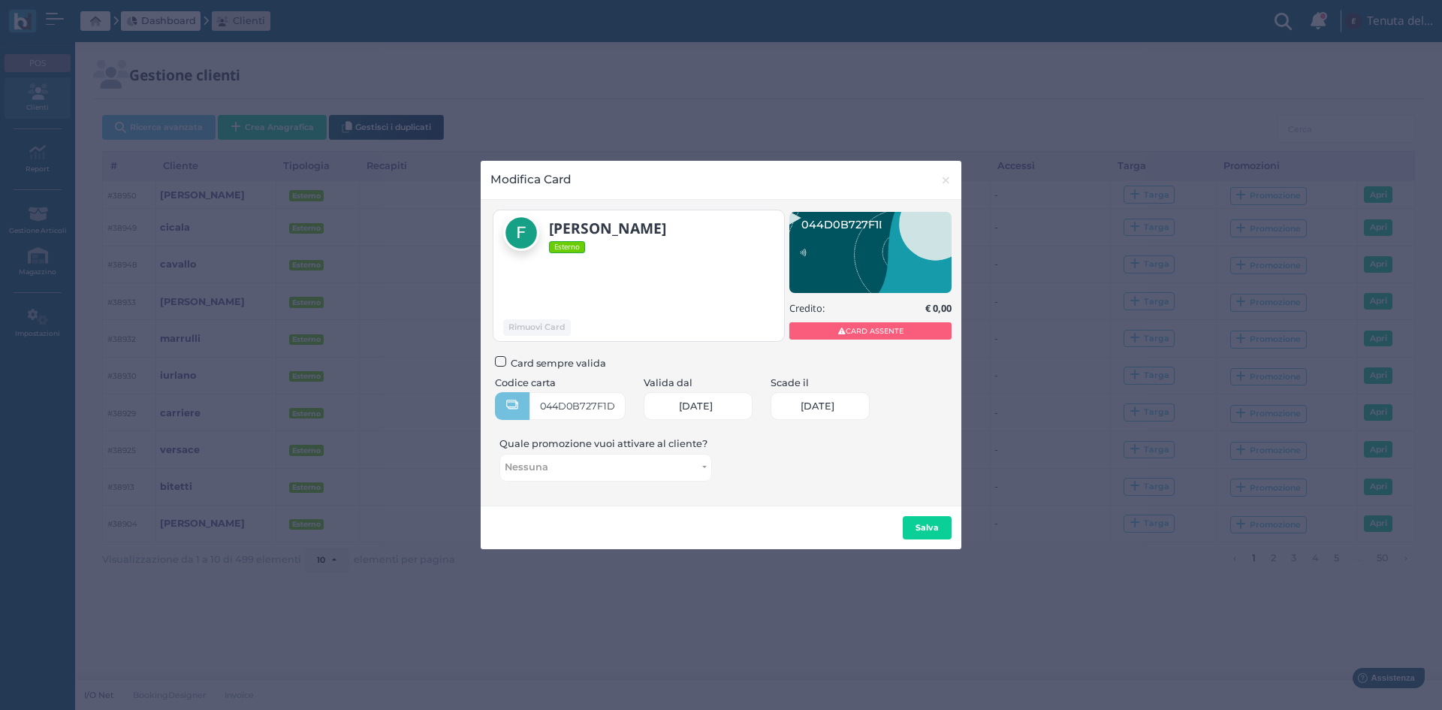
scroll to position [0, 65]
click at [933, 528] on b "Salva" at bounding box center [926, 527] width 23 height 11
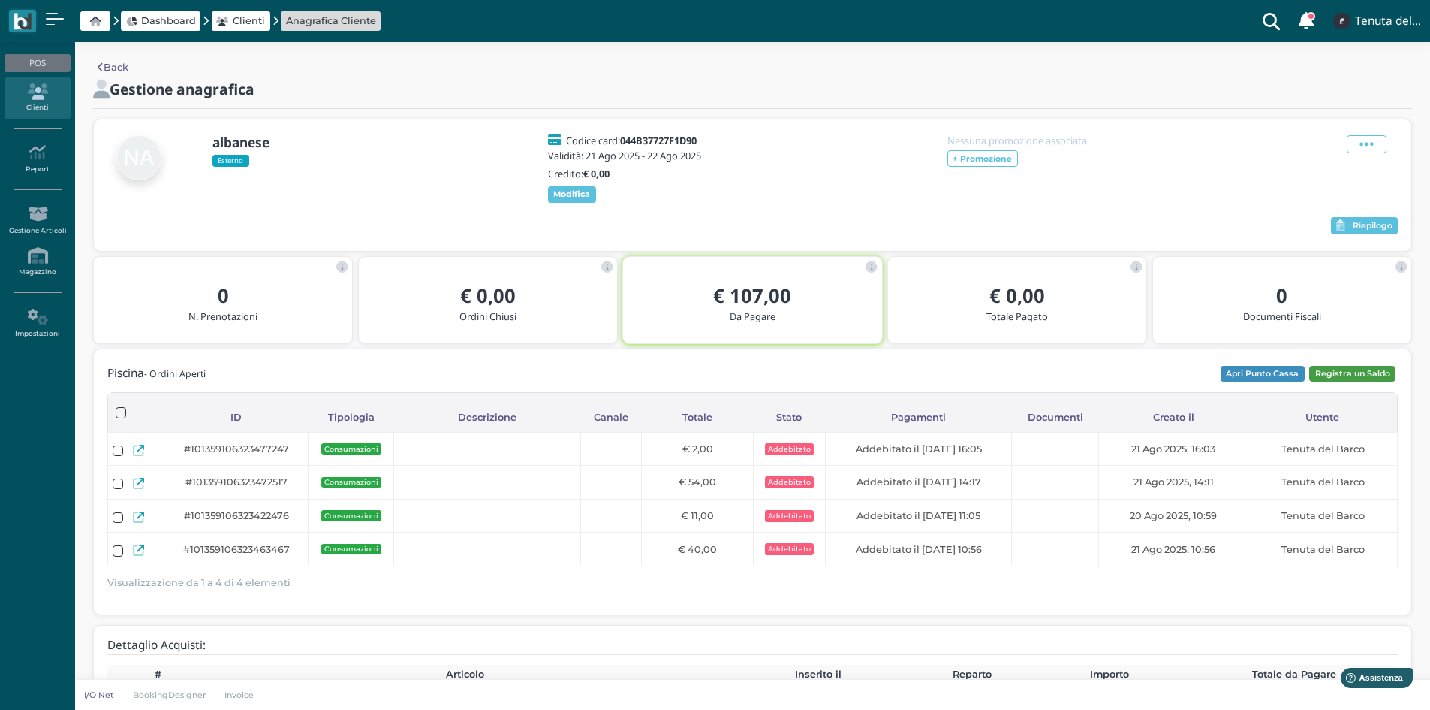
click at [1349, 382] on button "Registra un Saldo" at bounding box center [1352, 374] width 86 height 17
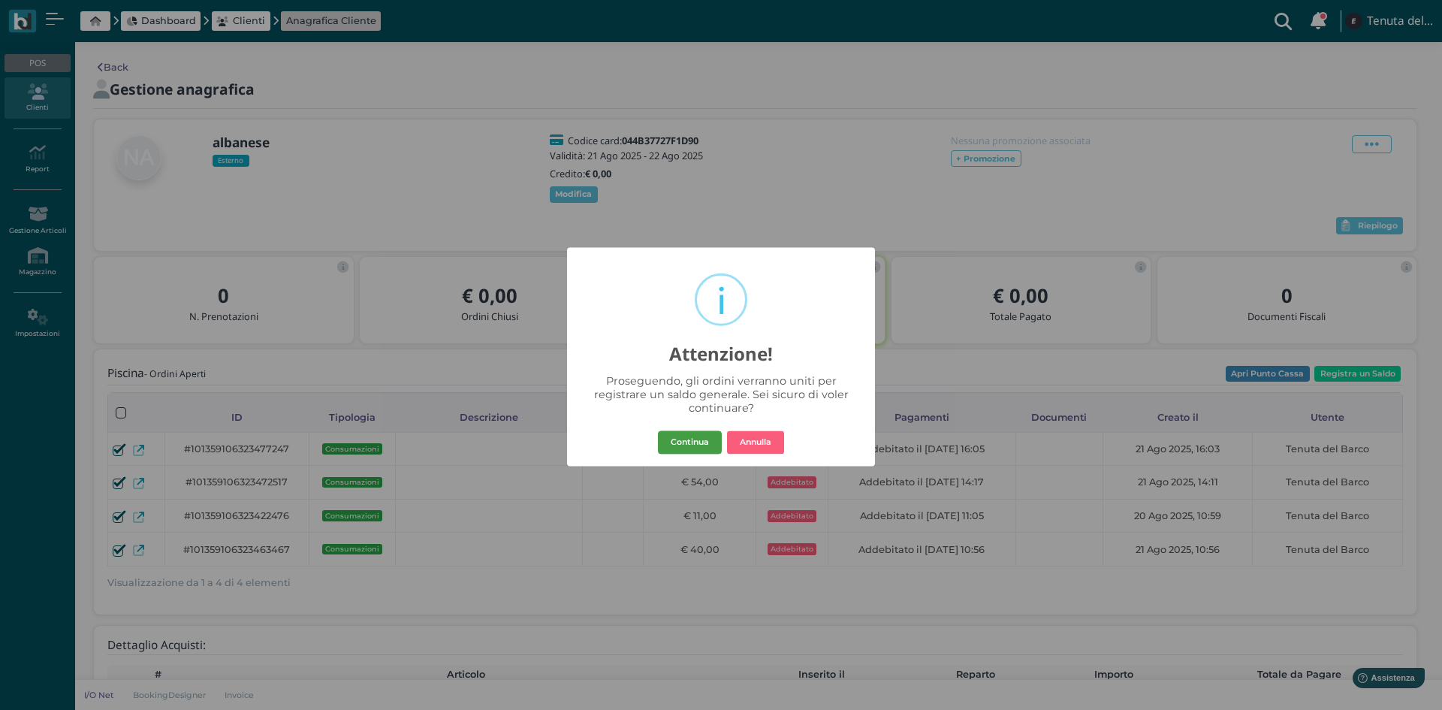
click at [699, 439] on button "Continua" at bounding box center [690, 442] width 64 height 24
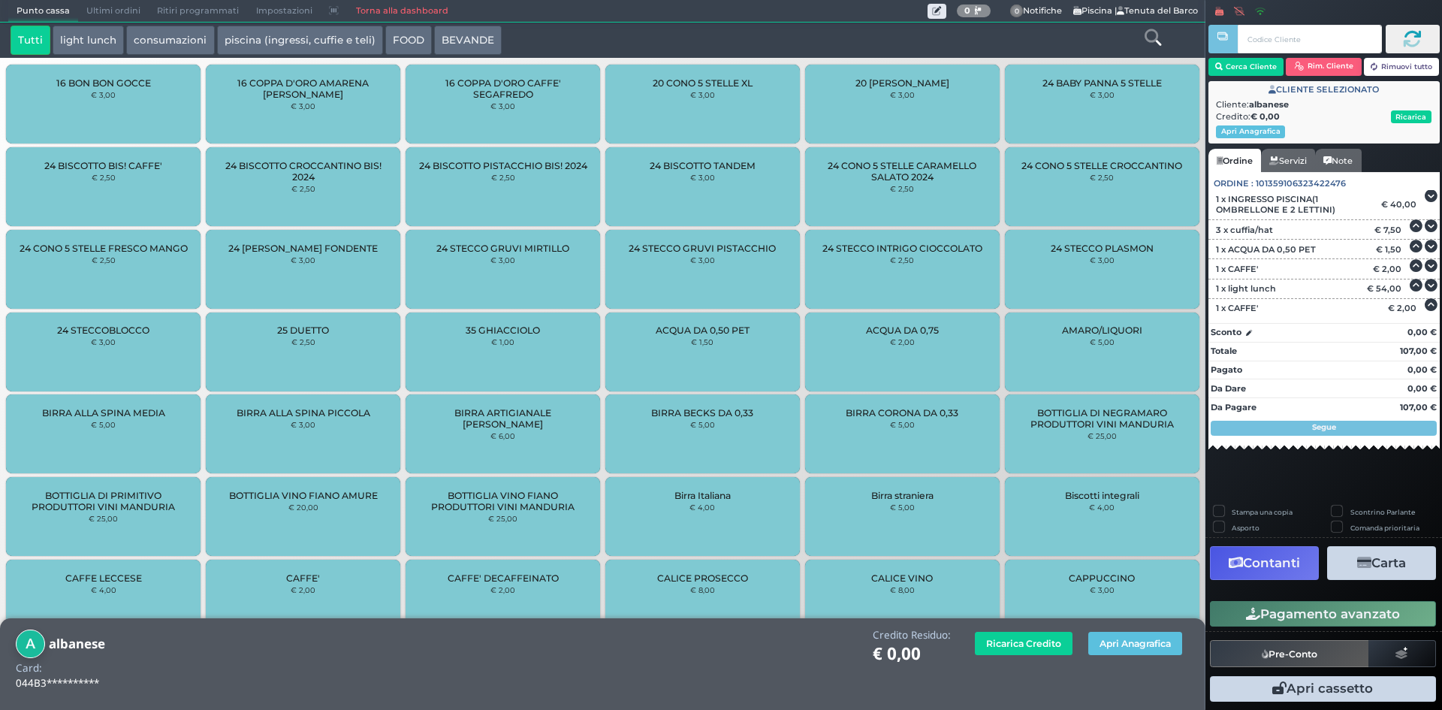
click at [1384, 562] on button "Carta" at bounding box center [1381, 563] width 109 height 34
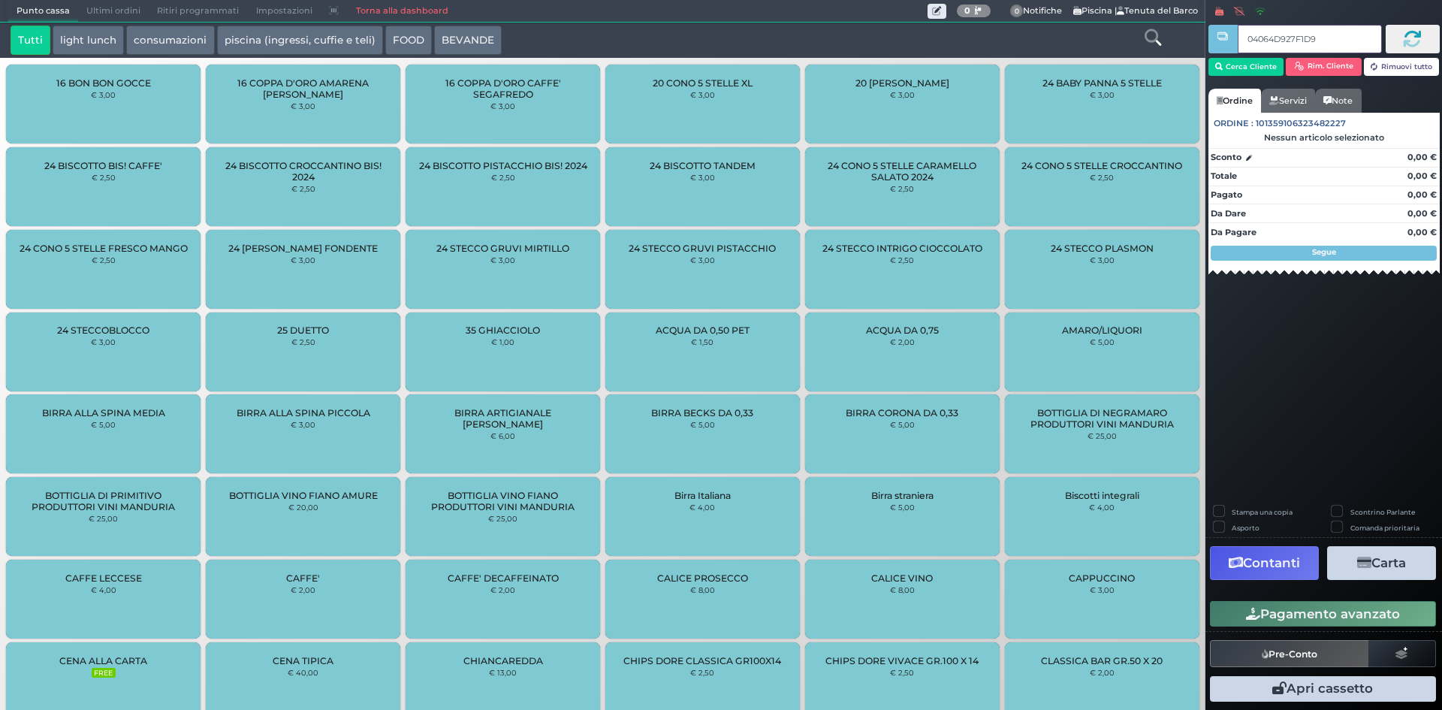
type input "04064D927F1D95"
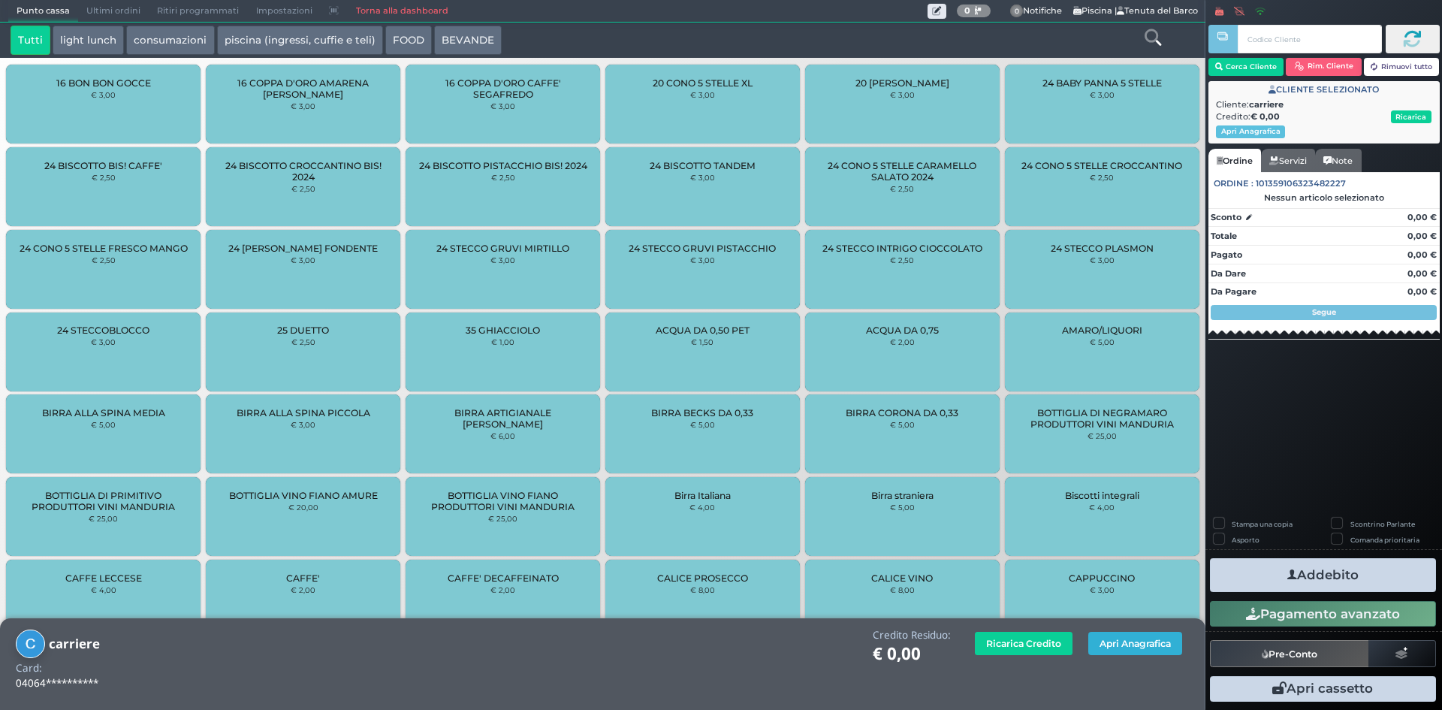
click at [1144, 644] on button "Apri Anagrafica" at bounding box center [1135, 642] width 94 height 23
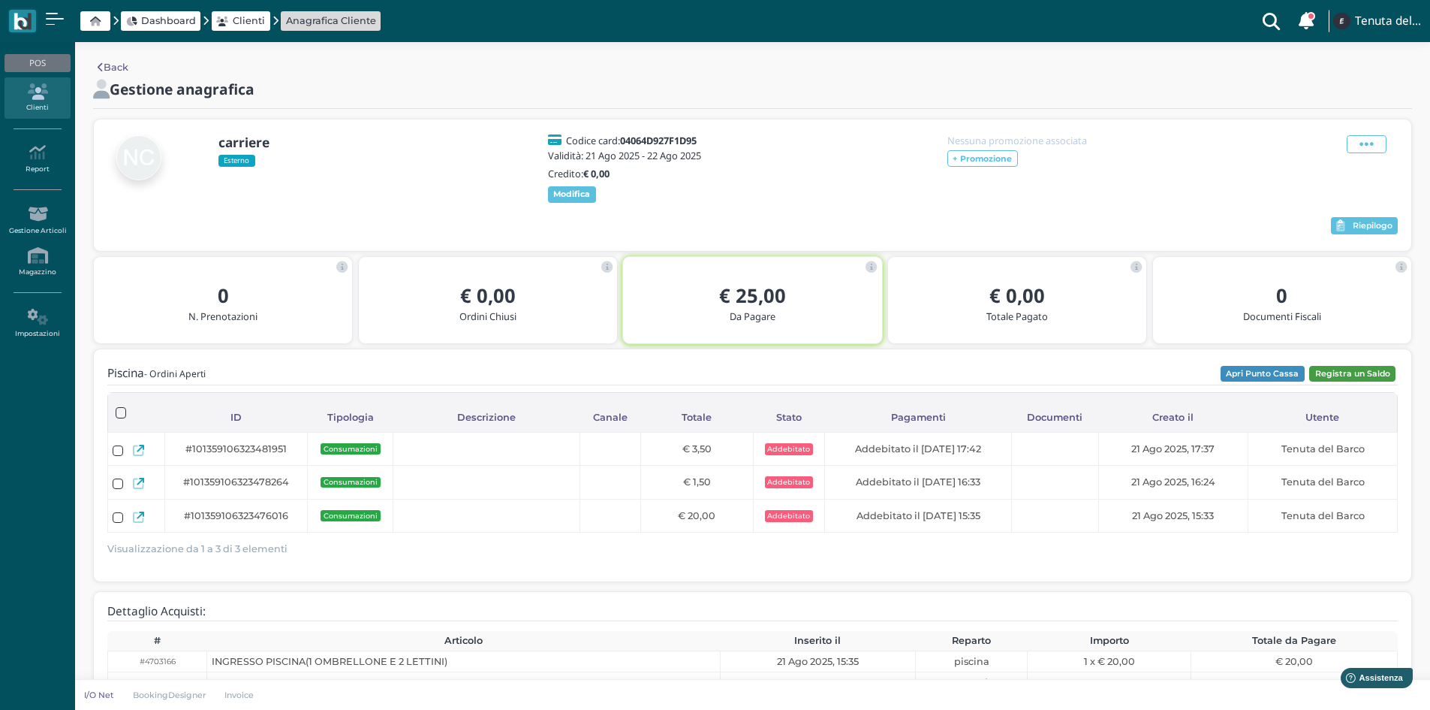
click at [1349, 382] on button "Registra un Saldo" at bounding box center [1352, 374] width 86 height 17
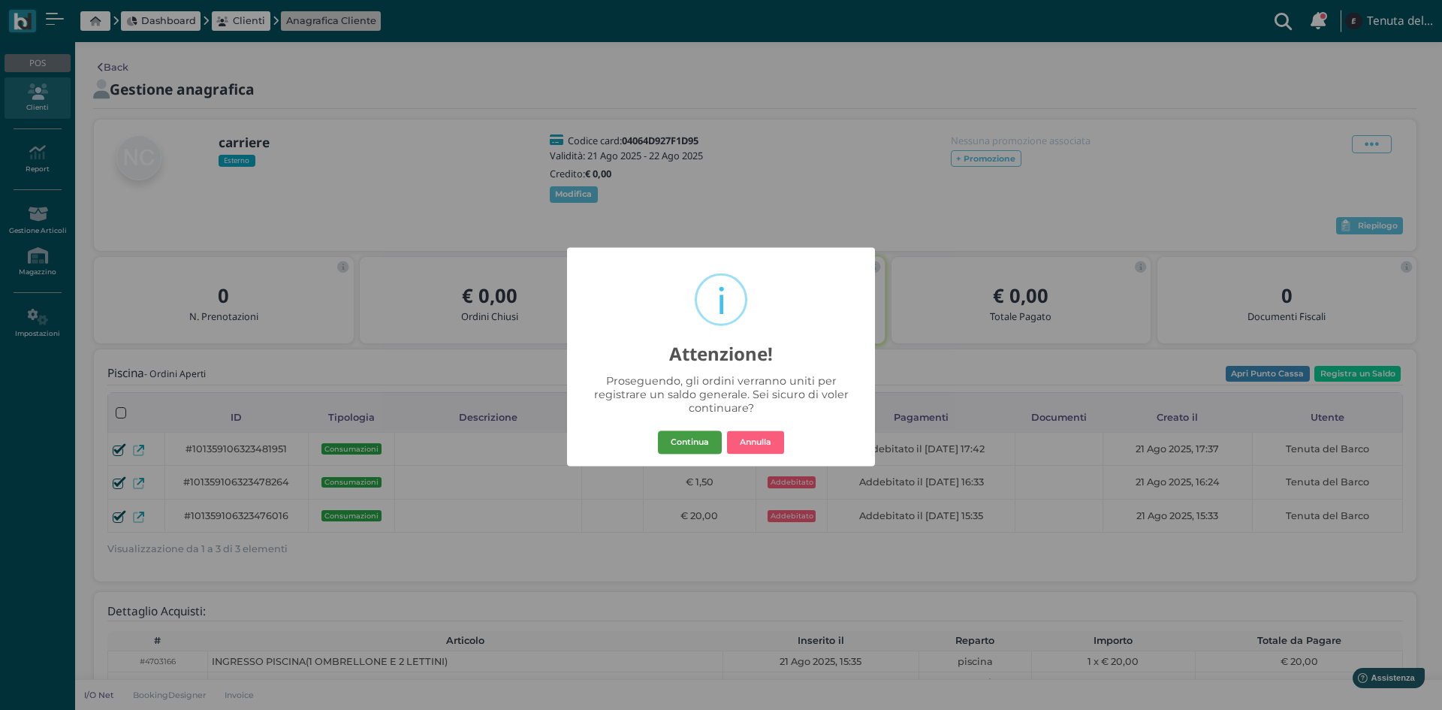
click at [704, 447] on button "Continua" at bounding box center [690, 442] width 64 height 24
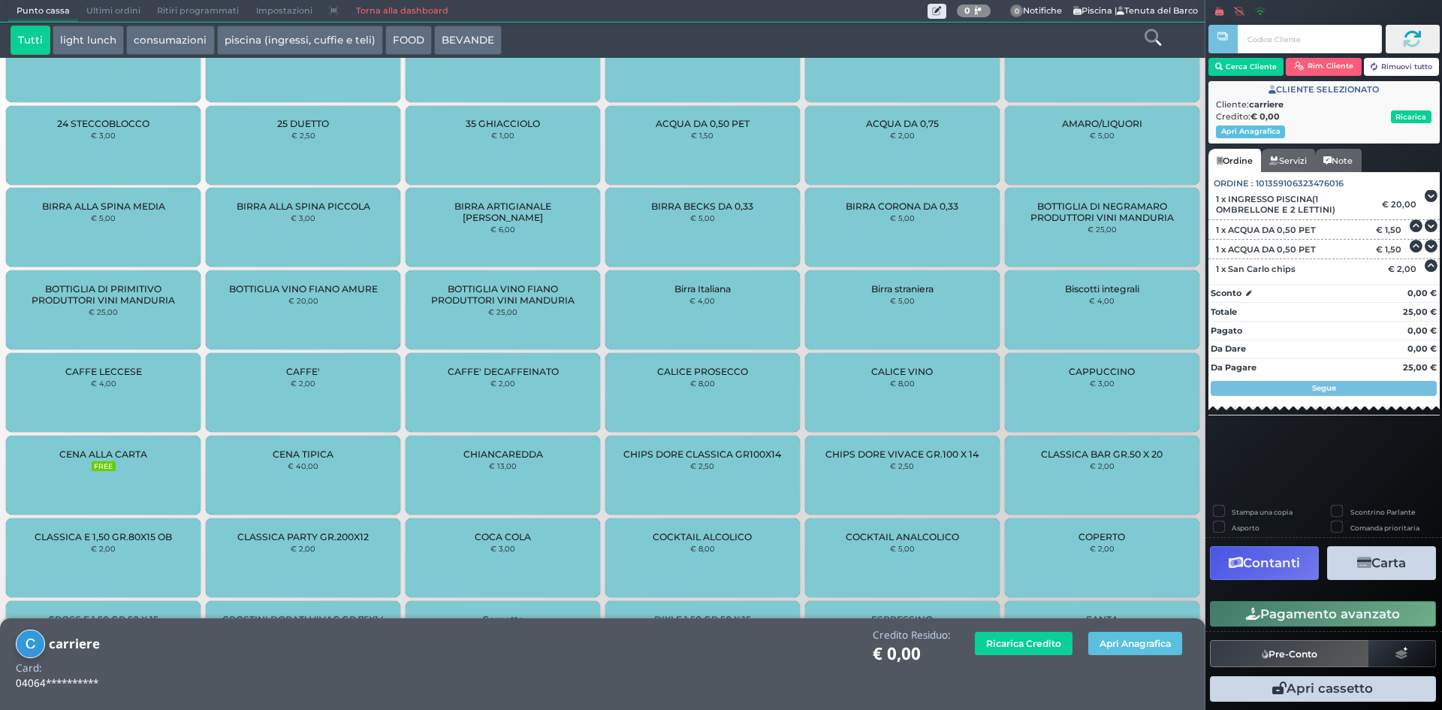
scroll to position [321, 0]
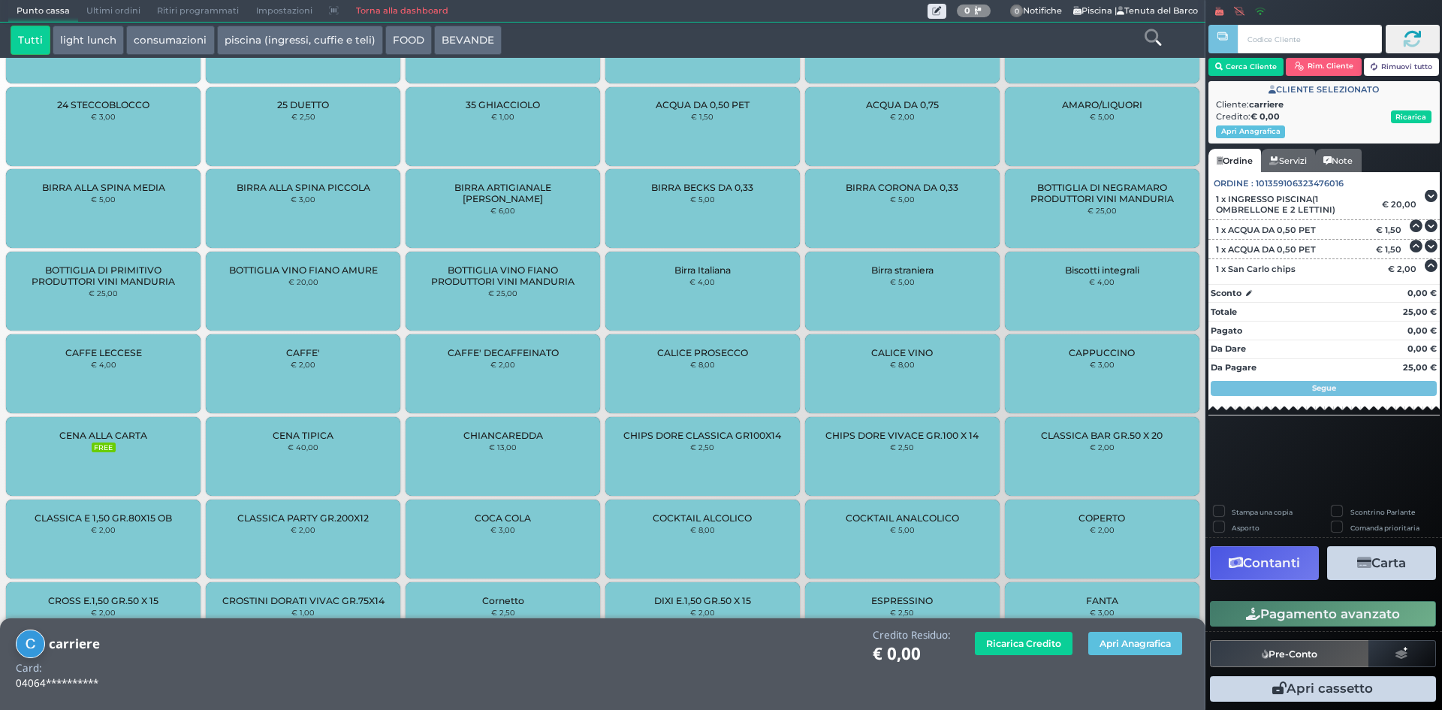
click at [1383, 566] on button "Carta" at bounding box center [1381, 563] width 109 height 34
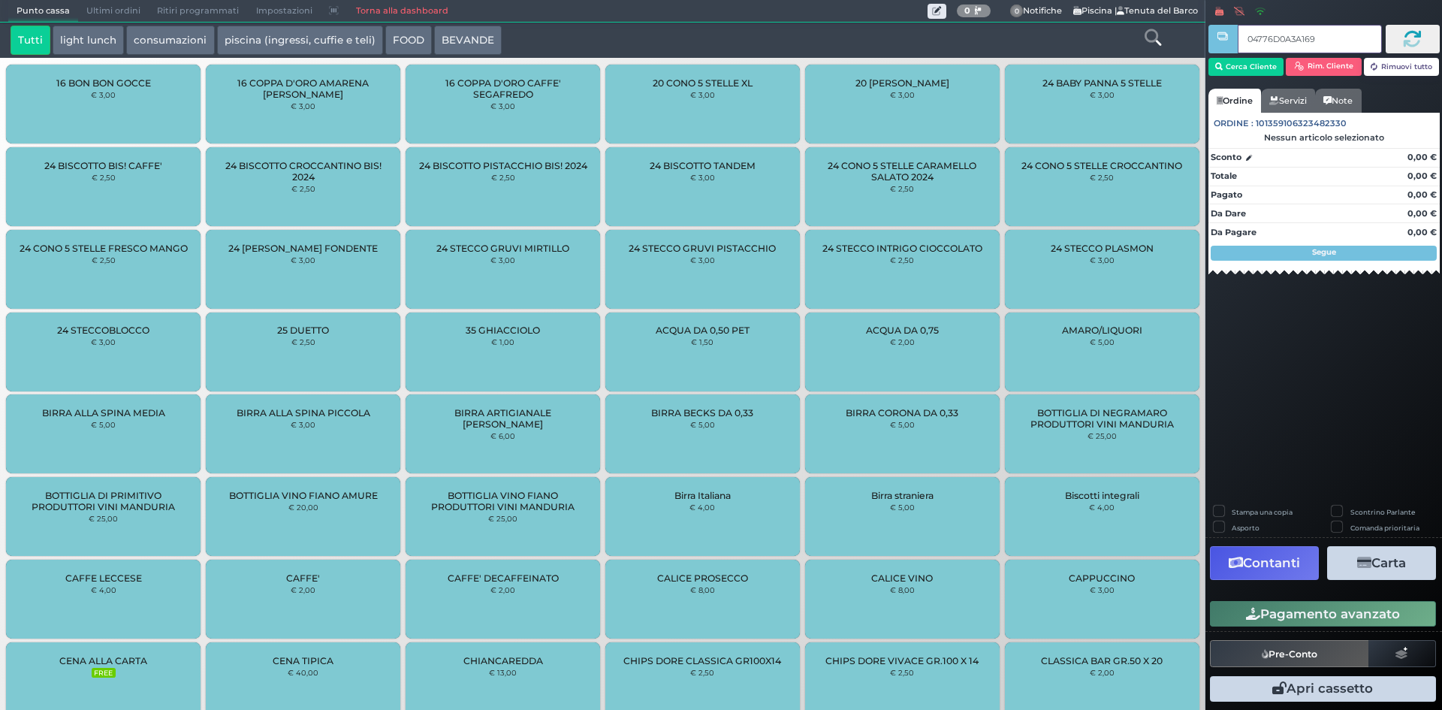
type input "04776D0A3A1695"
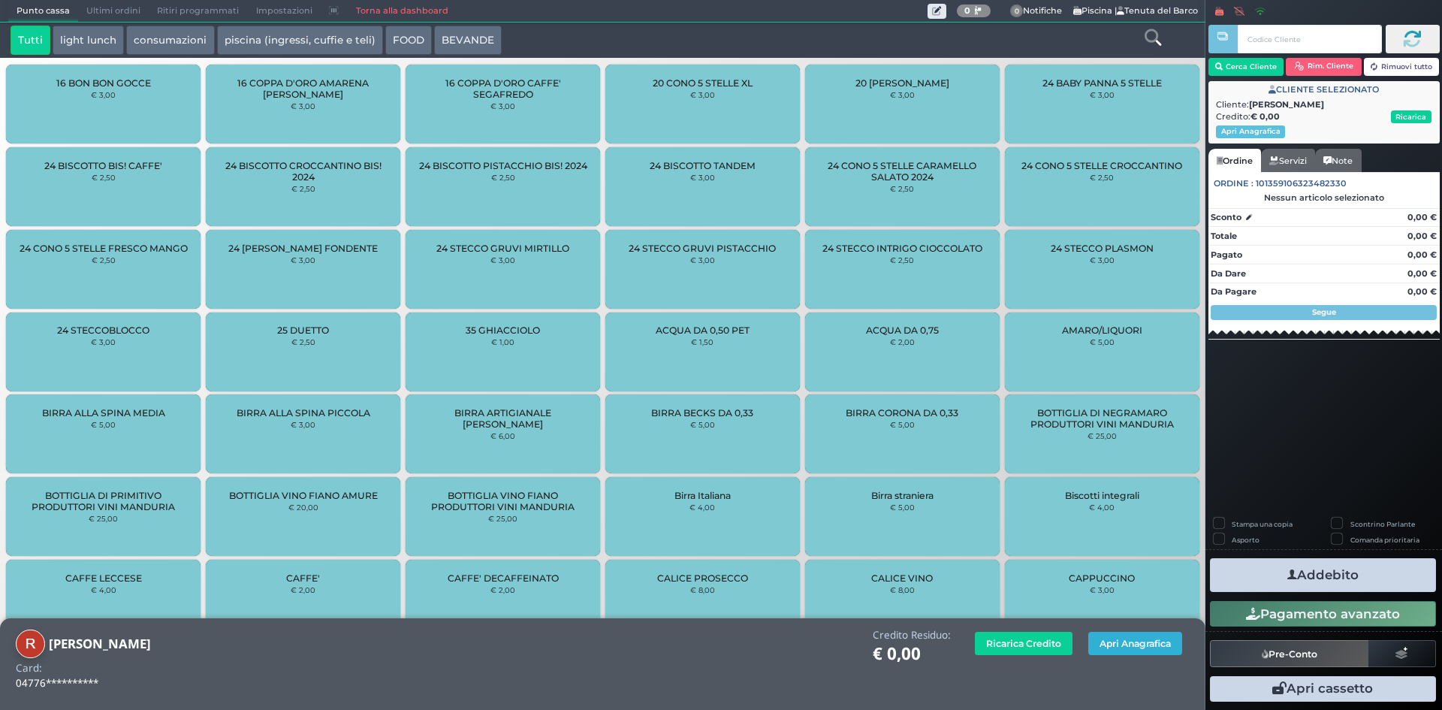
click at [1137, 643] on button "Apri Anagrafica" at bounding box center [1135, 642] width 94 height 23
click at [1130, 643] on button "Apri Anagrafica" at bounding box center [1135, 642] width 94 height 23
click at [1132, 643] on button "Apri Anagrafica" at bounding box center [1135, 642] width 94 height 23
click at [1124, 641] on button "Apri Anagrafica" at bounding box center [1135, 642] width 94 height 23
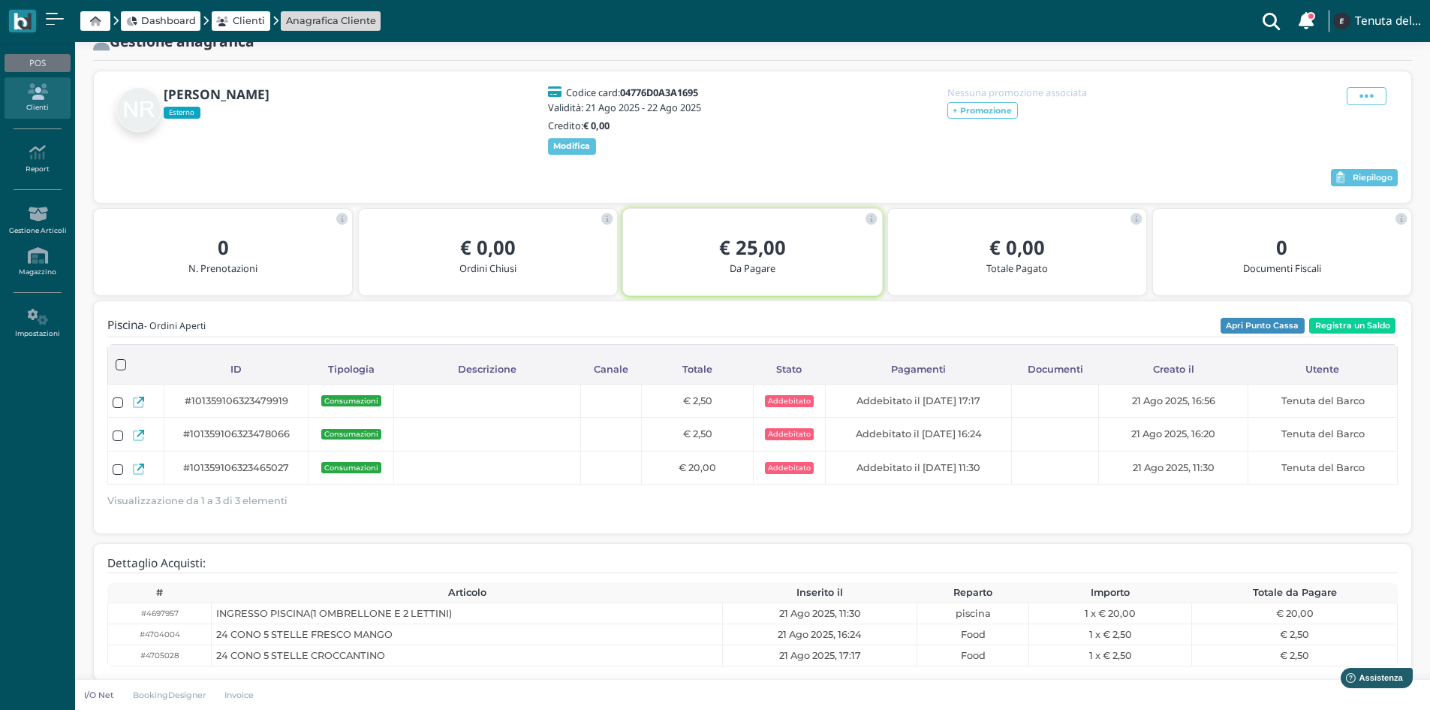
scroll to position [74, 0]
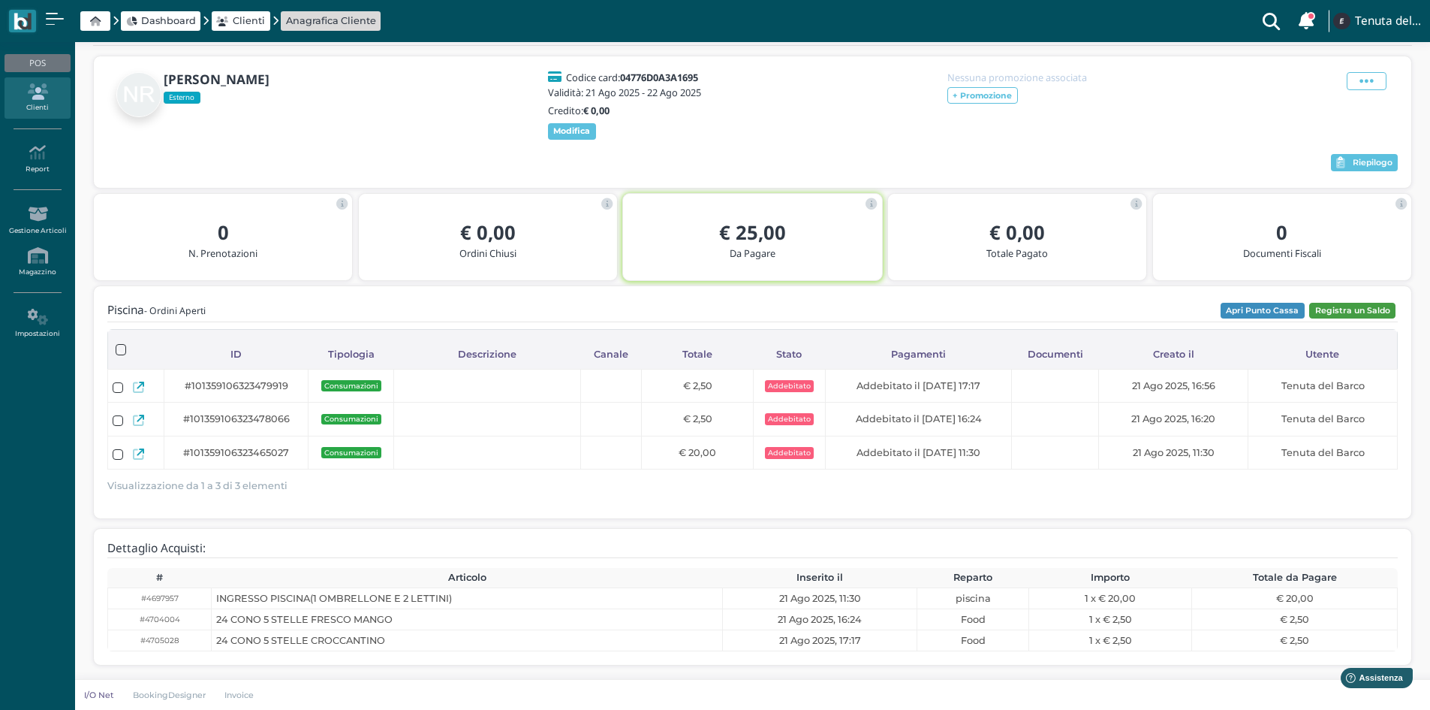
click at [1364, 303] on button "Registra un Saldo" at bounding box center [1352, 311] width 86 height 17
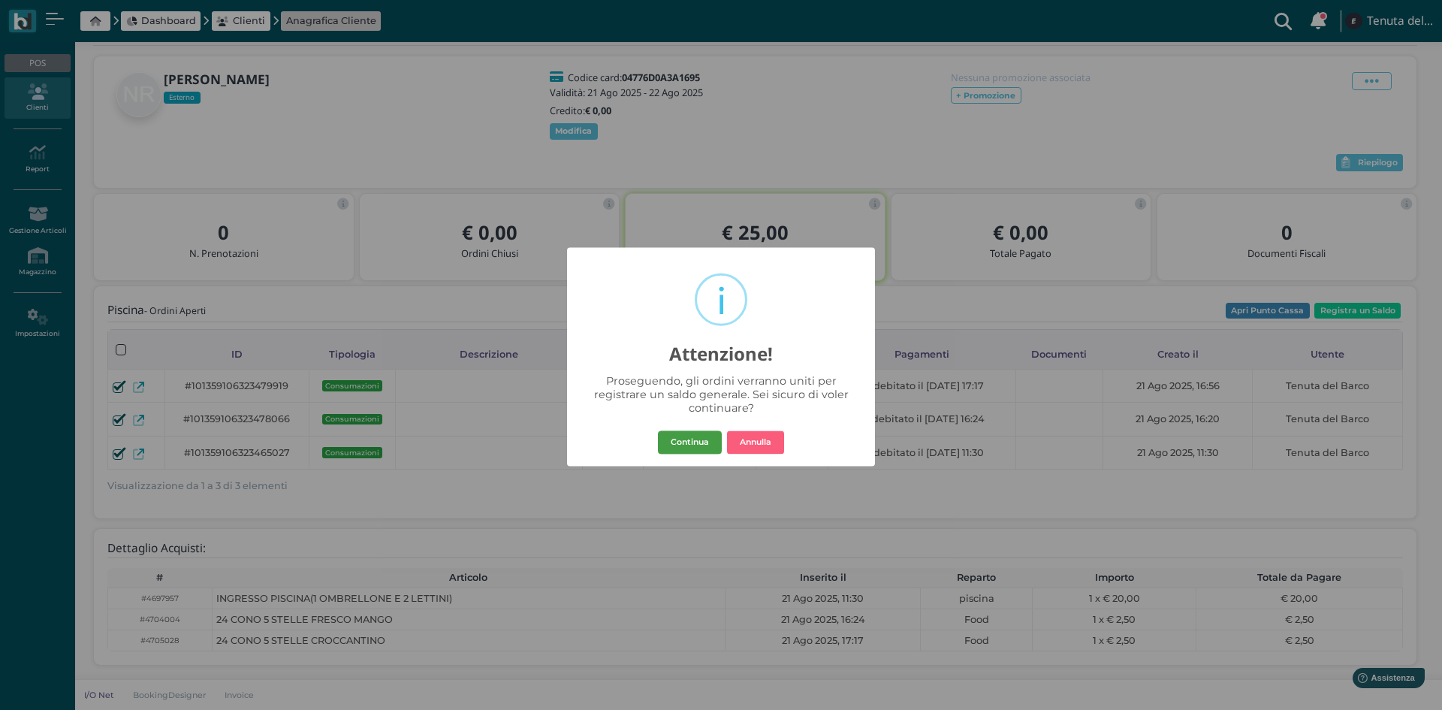
click at [711, 437] on button "Continua" at bounding box center [690, 442] width 64 height 24
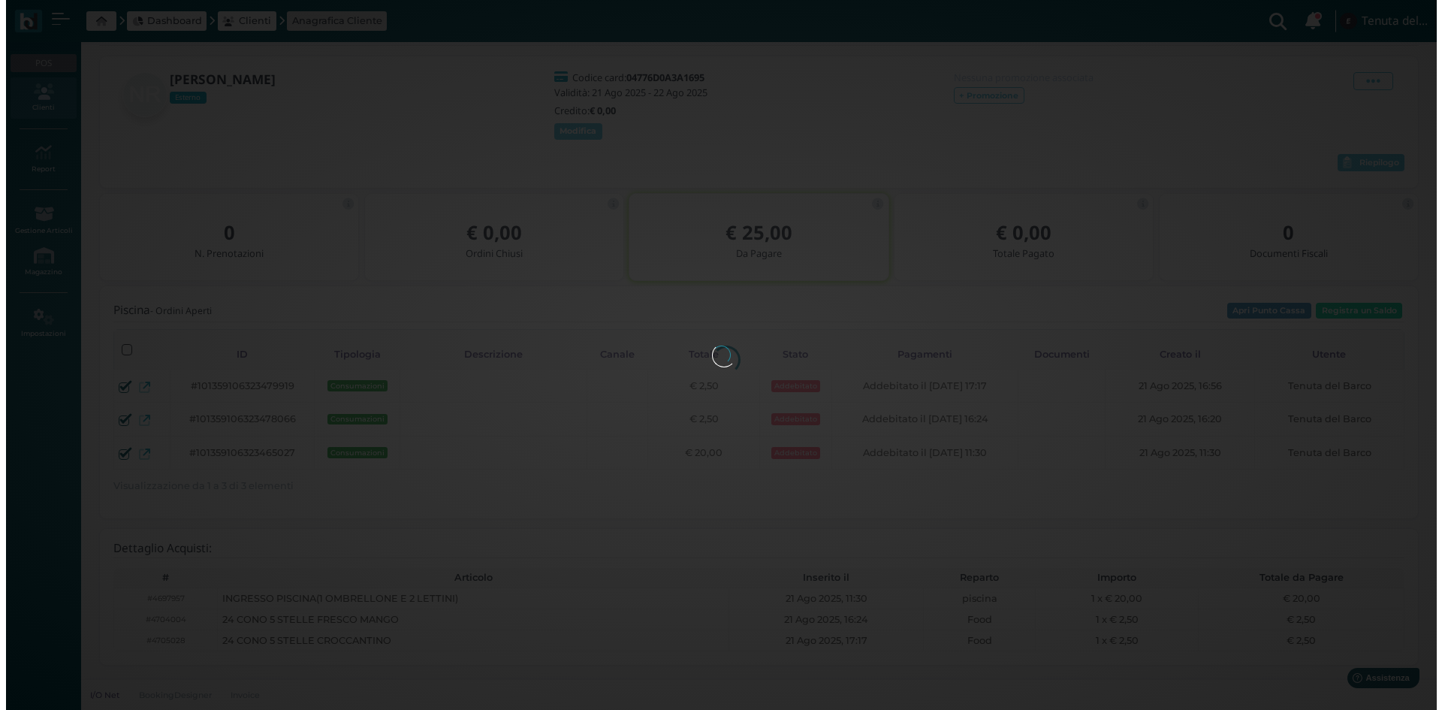
scroll to position [0, 0]
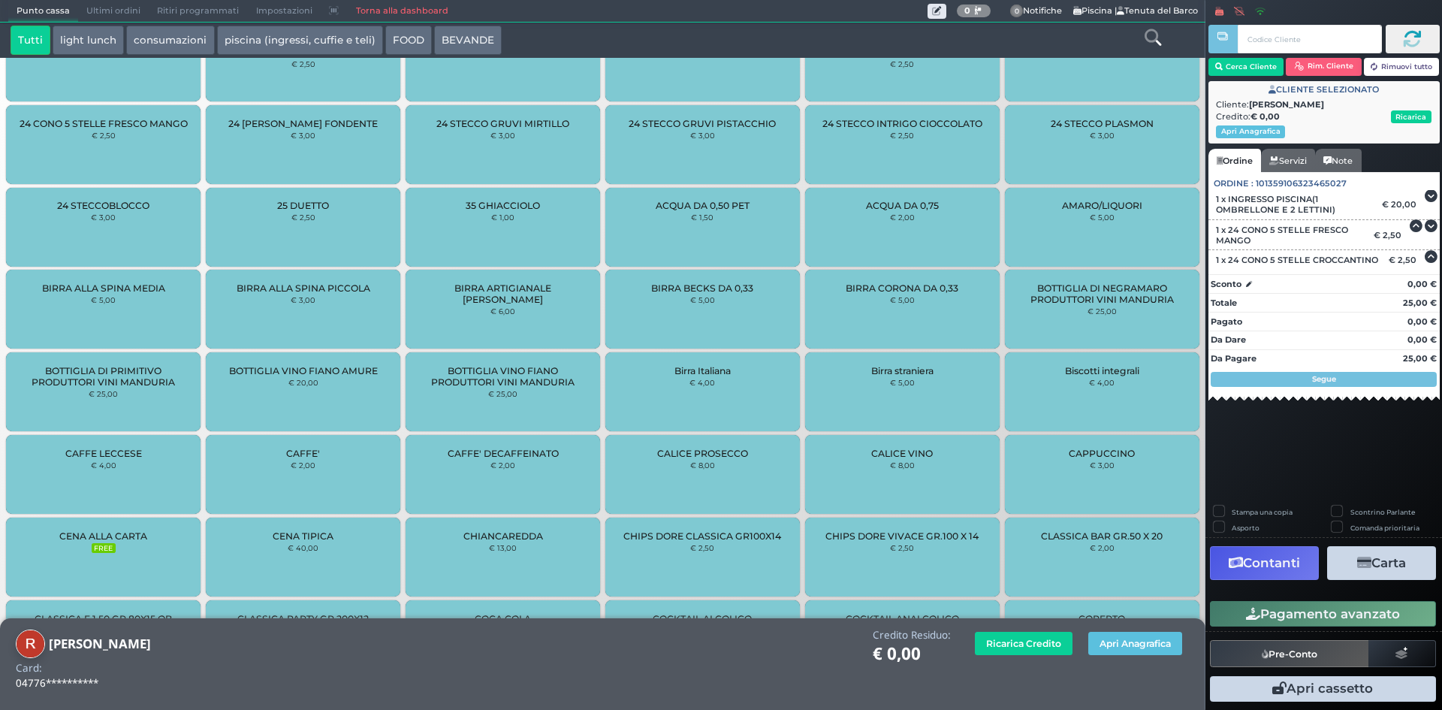
scroll to position [429, 0]
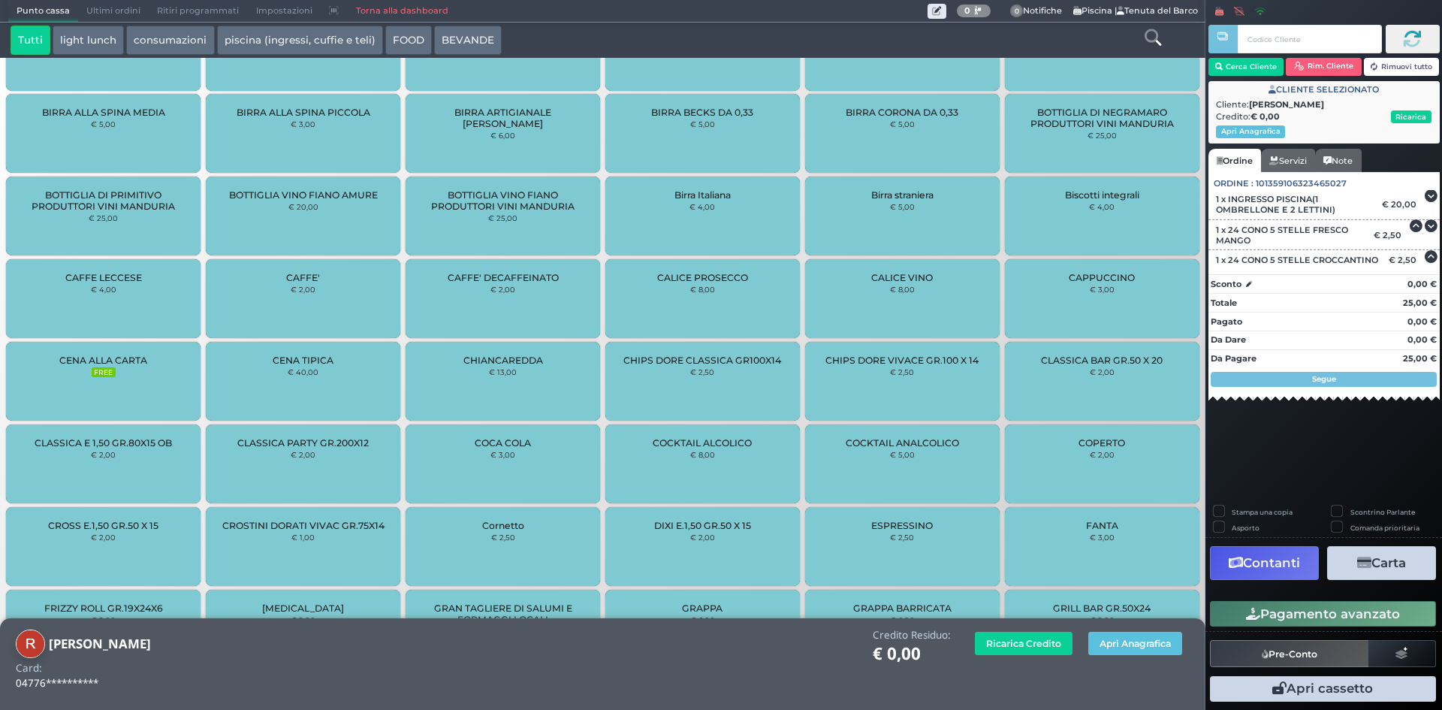
click at [1283, 558] on button "Contanti" at bounding box center [1264, 563] width 109 height 34
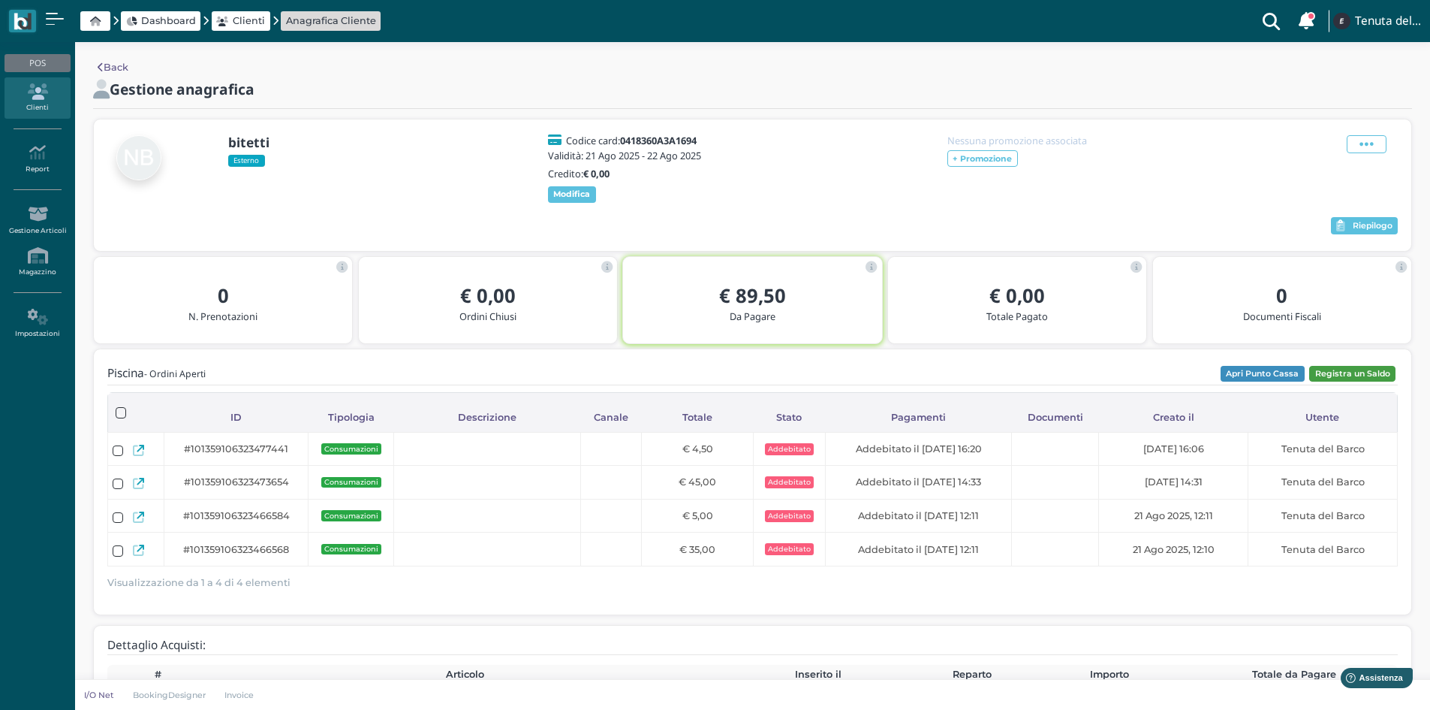
click at [1369, 382] on button "Registra un Saldo" at bounding box center [1352, 374] width 86 height 17
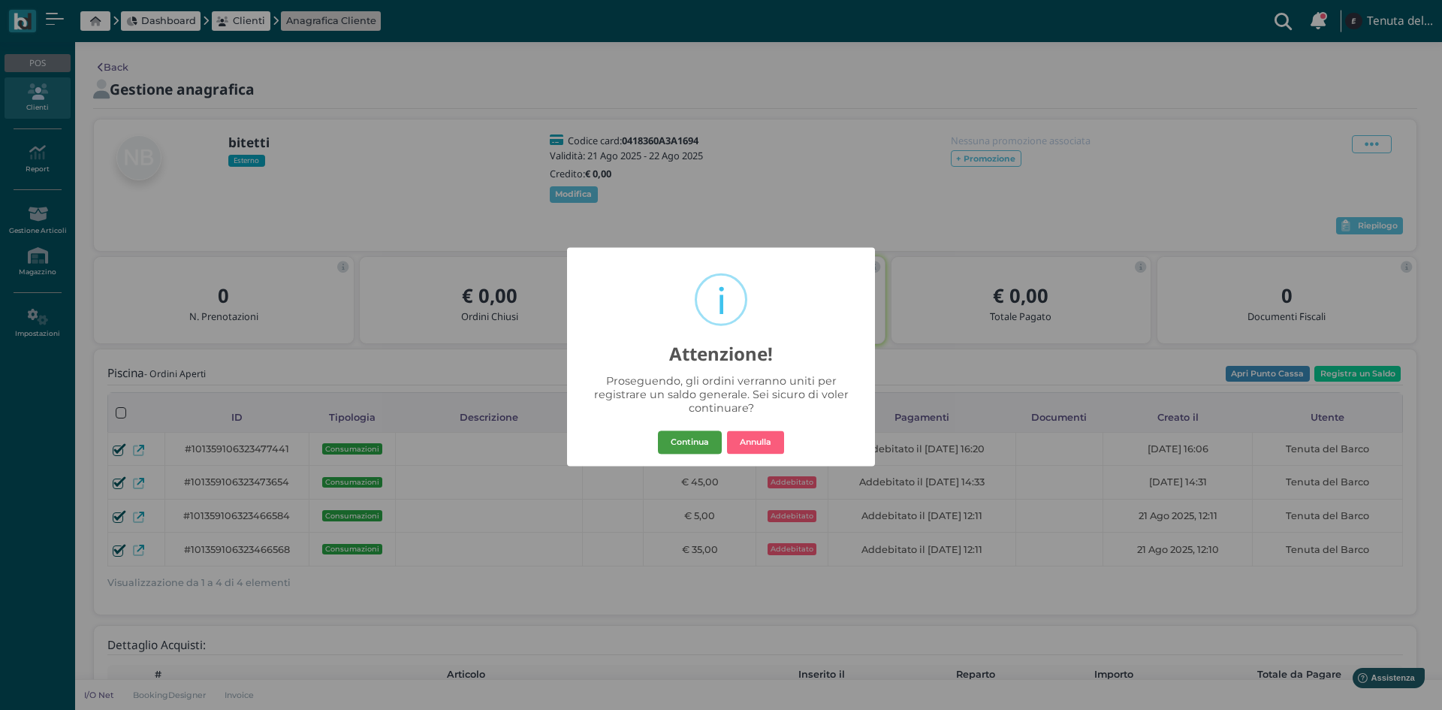
click at [711, 444] on button "Continua" at bounding box center [690, 442] width 64 height 24
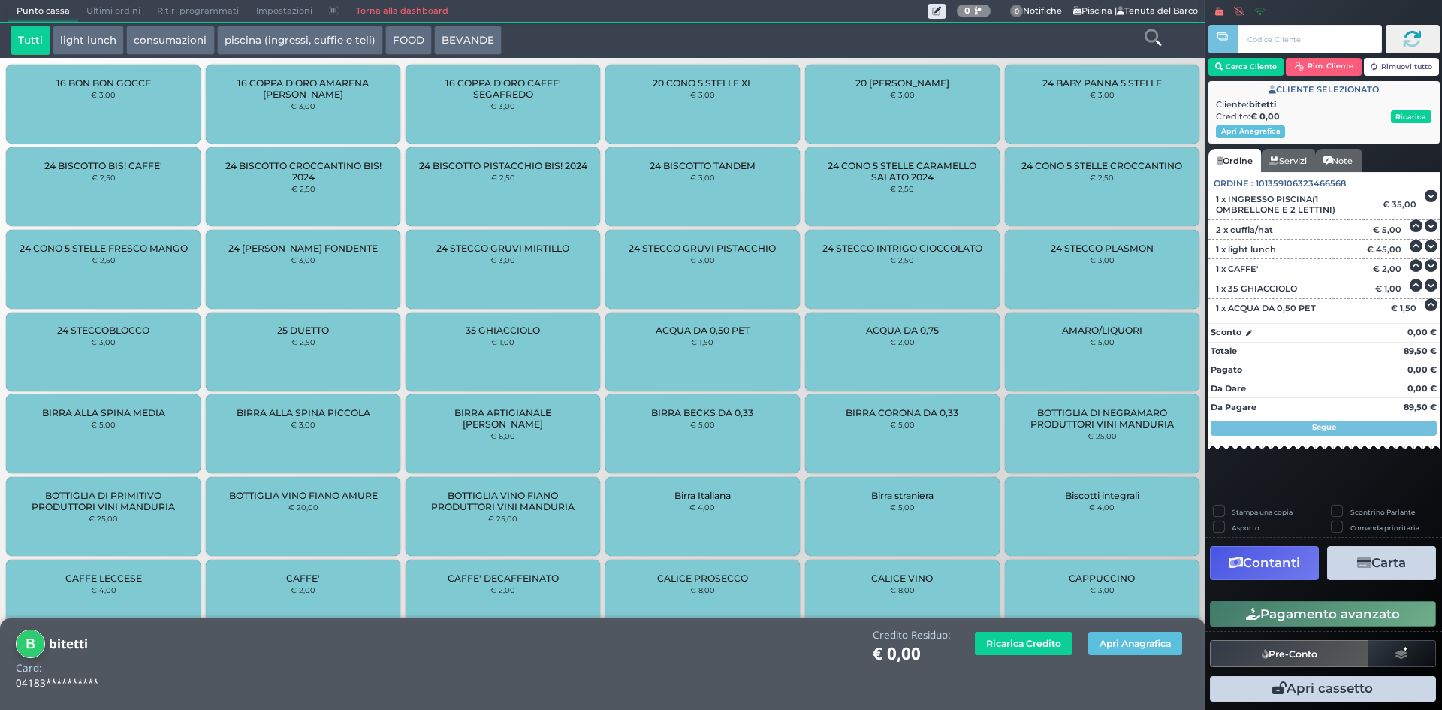
scroll to position [429, 0]
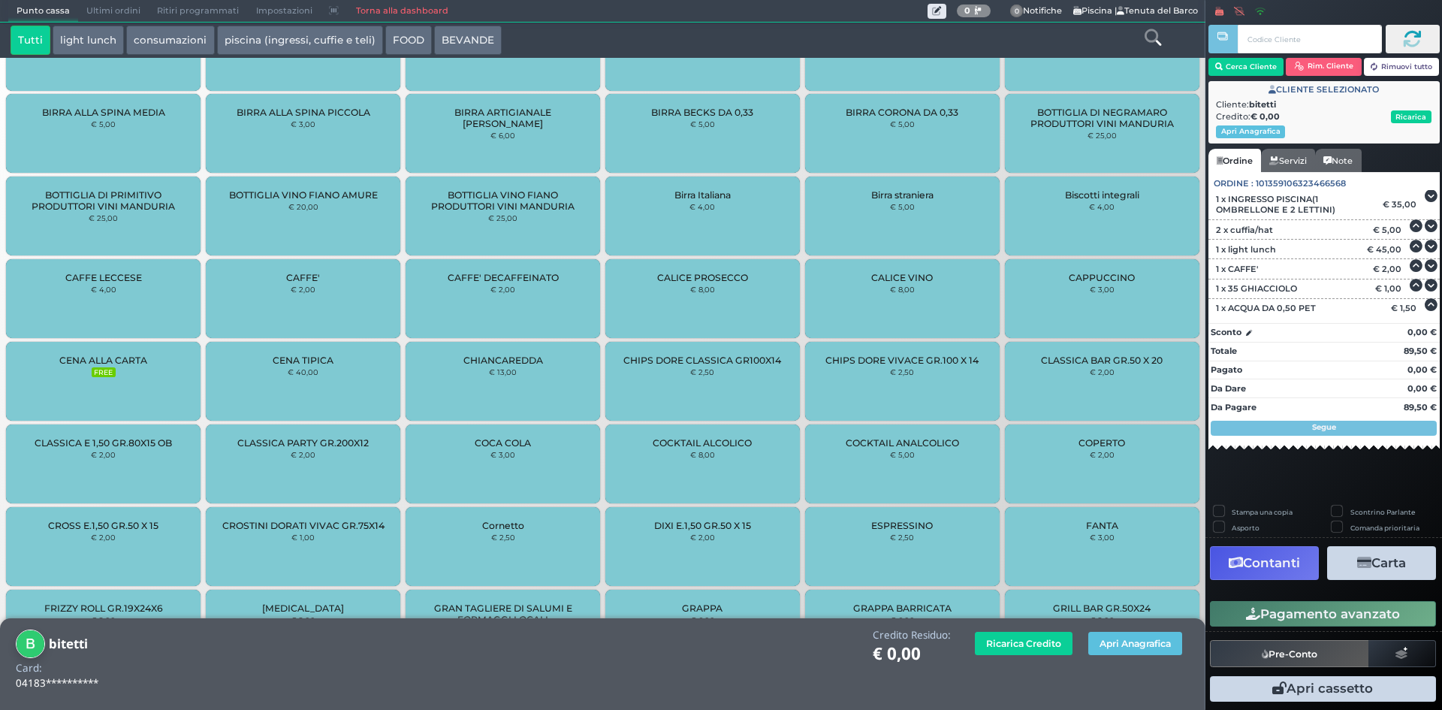
click at [1382, 567] on button "Carta" at bounding box center [1381, 563] width 109 height 34
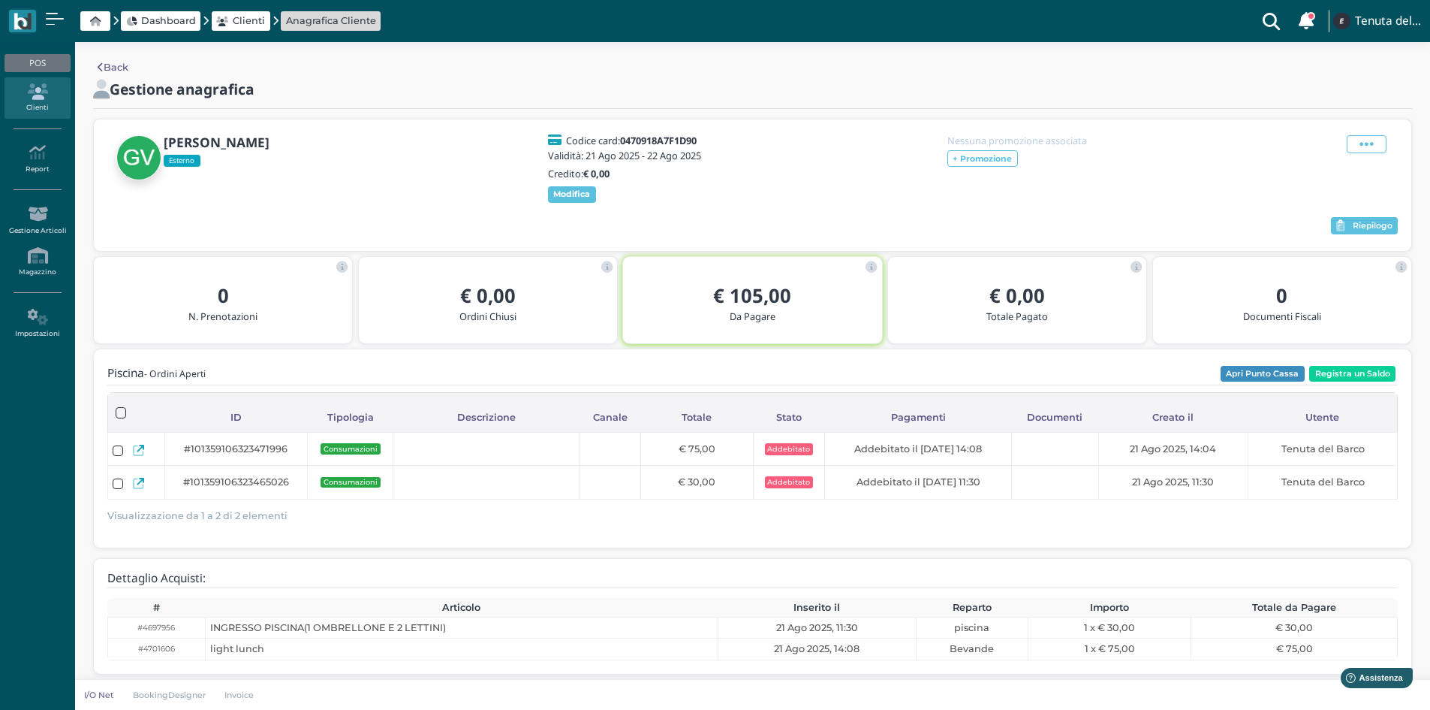
scroll to position [19, 0]
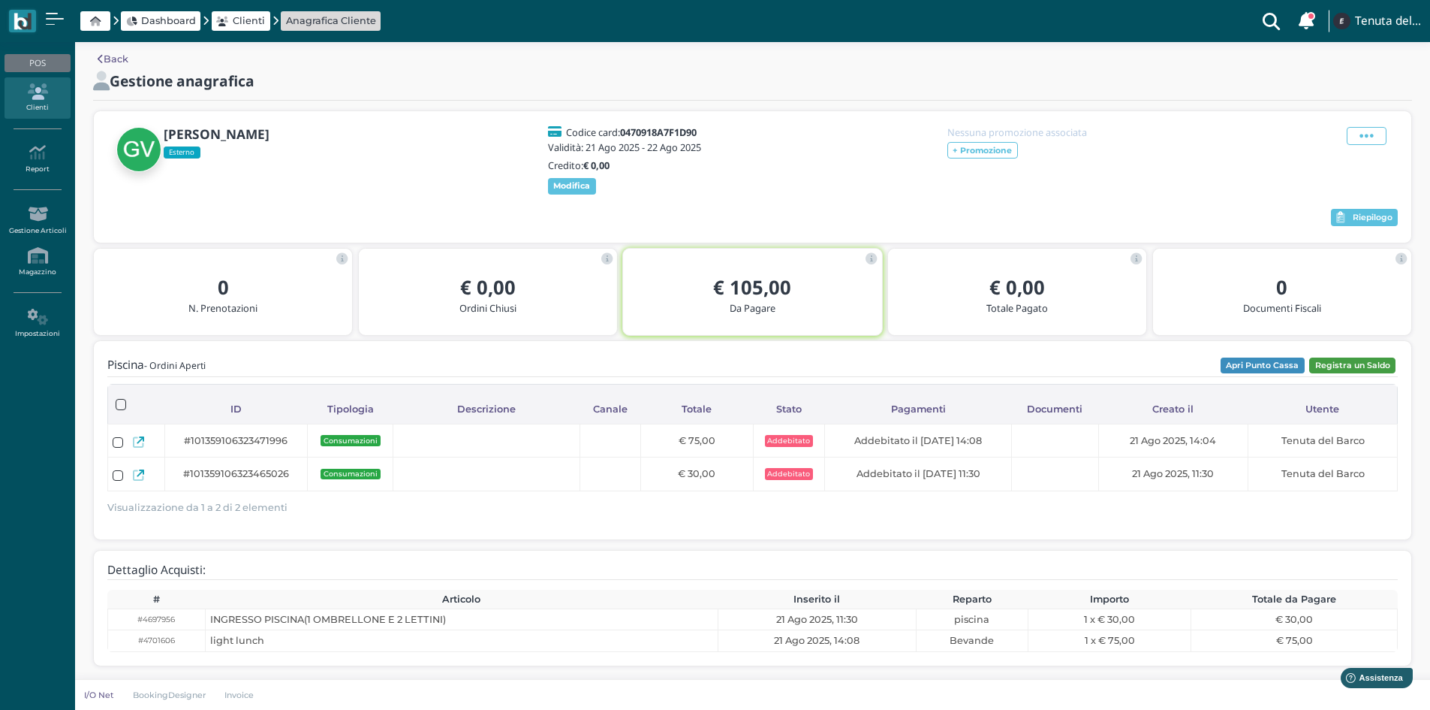
click at [1377, 366] on button "Registra un Saldo" at bounding box center [1352, 365] width 86 height 17
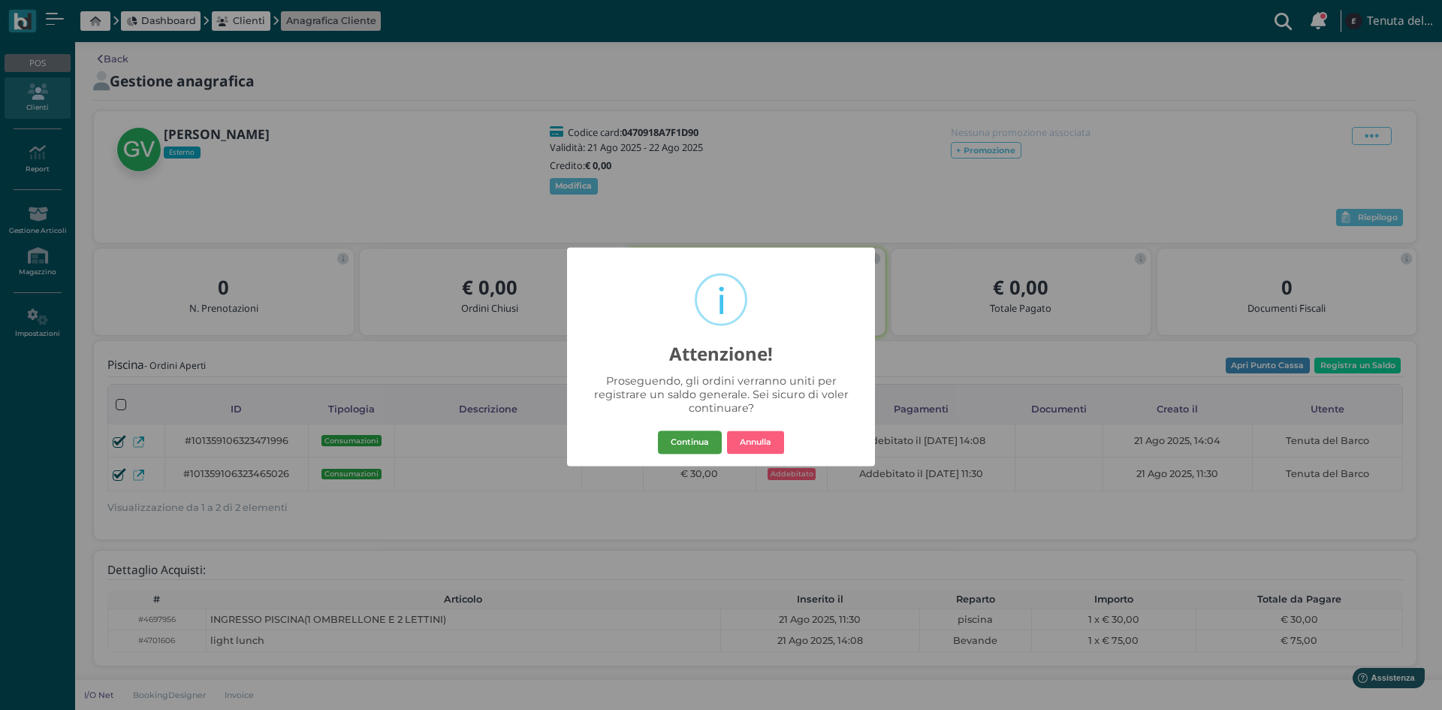
click at [696, 435] on button "Continua" at bounding box center [690, 442] width 64 height 24
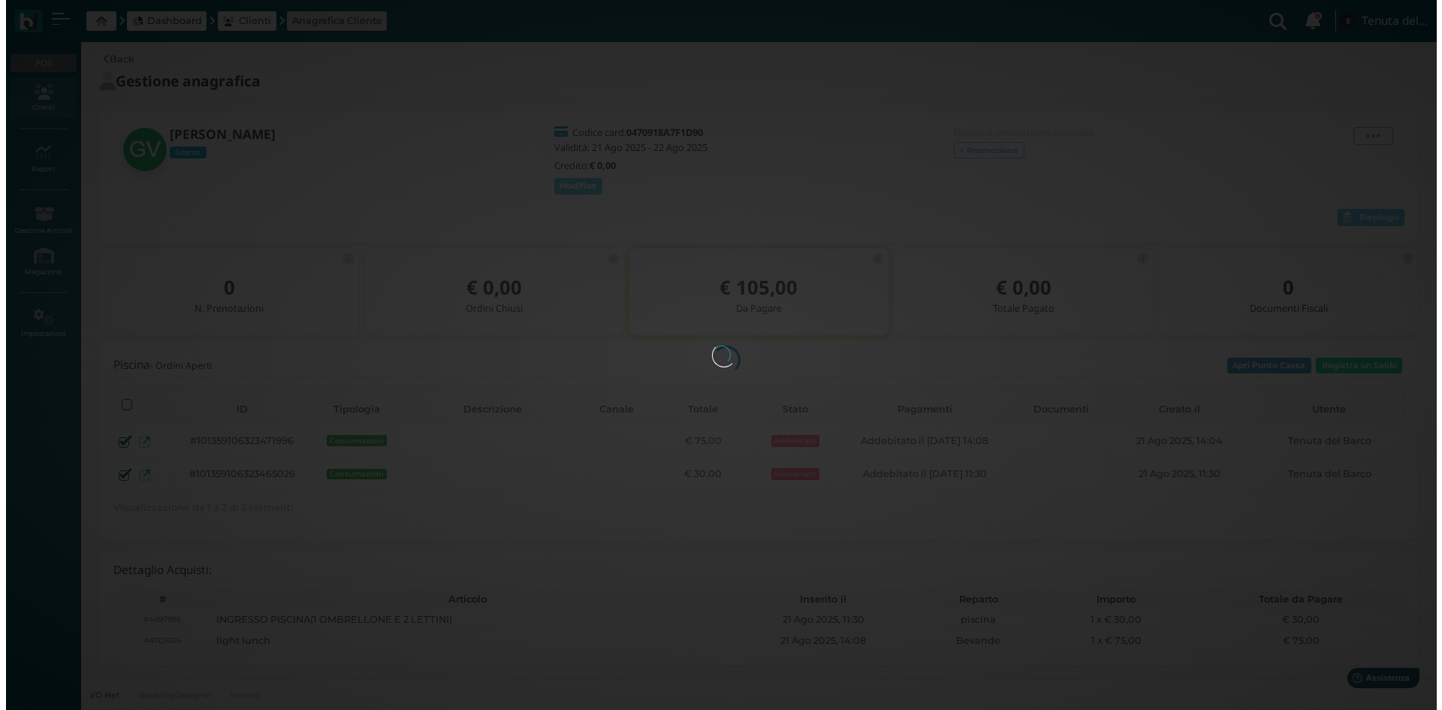
scroll to position [0, 0]
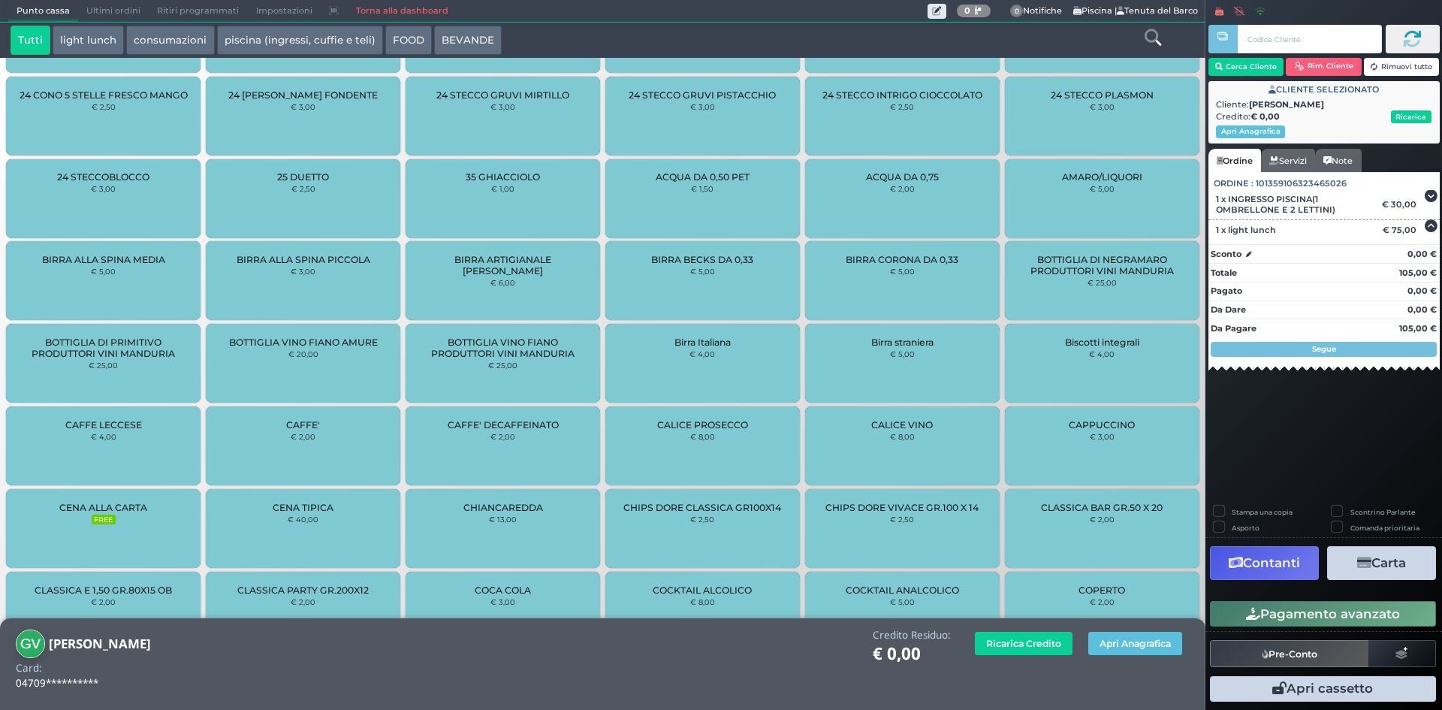
scroll to position [429, 0]
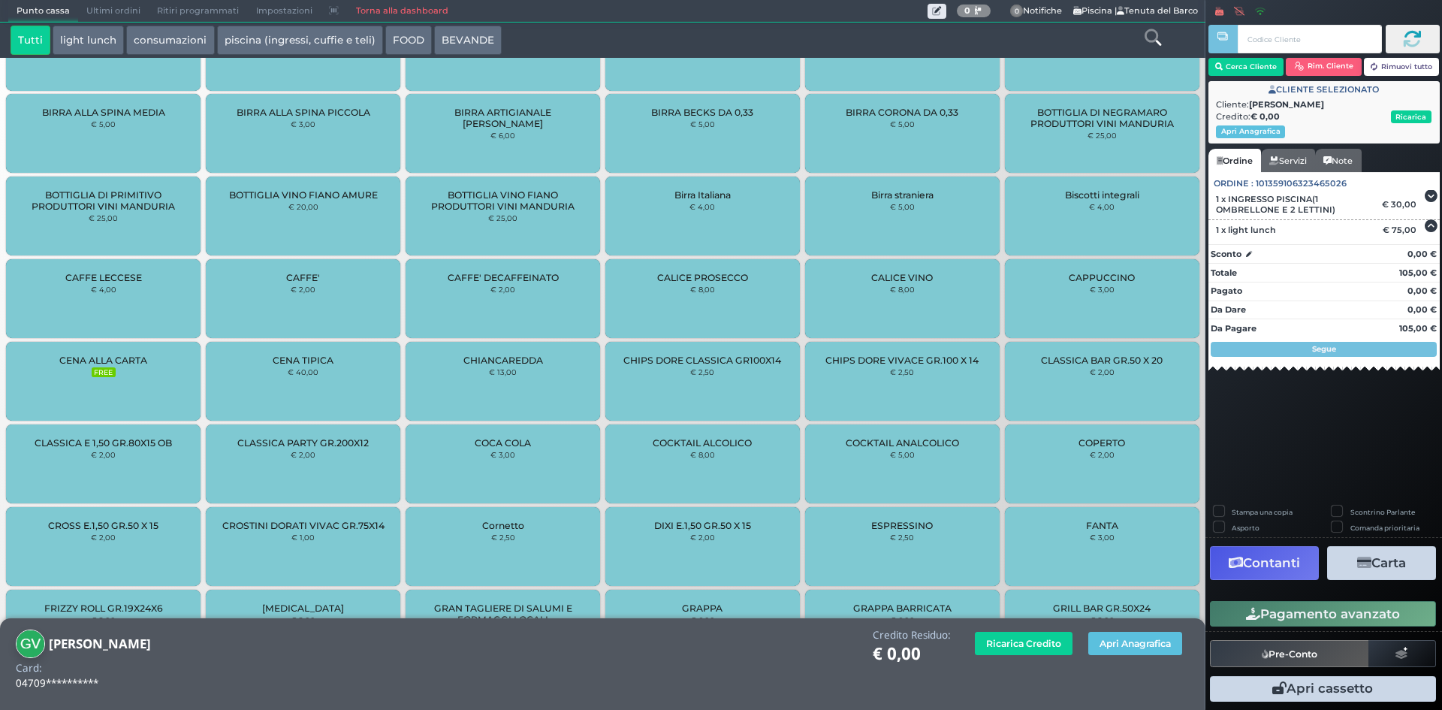
click at [1368, 560] on icon "button" at bounding box center [1364, 562] width 14 height 13
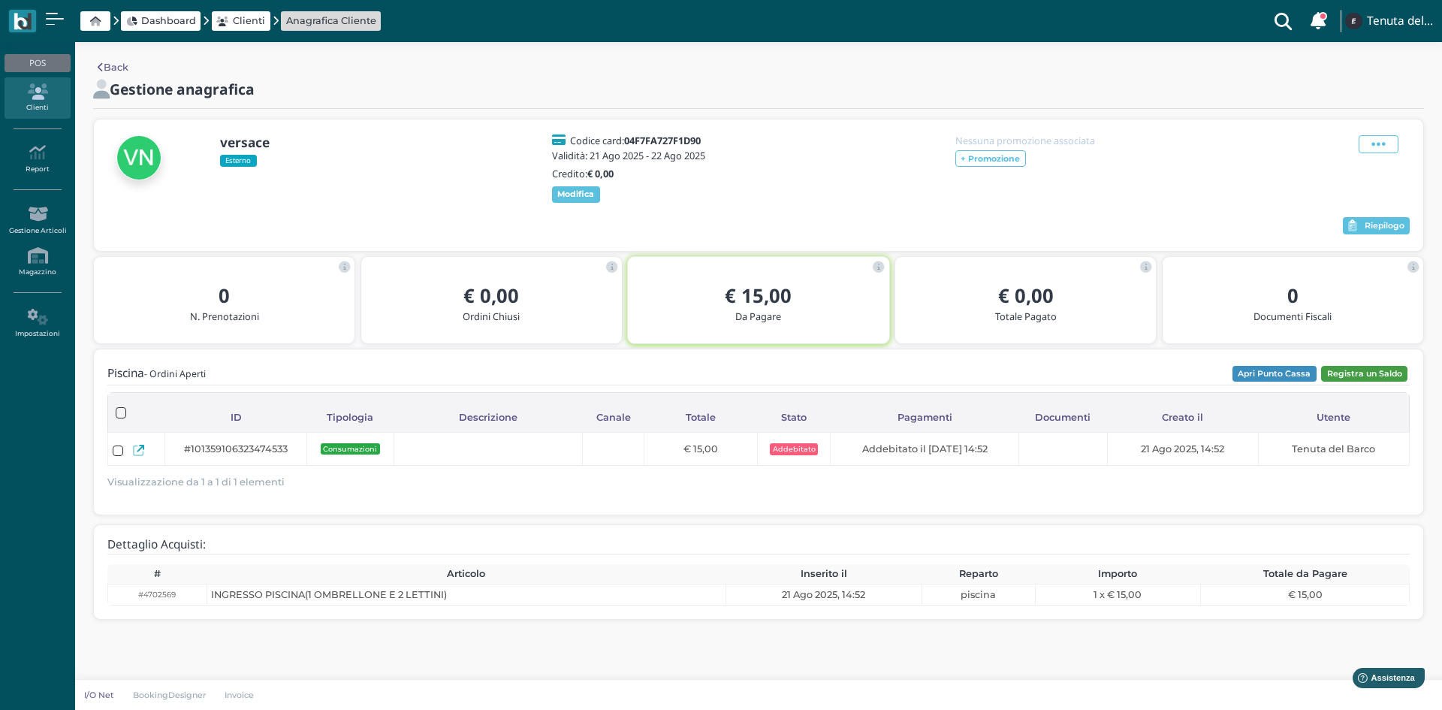
click at [1376, 382] on button "Registra un Saldo" at bounding box center [1364, 374] width 86 height 17
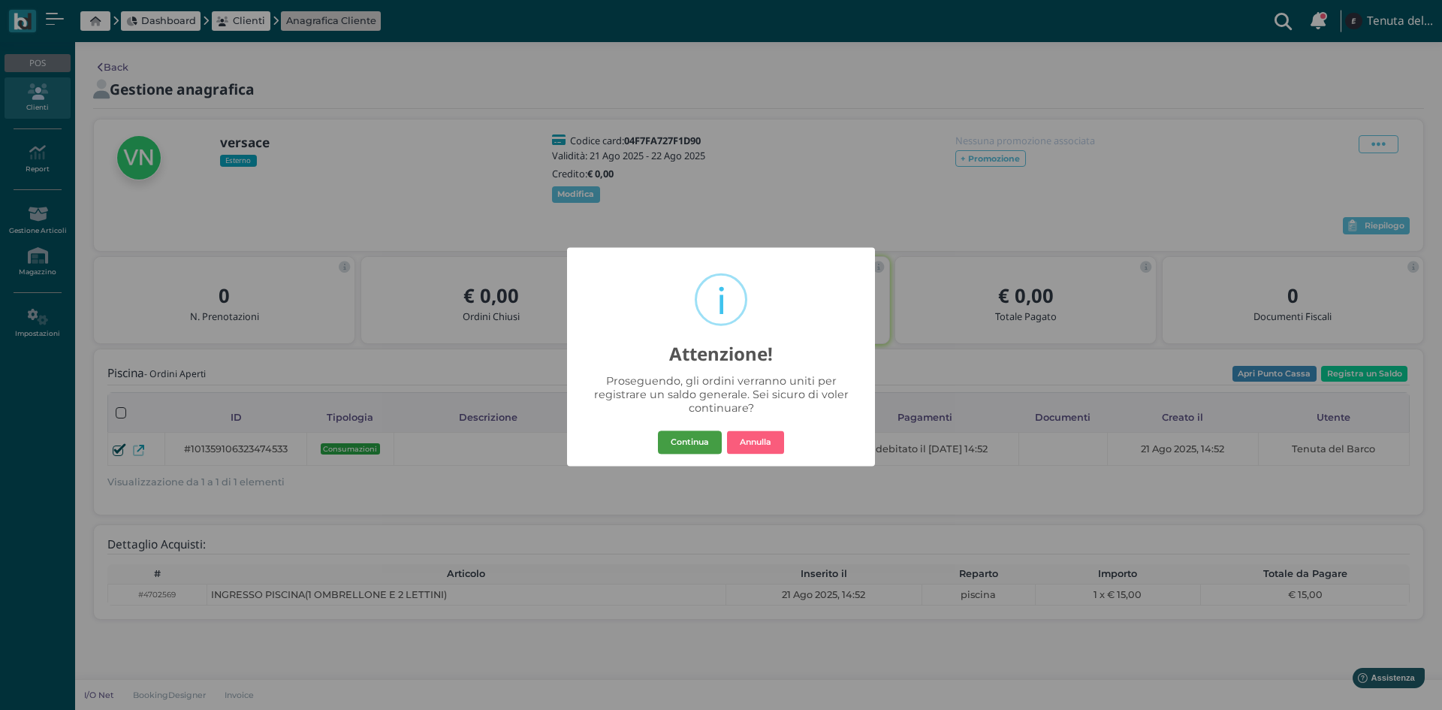
click at [674, 447] on button "Continua" at bounding box center [690, 442] width 64 height 24
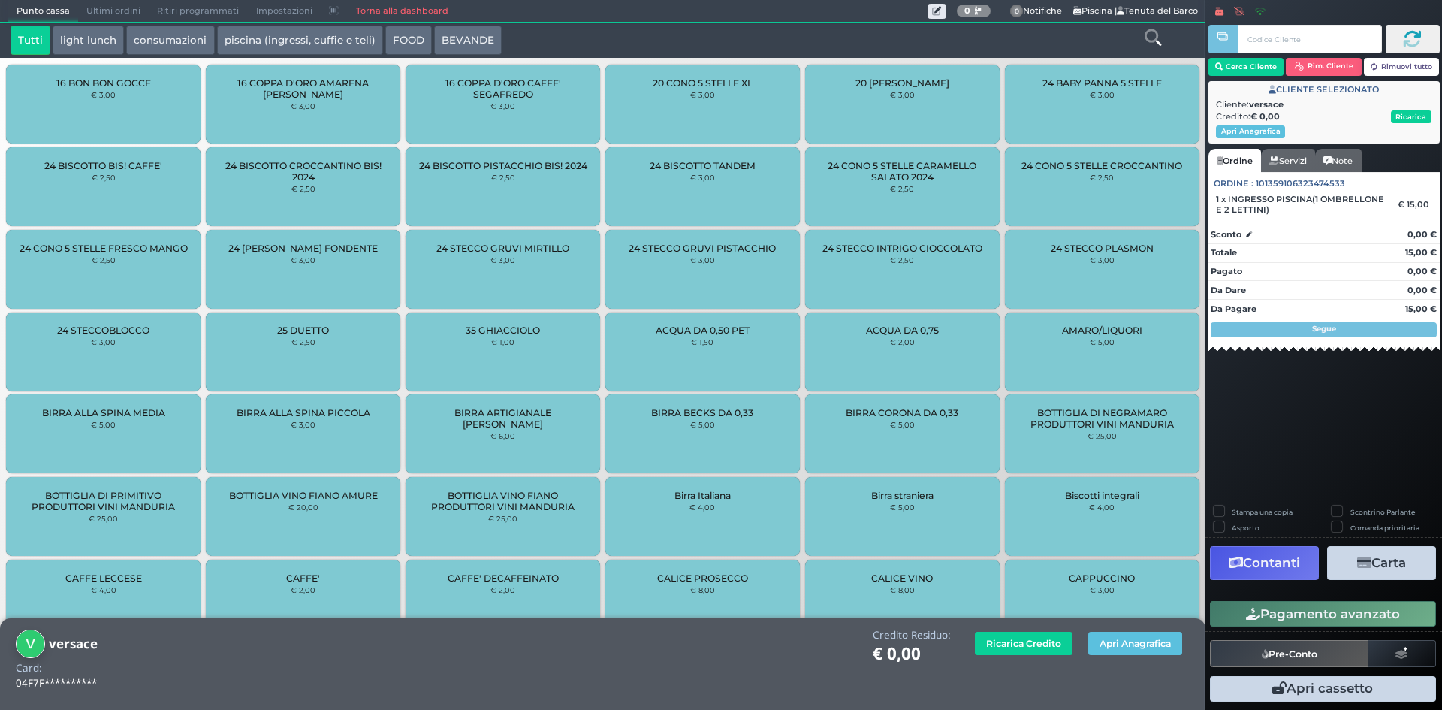
click at [1373, 572] on button "Carta" at bounding box center [1381, 563] width 109 height 34
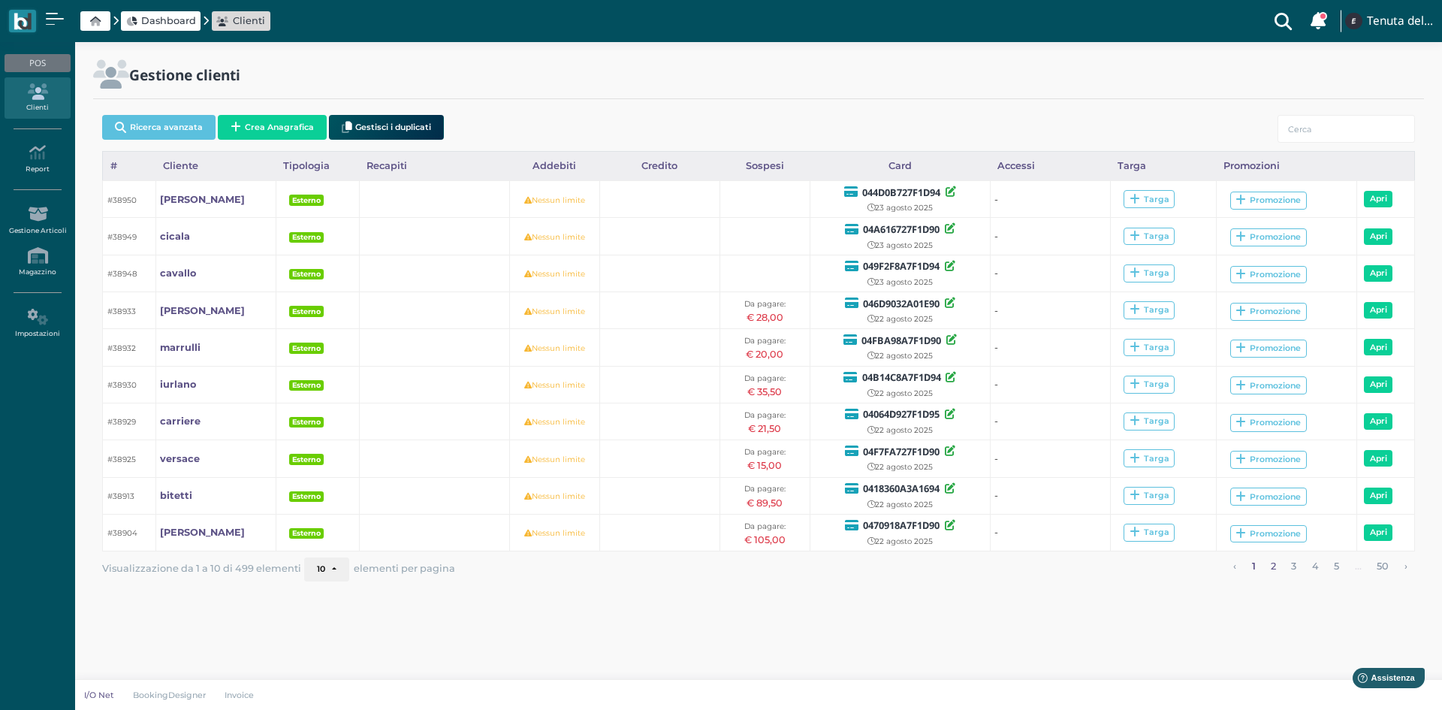
click at [1270, 568] on link "2" at bounding box center [1273, 567] width 15 height 20
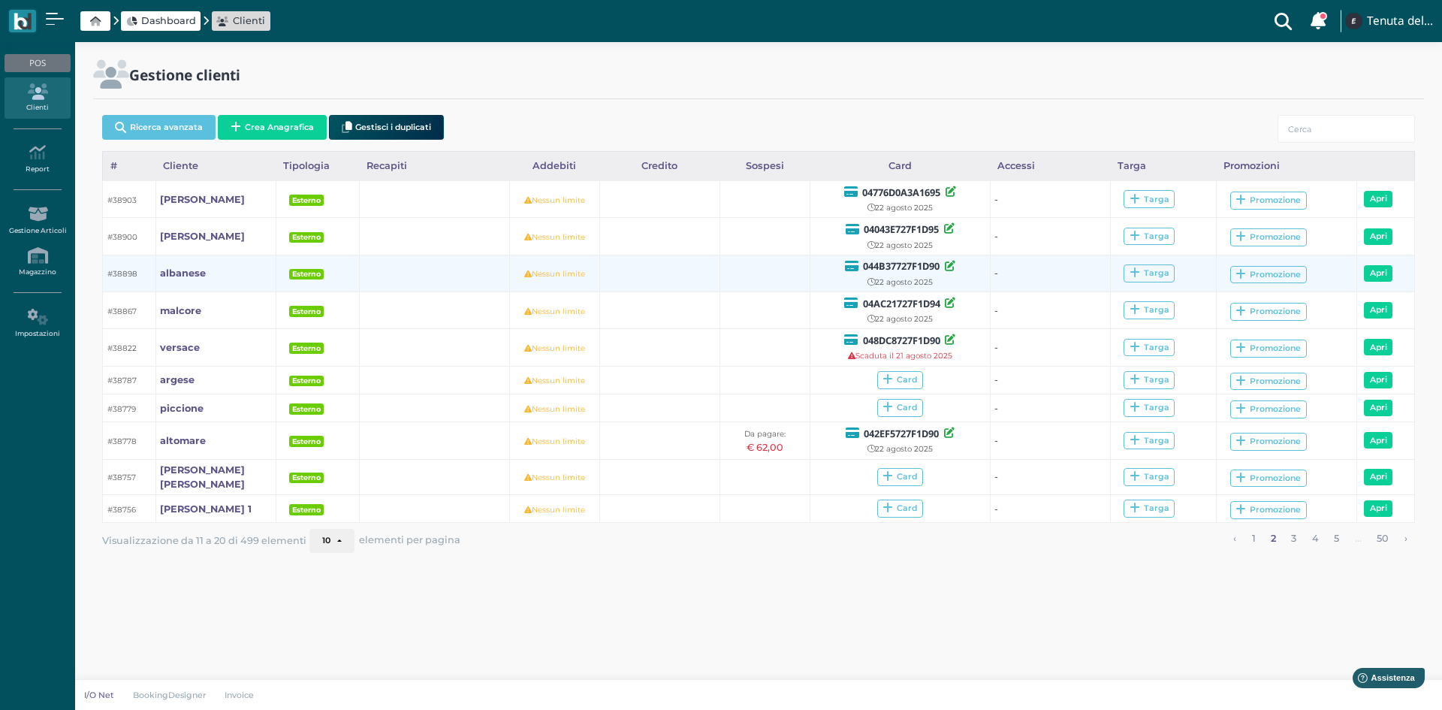
click at [209, 276] on td "albanese" at bounding box center [215, 273] width 120 height 37
click at [180, 279] on b "albanese" at bounding box center [183, 272] width 46 height 11
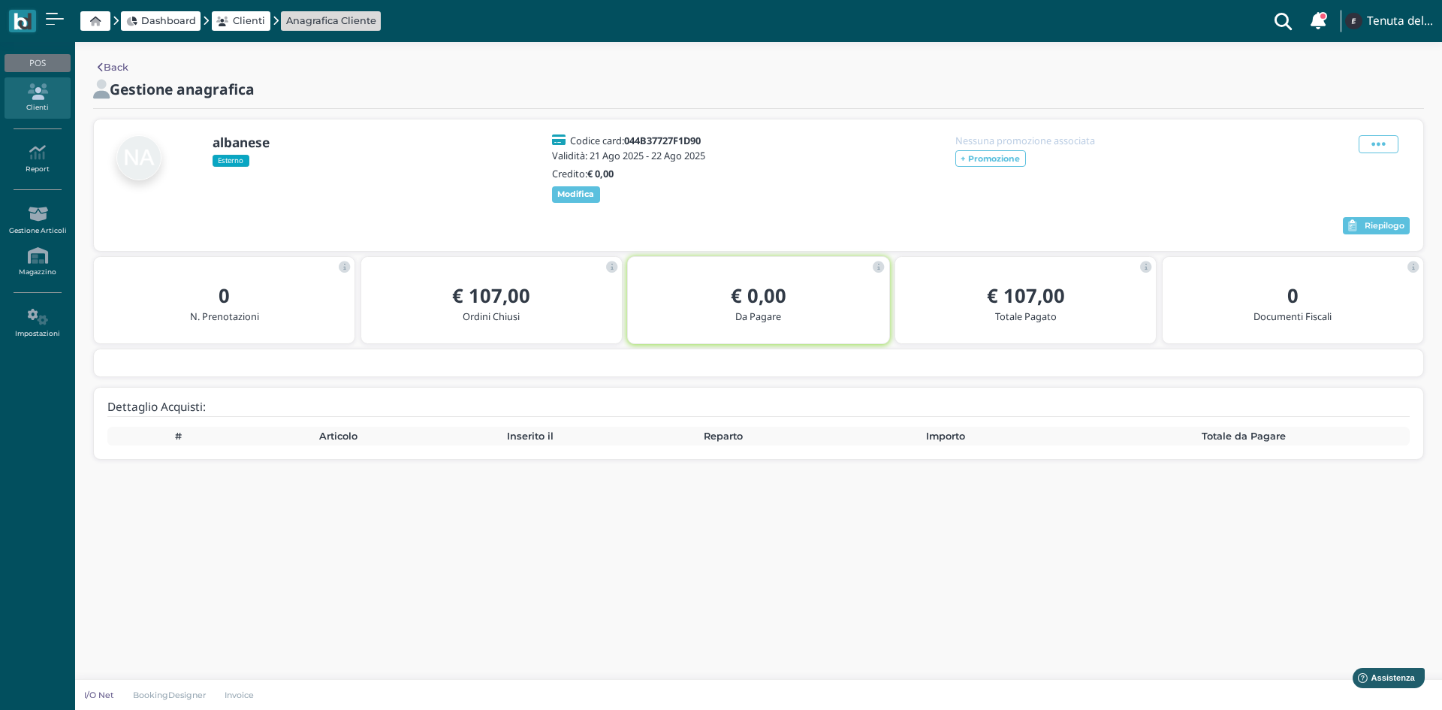
click at [553, 305] on h2 "€ 107,00" at bounding box center [491, 295] width 237 height 21
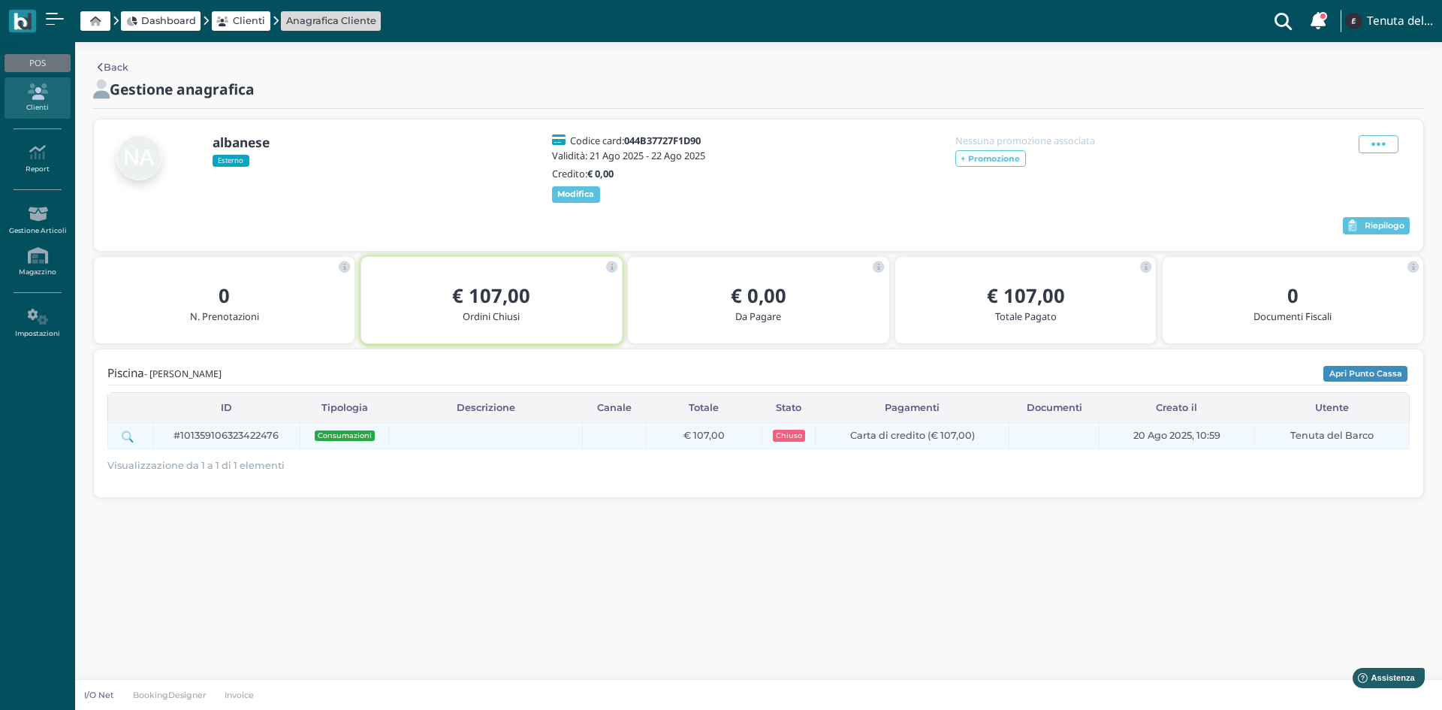
click at [276, 442] on span "#101359106323422476" at bounding box center [225, 435] width 105 height 14
